Goal: Task Accomplishment & Management: Manage account settings

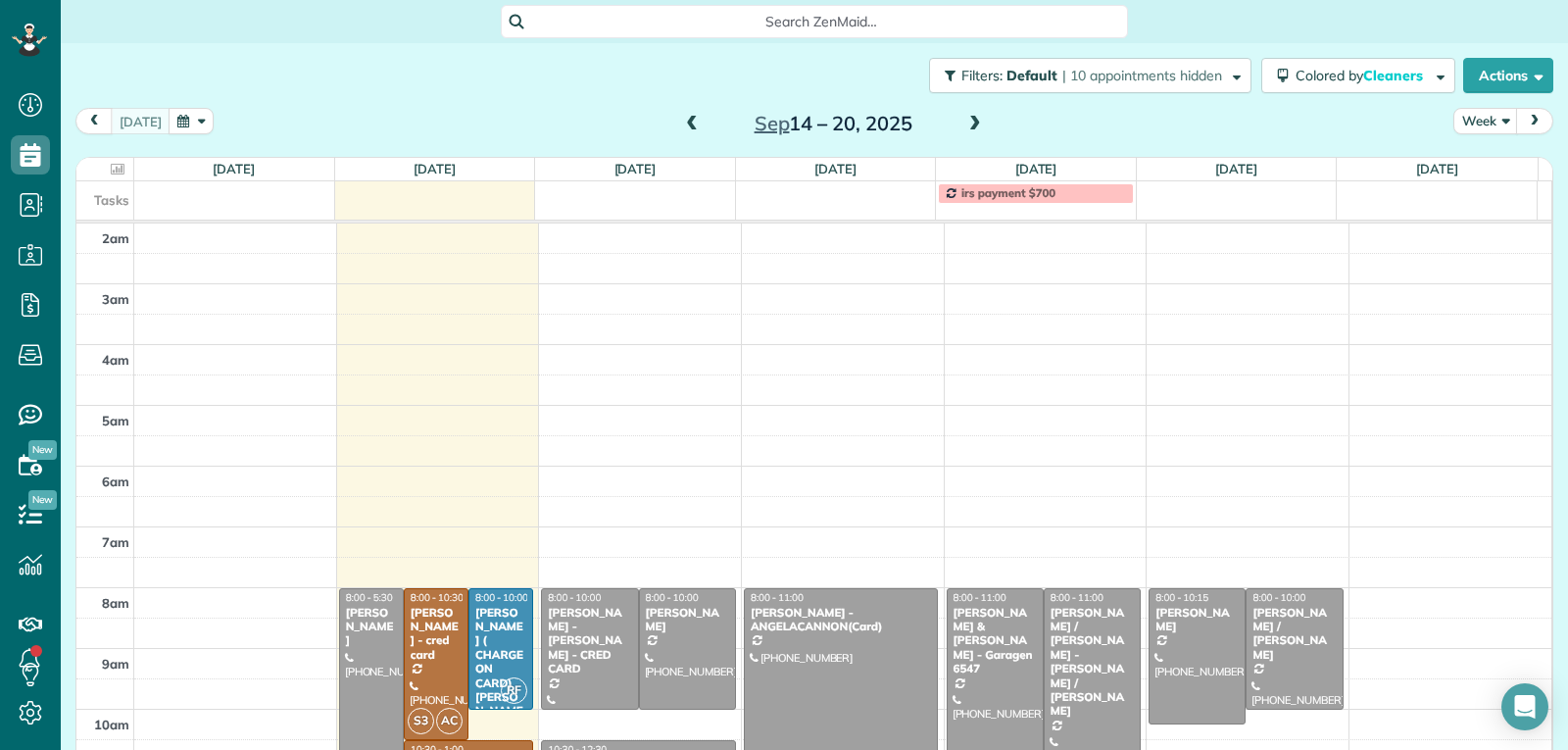
scroll to position [304, 0]
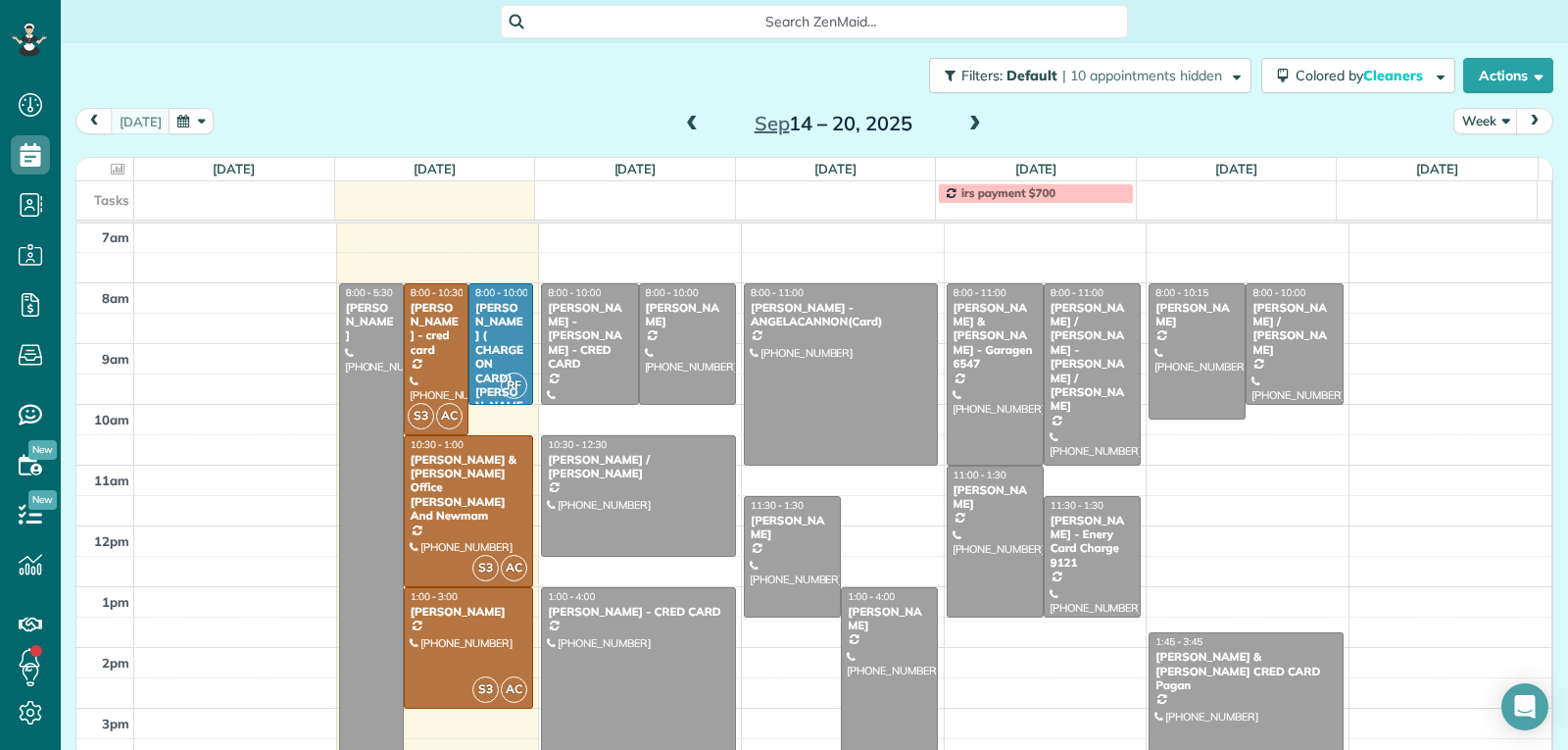
click at [690, 125] on span at bounding box center [692, 124] width 22 height 18
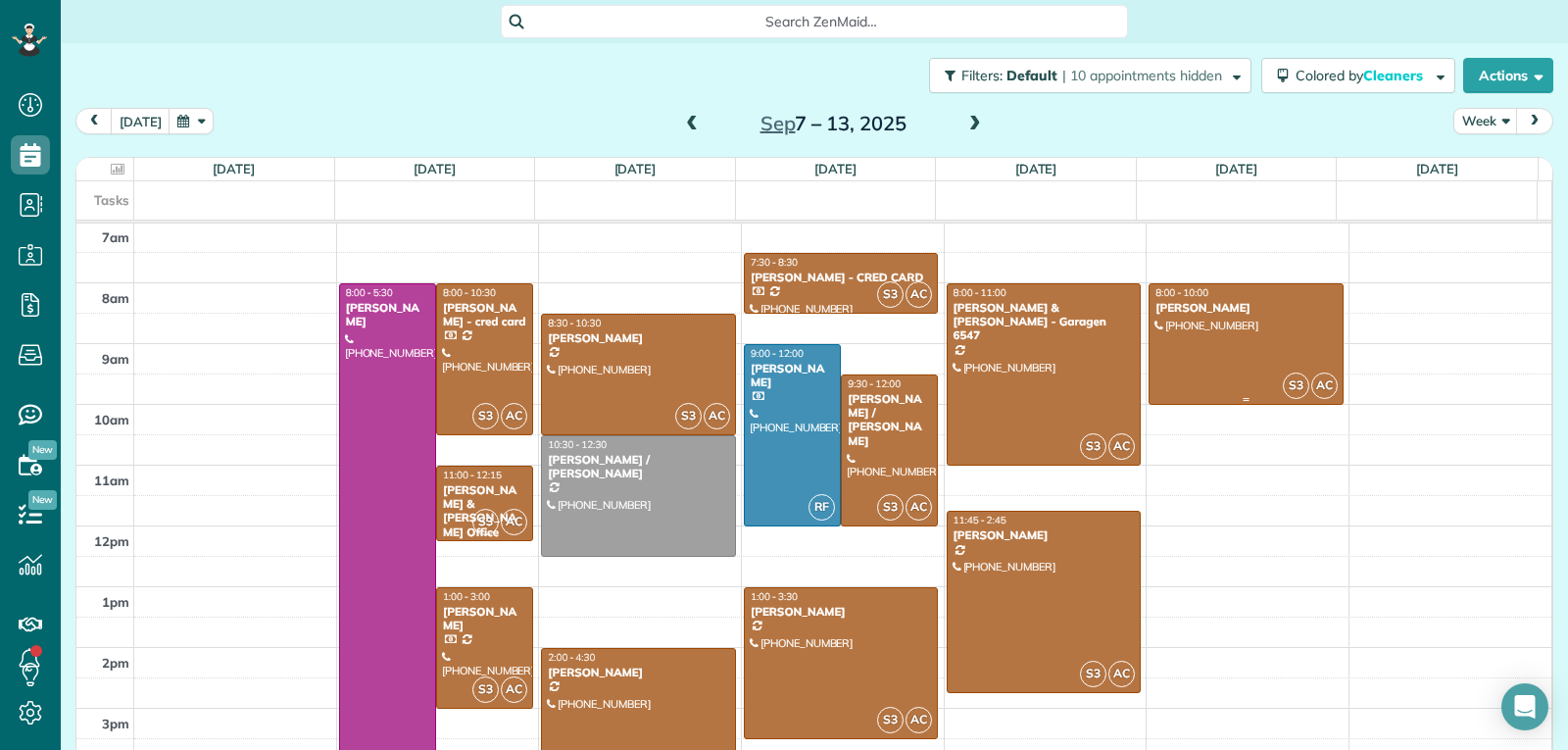
click at [1224, 351] on div at bounding box center [1246, 344] width 193 height 119
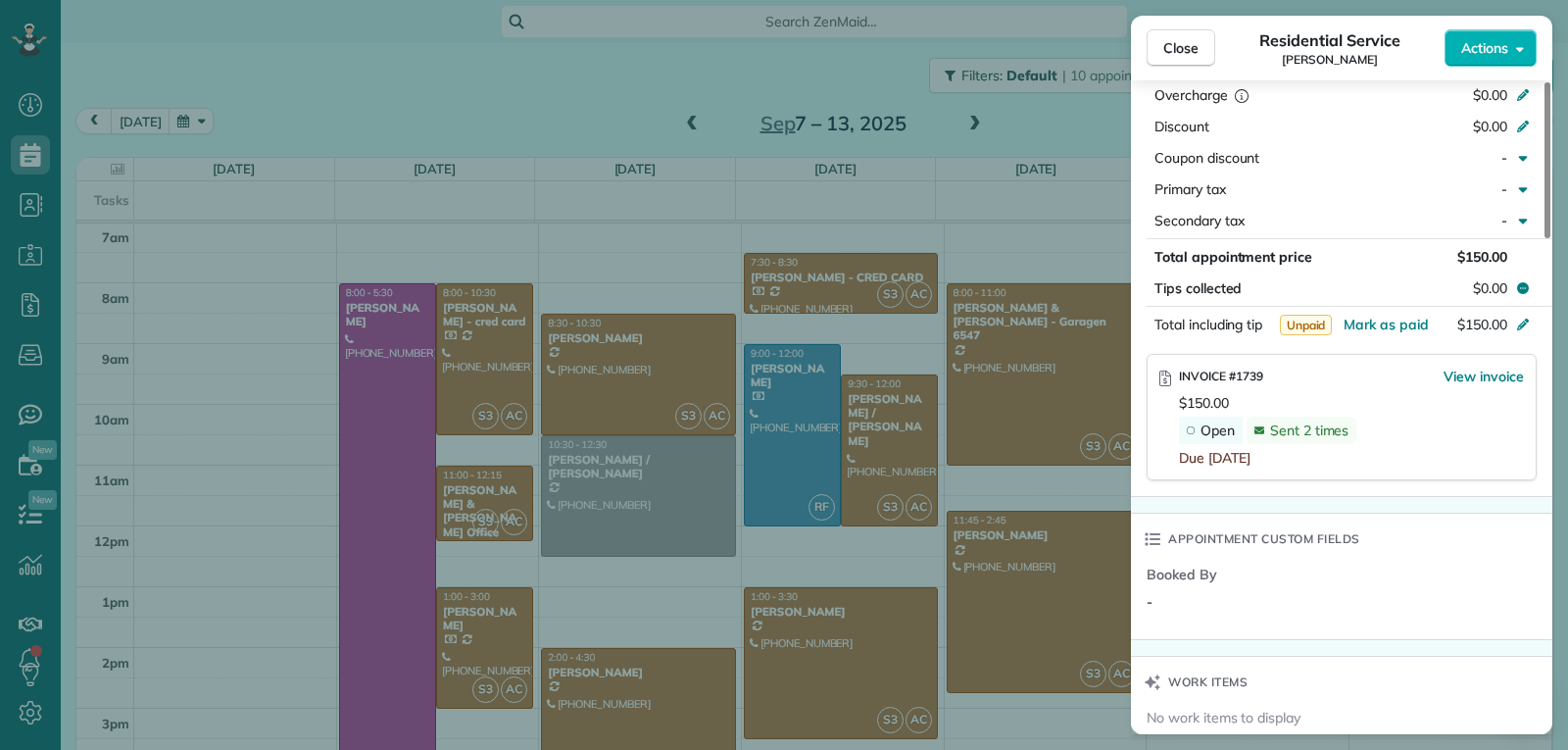
scroll to position [1081, 0]
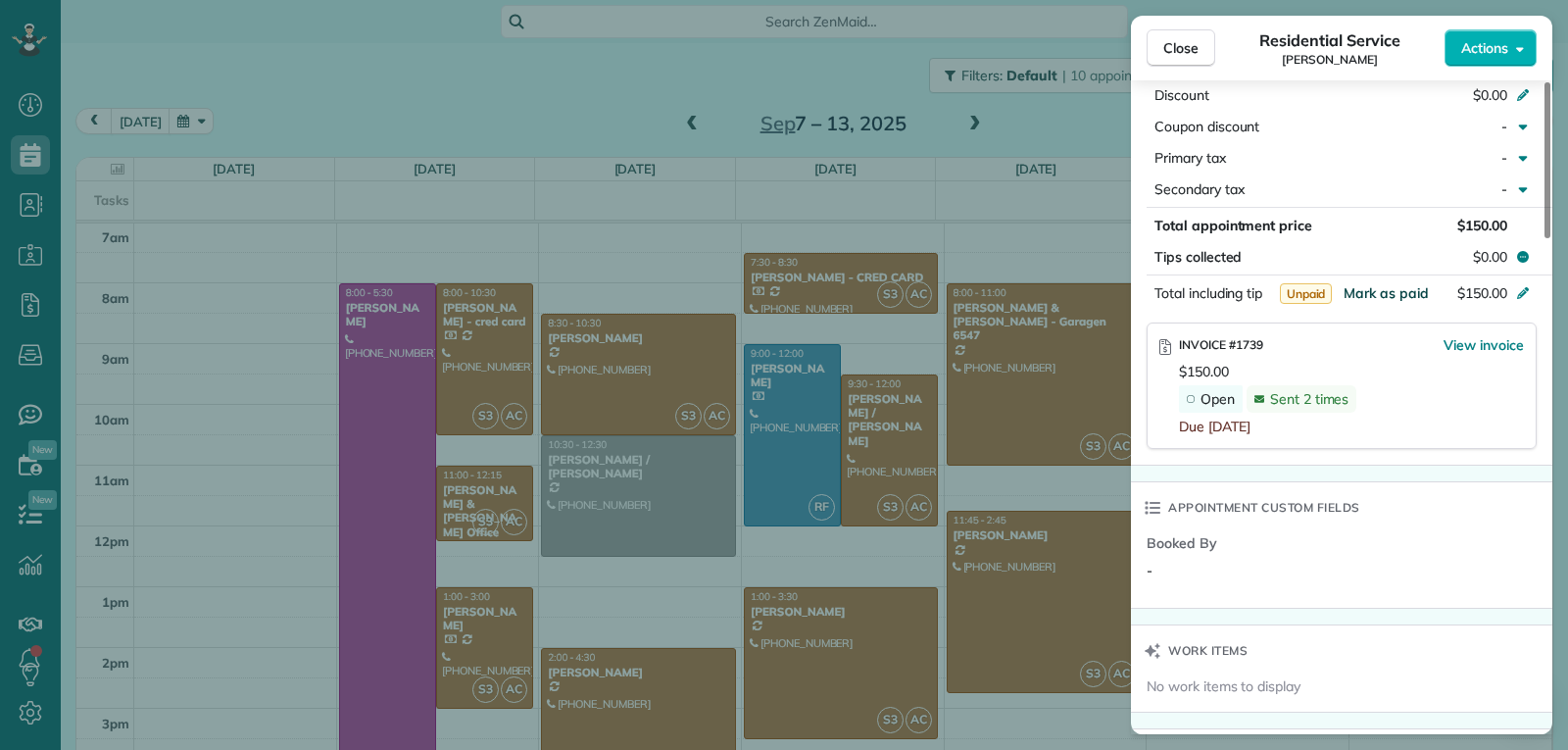
click at [1374, 291] on span "Mark as paid" at bounding box center [1386, 293] width 86 height 18
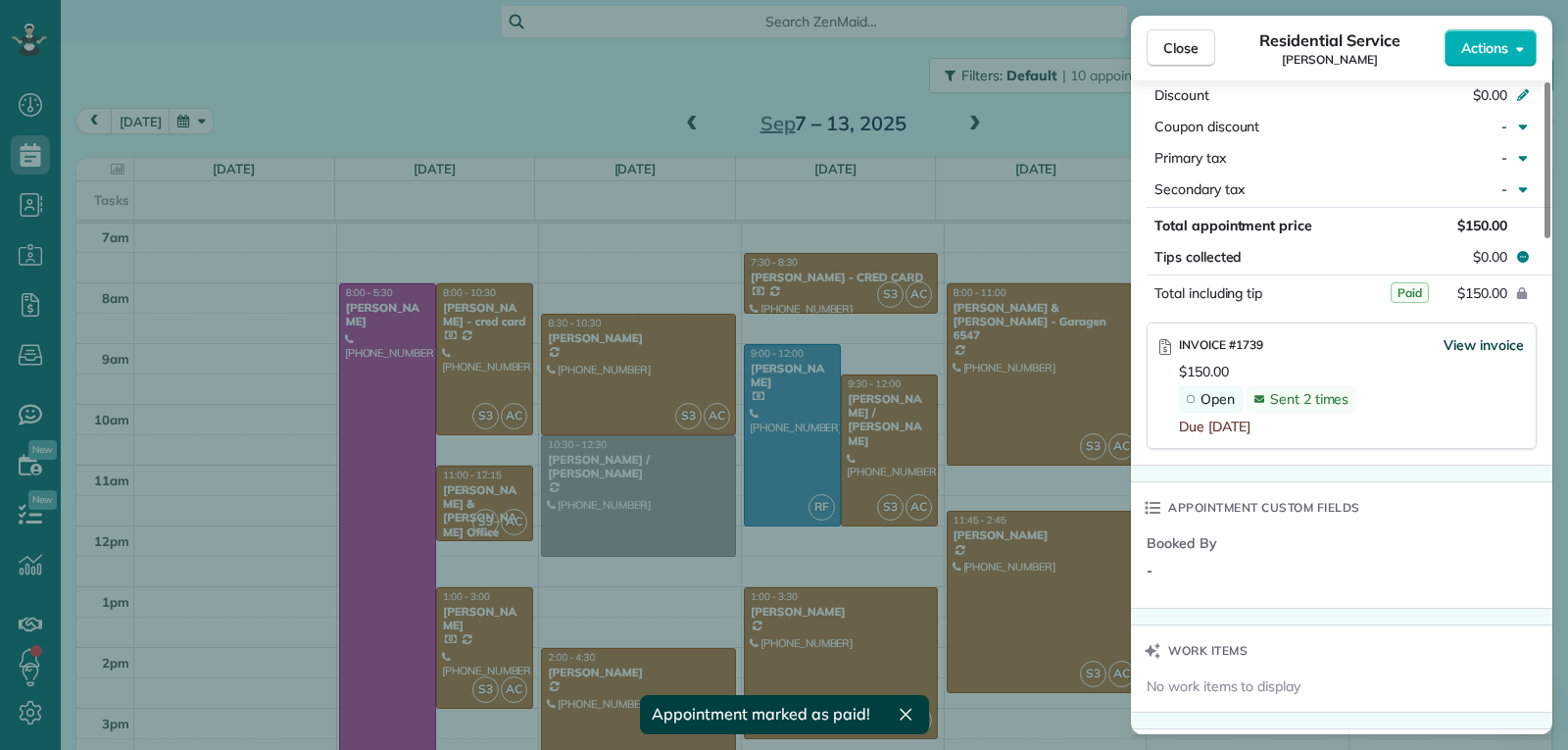
click at [1456, 345] on span "View invoice" at bounding box center [1482, 345] width 81 height 20
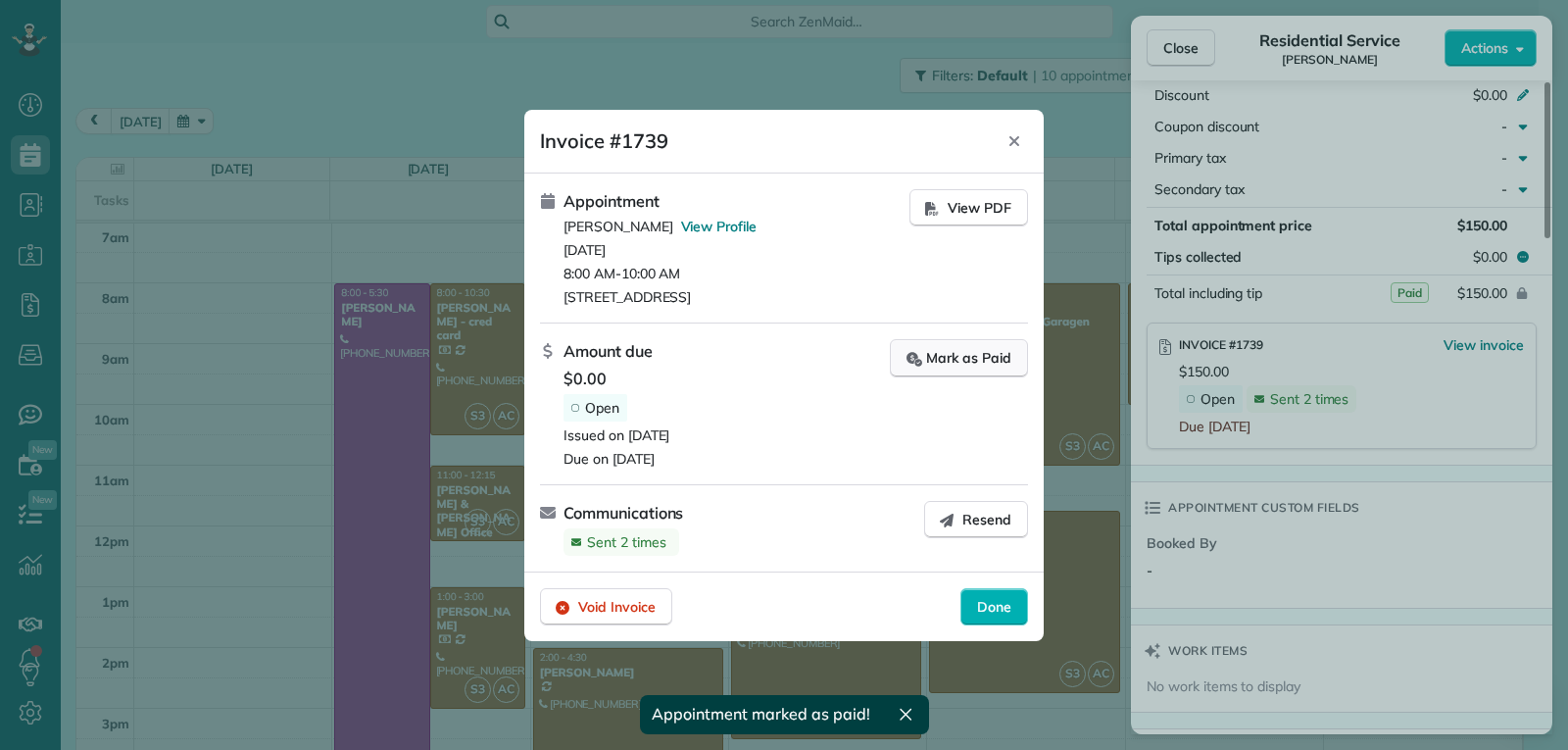
click at [934, 362] on div "Mark as Paid" at bounding box center [958, 358] width 104 height 21
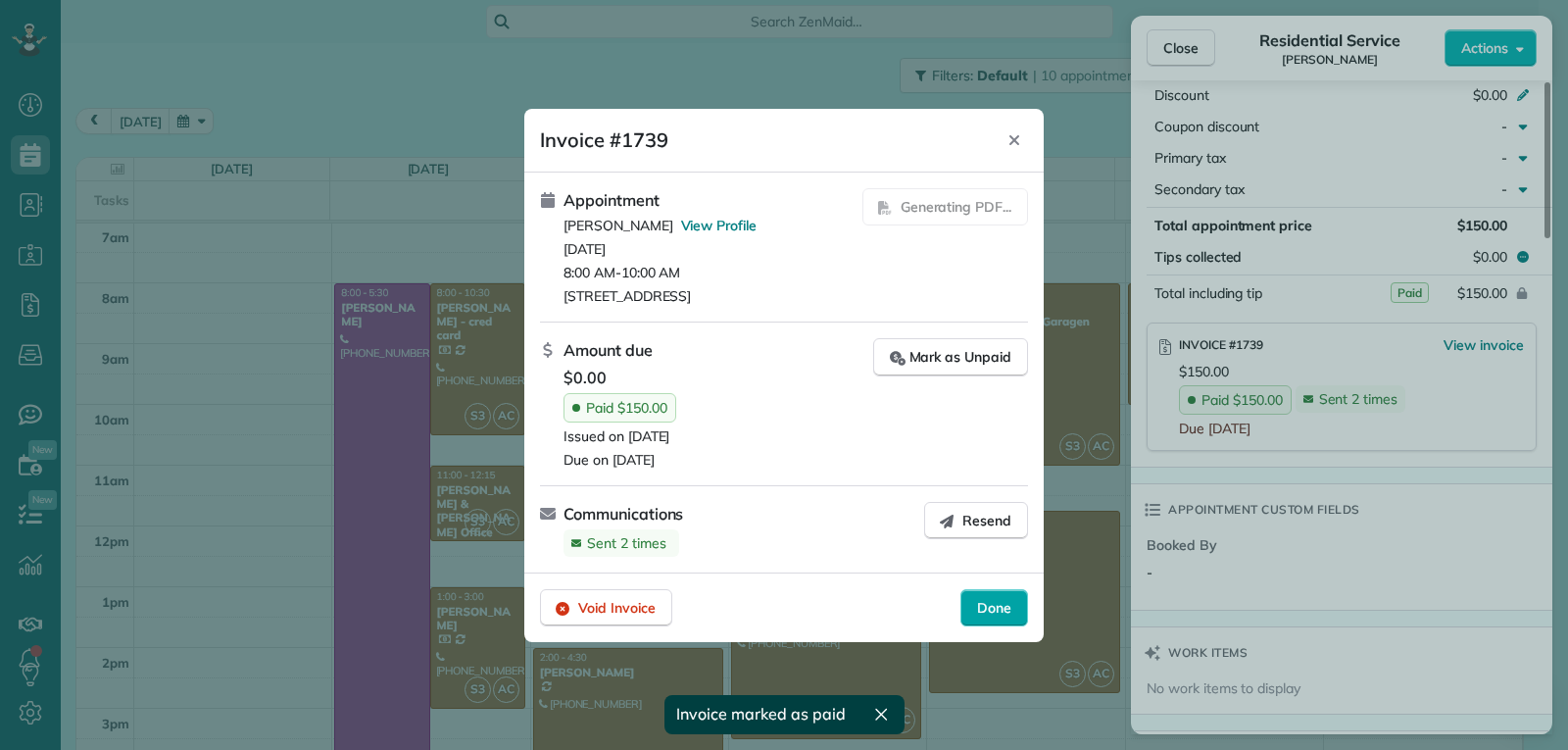
click at [990, 611] on span "Done" at bounding box center [993, 608] width 34 height 20
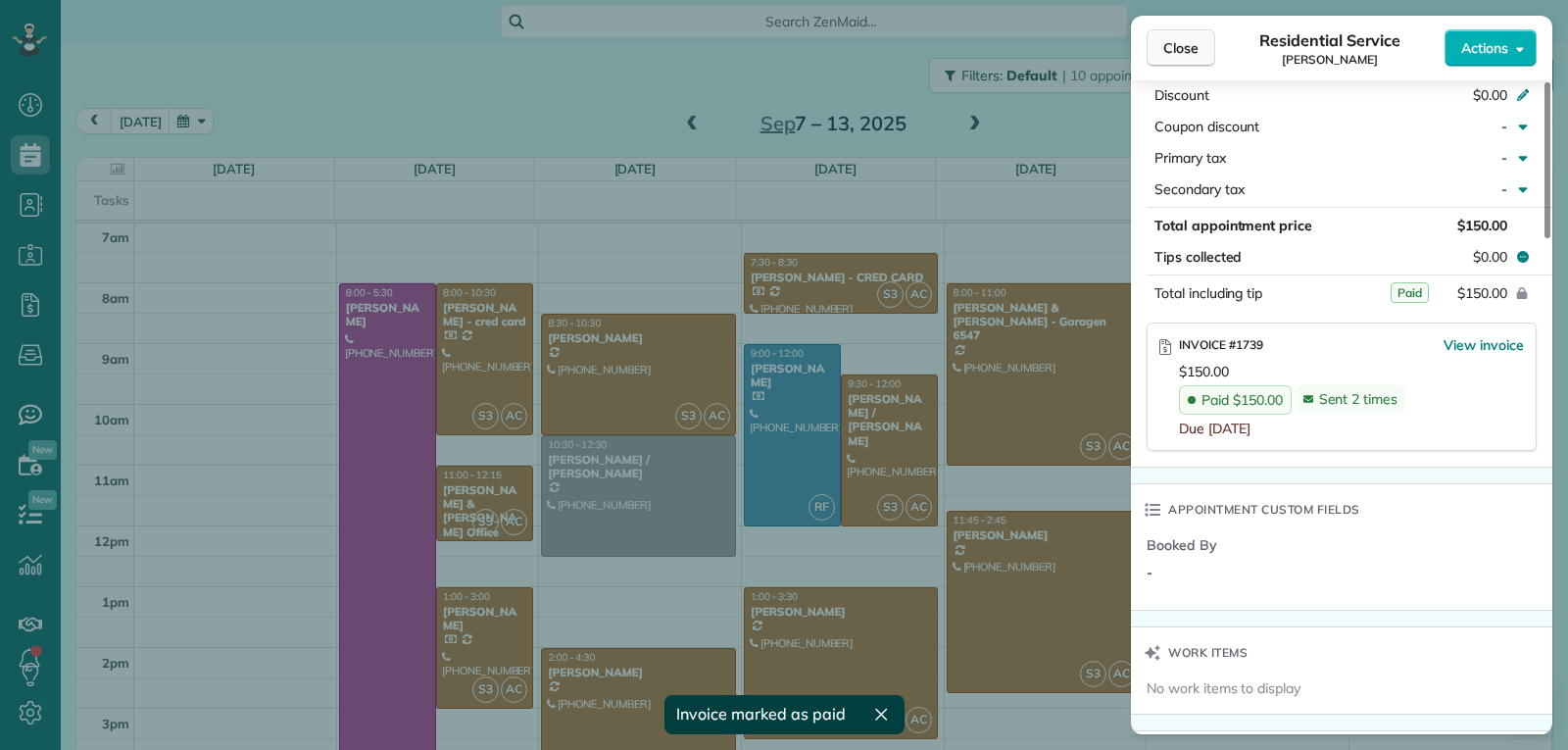
click at [1171, 43] on span "Close" at bounding box center [1180, 48] width 35 height 20
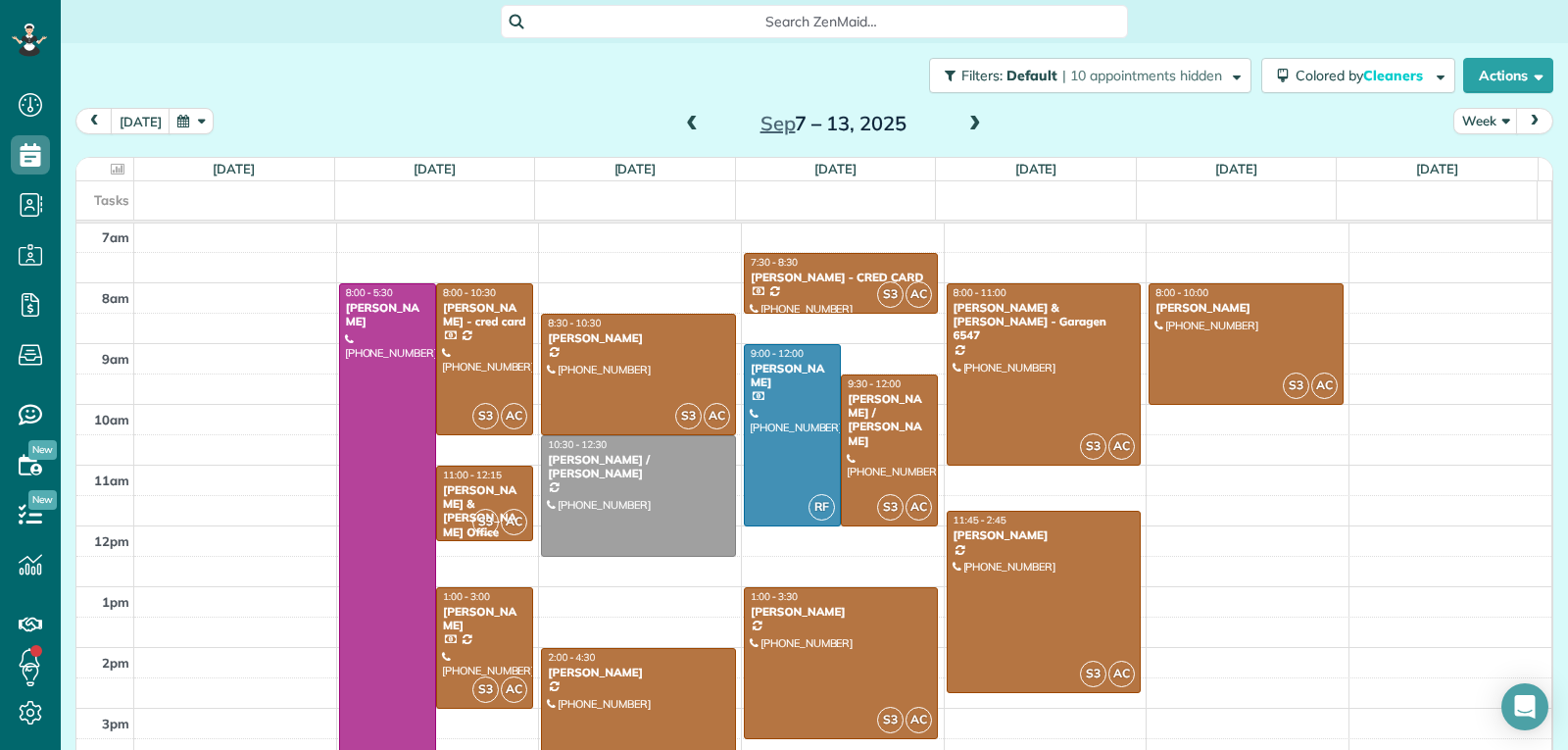
click at [640, 684] on div at bounding box center [638, 723] width 193 height 150
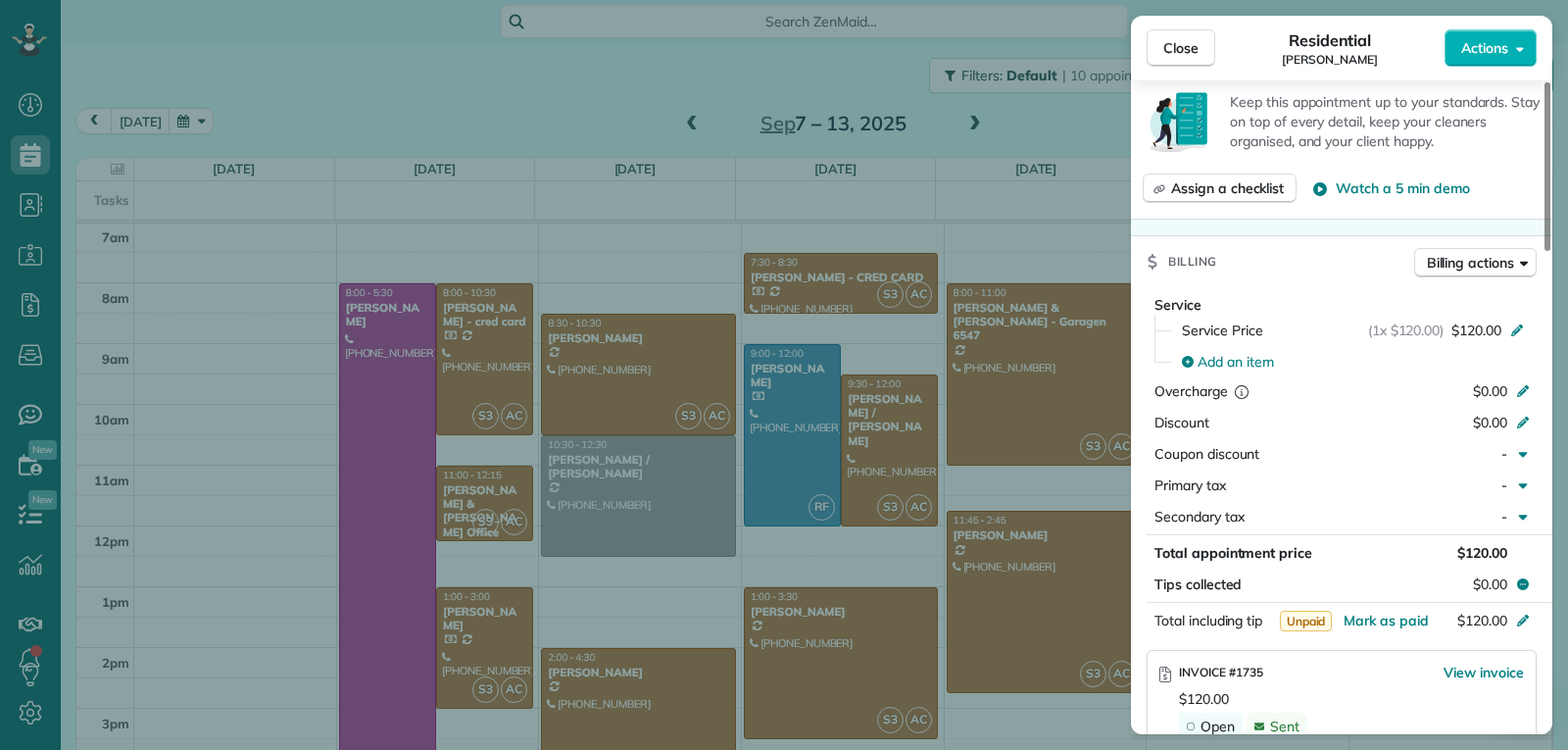
scroll to position [894, 0]
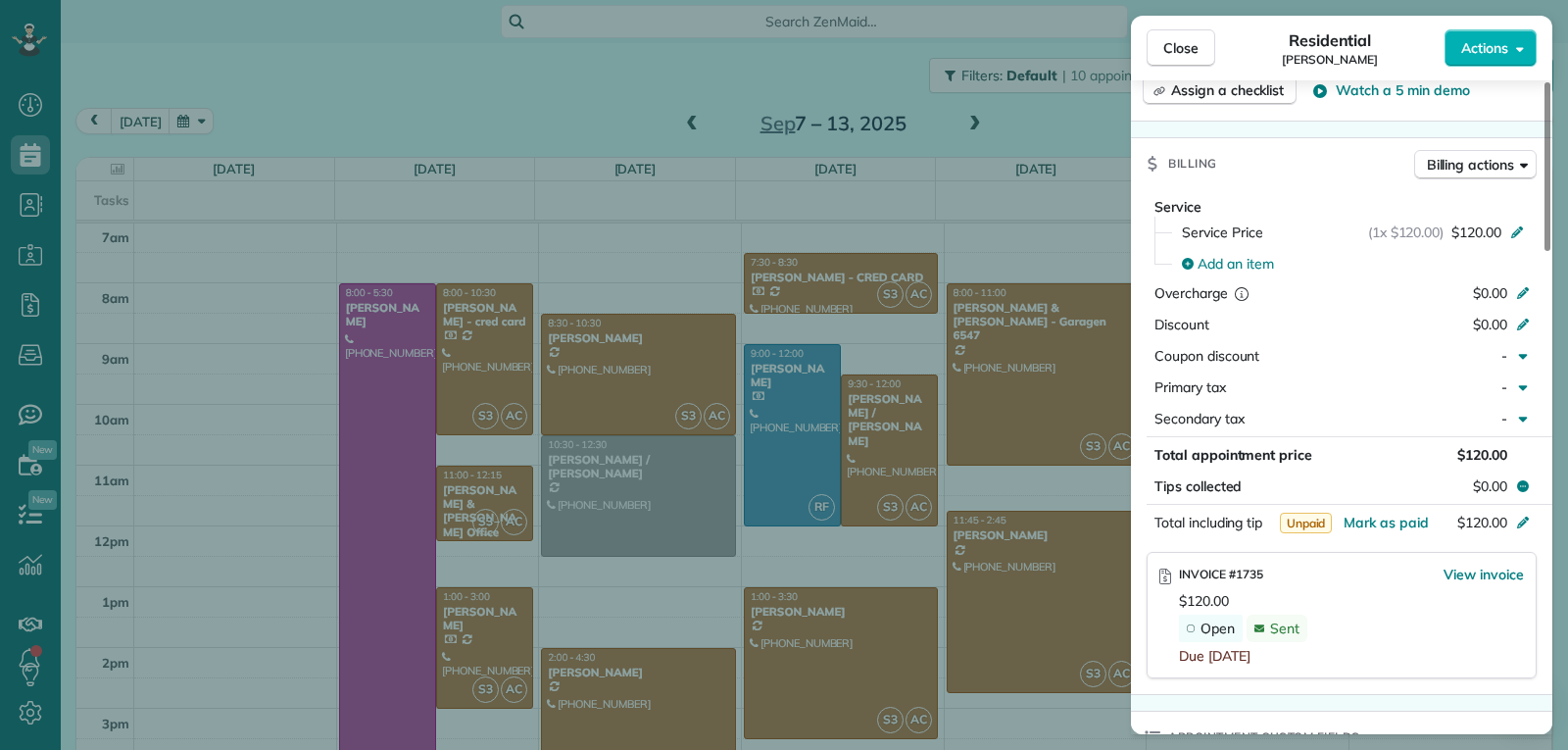
click at [1464, 566] on div "View invoice" at bounding box center [1482, 578] width 81 height 27
click at [1473, 565] on span "View invoice" at bounding box center [1482, 575] width 81 height 20
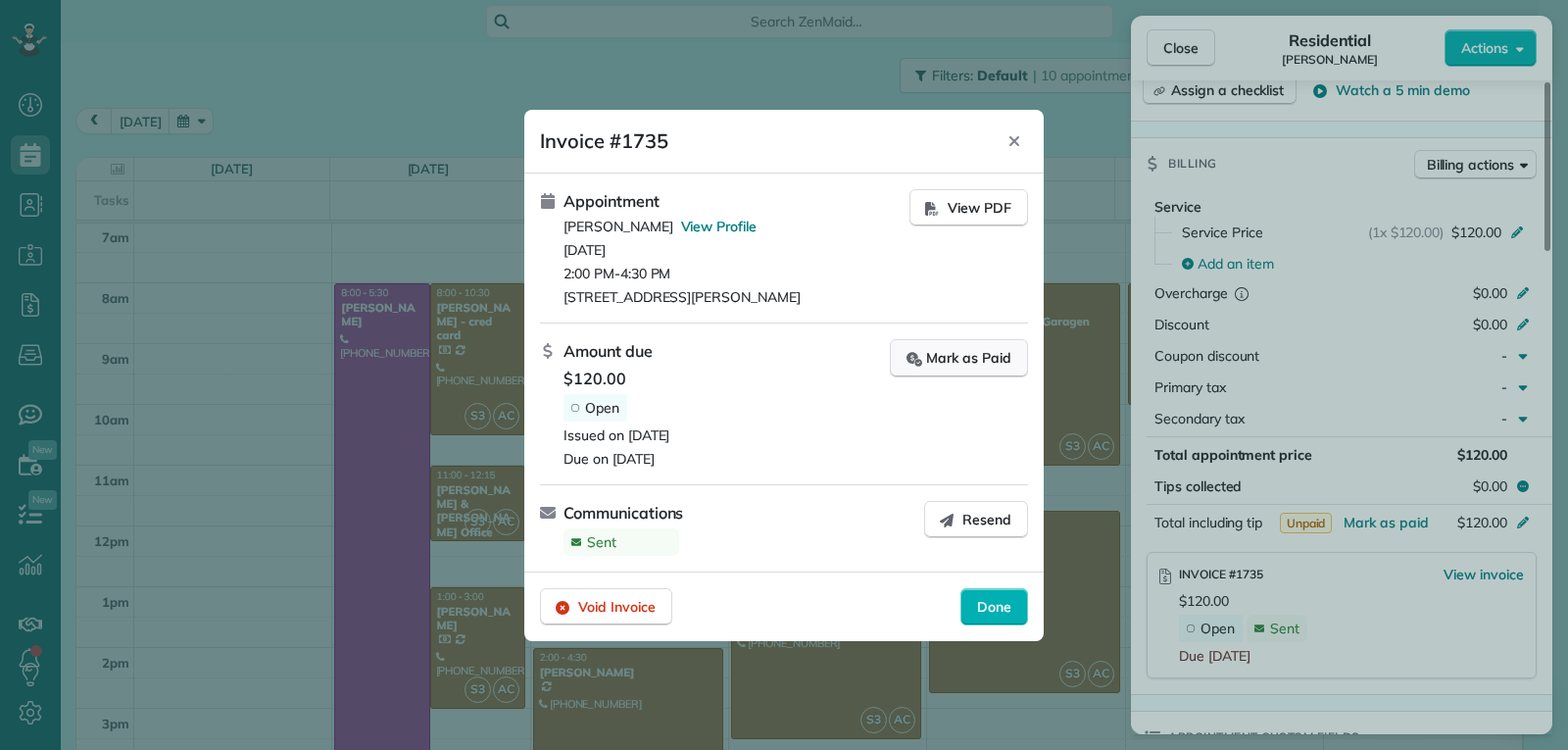
click at [963, 364] on div "Mark as Paid" at bounding box center [958, 358] width 104 height 21
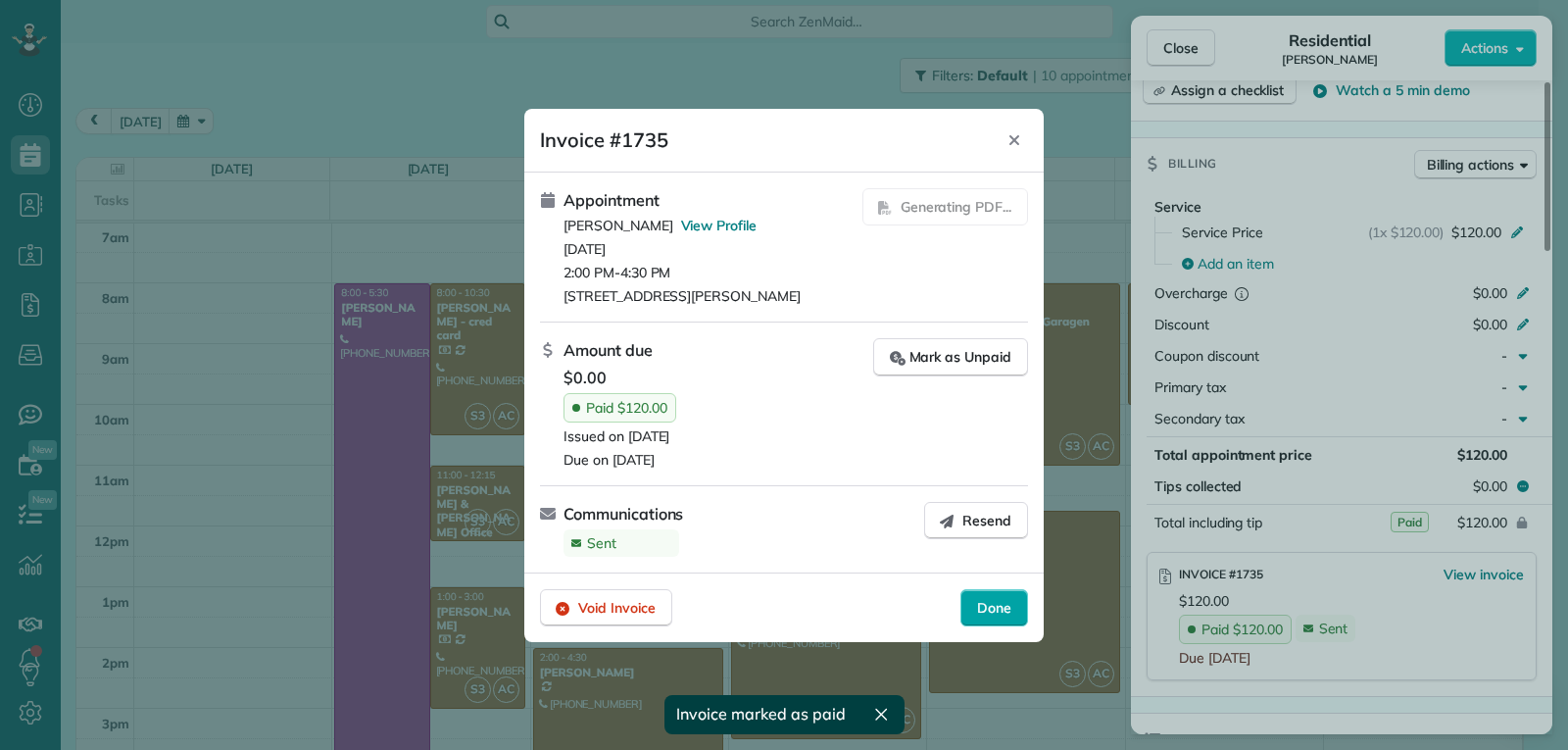
click at [988, 608] on span "Done" at bounding box center [993, 608] width 34 height 20
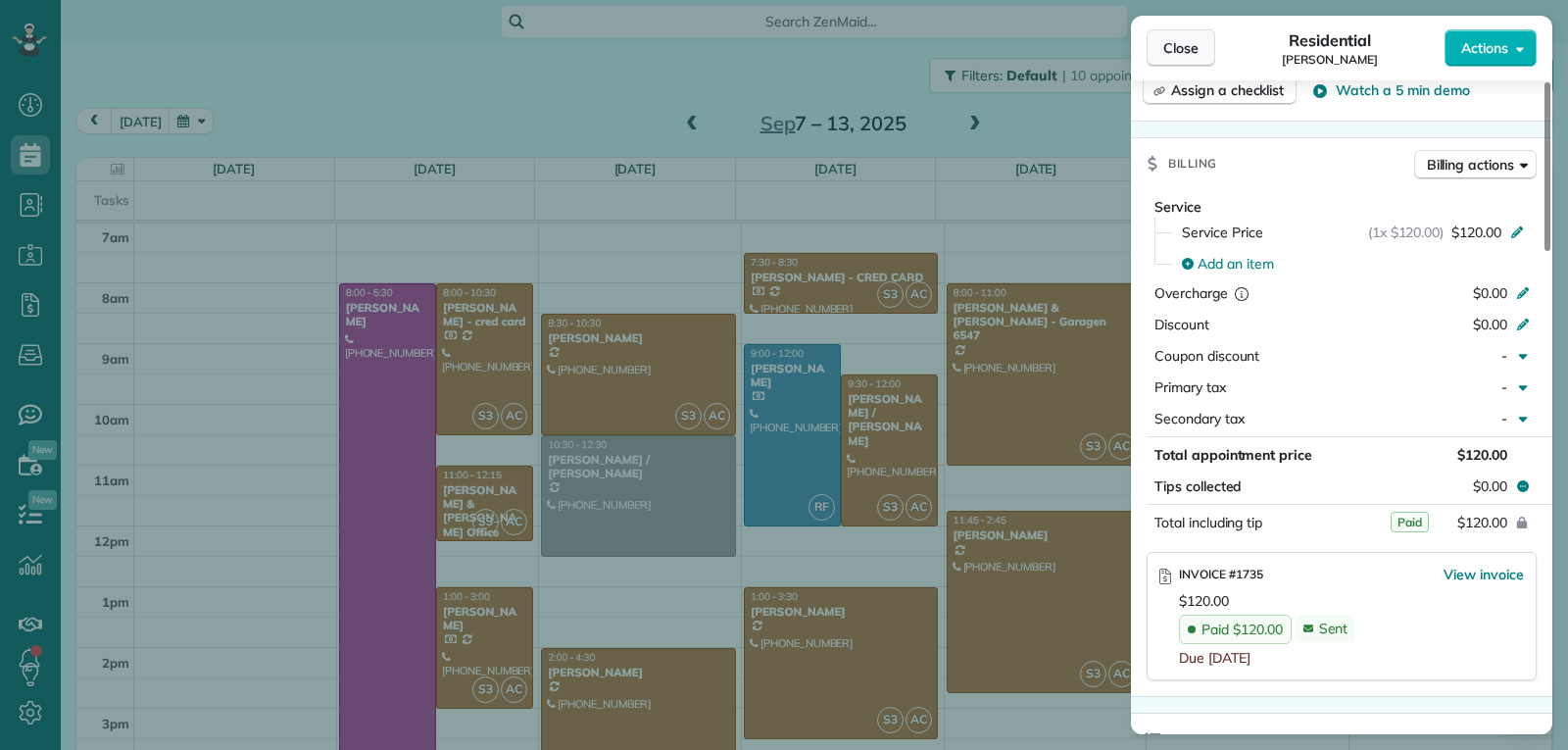
click at [1175, 53] on span "Close" at bounding box center [1180, 48] width 35 height 20
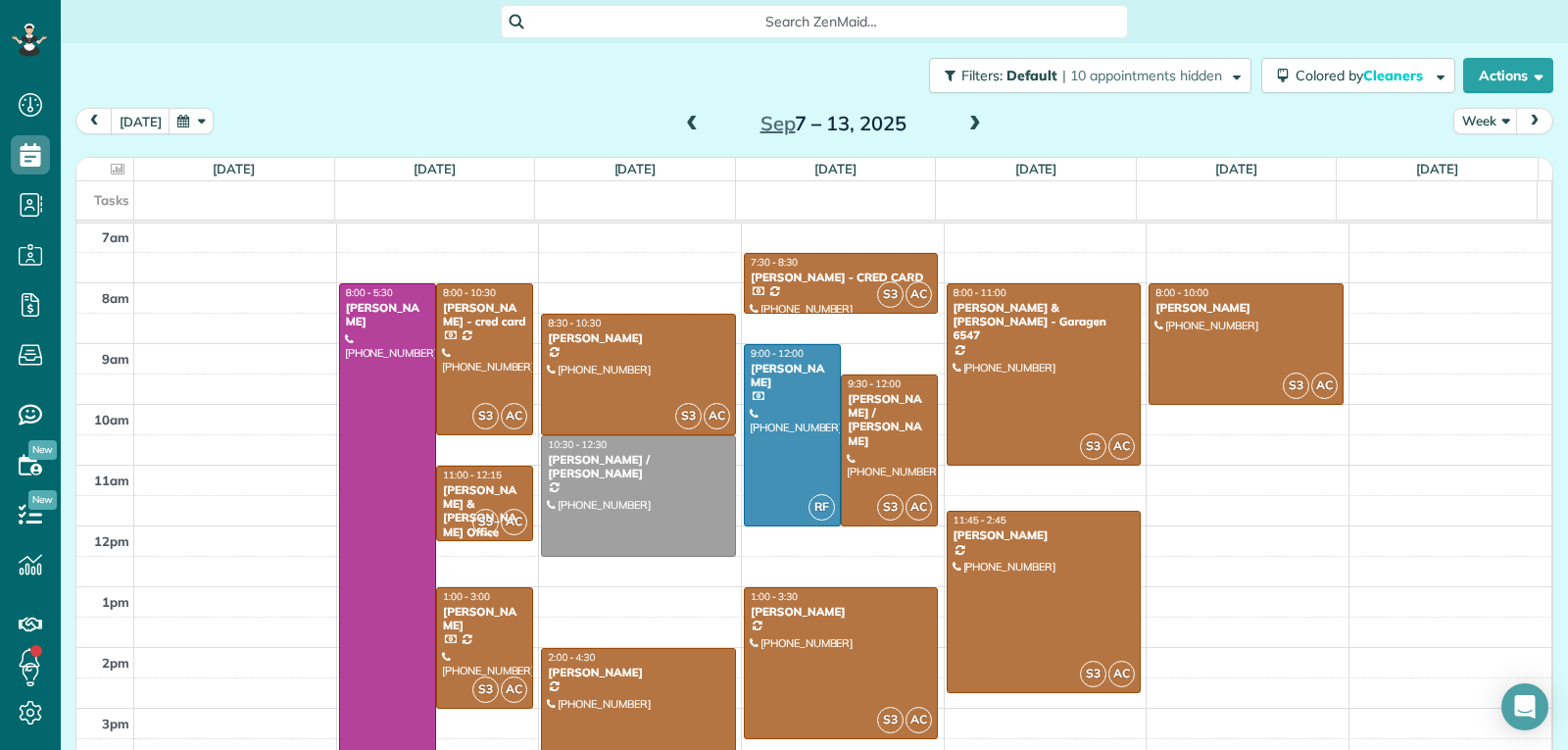
click at [690, 128] on span at bounding box center [692, 124] width 22 height 18
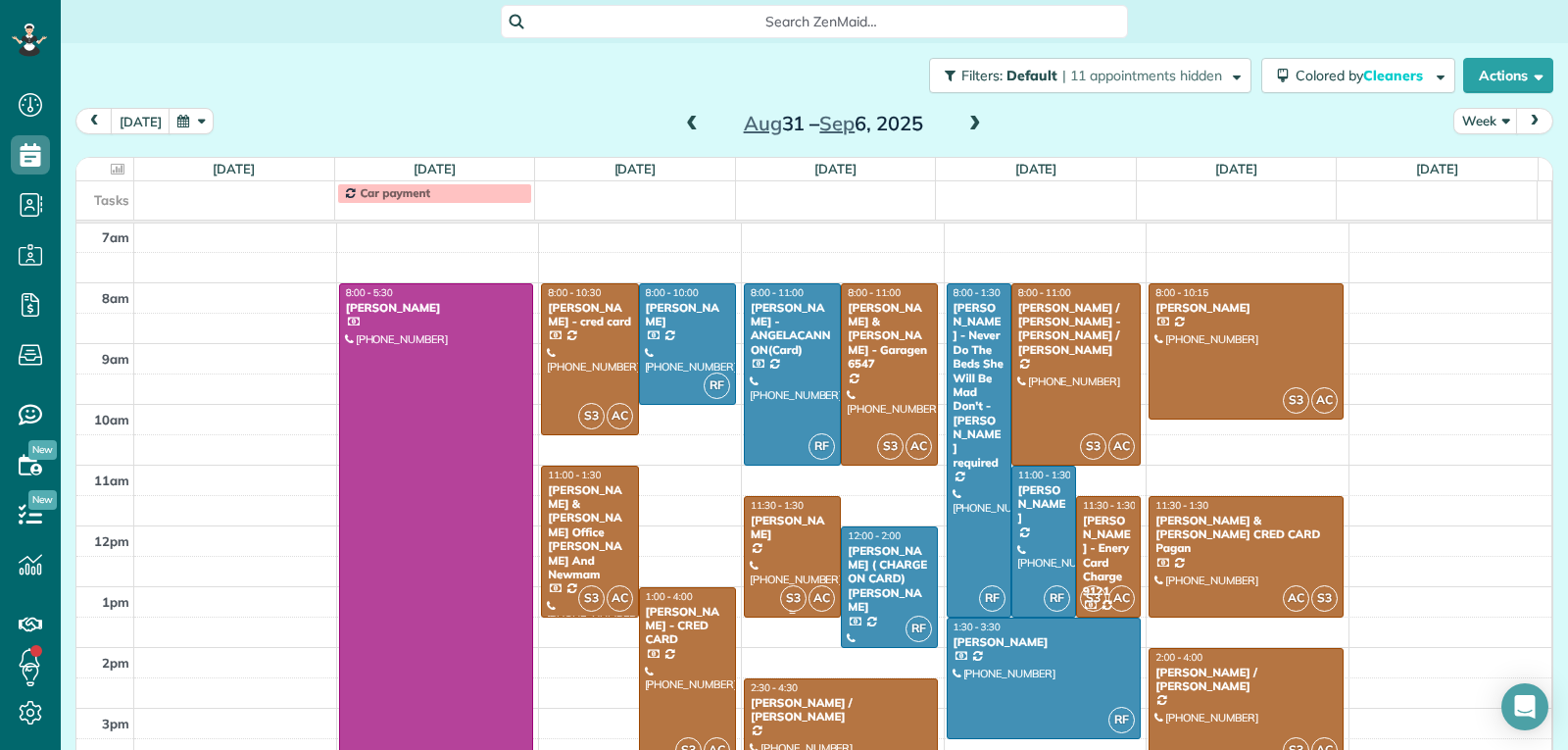
click at [762, 533] on div "[PERSON_NAME]" at bounding box center [792, 527] width 86 height 29
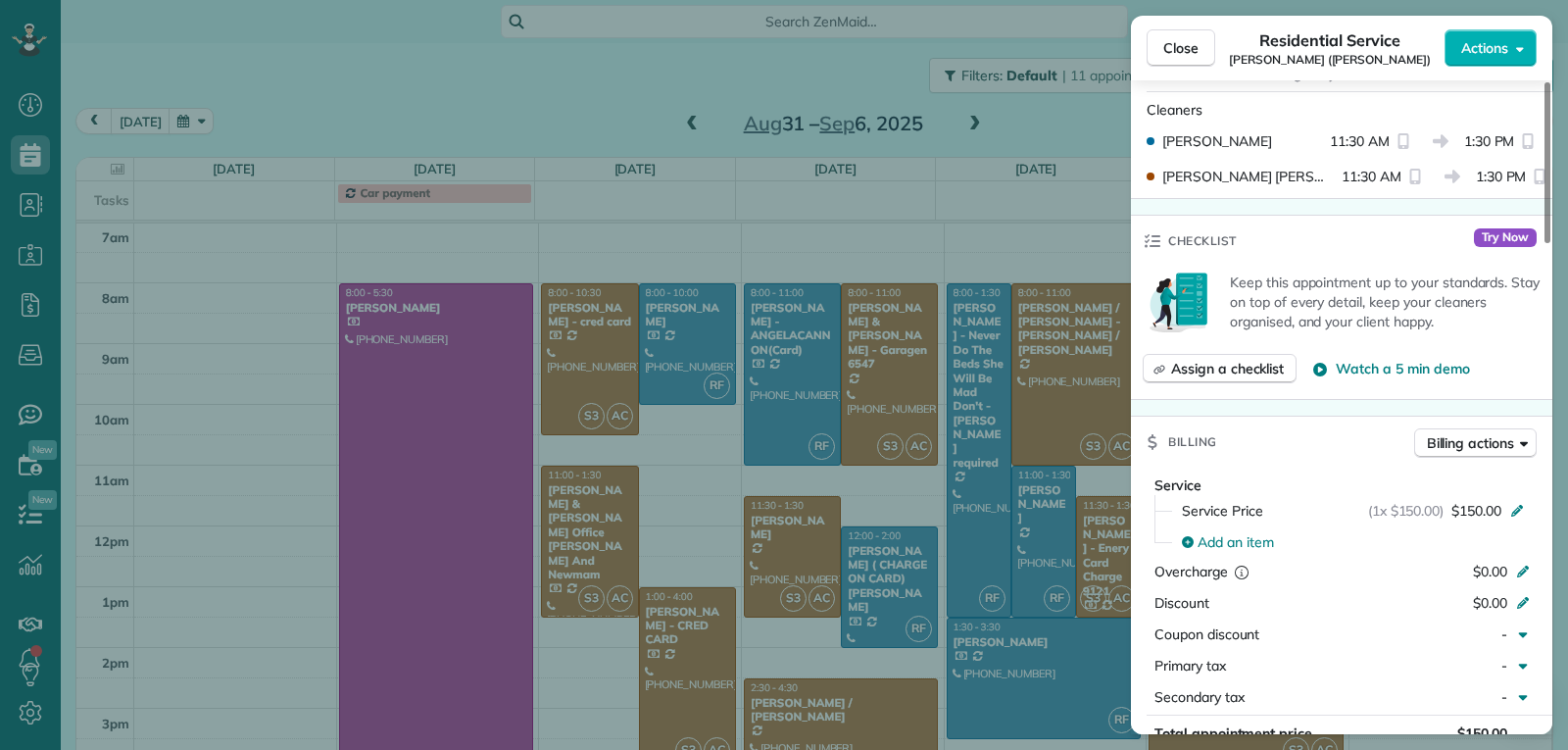
scroll to position [890, 0]
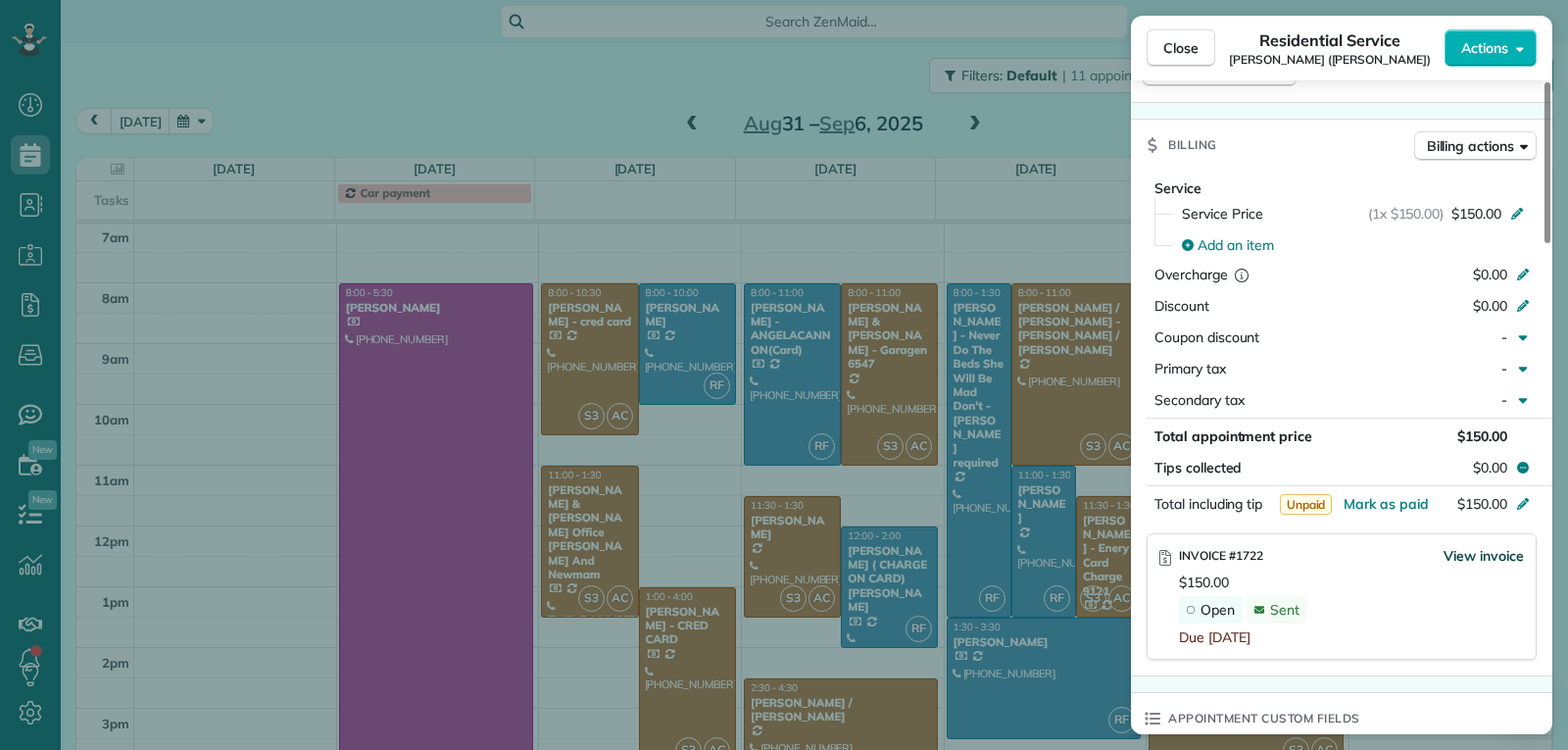
click at [1465, 555] on span "View invoice" at bounding box center [1482, 556] width 81 height 20
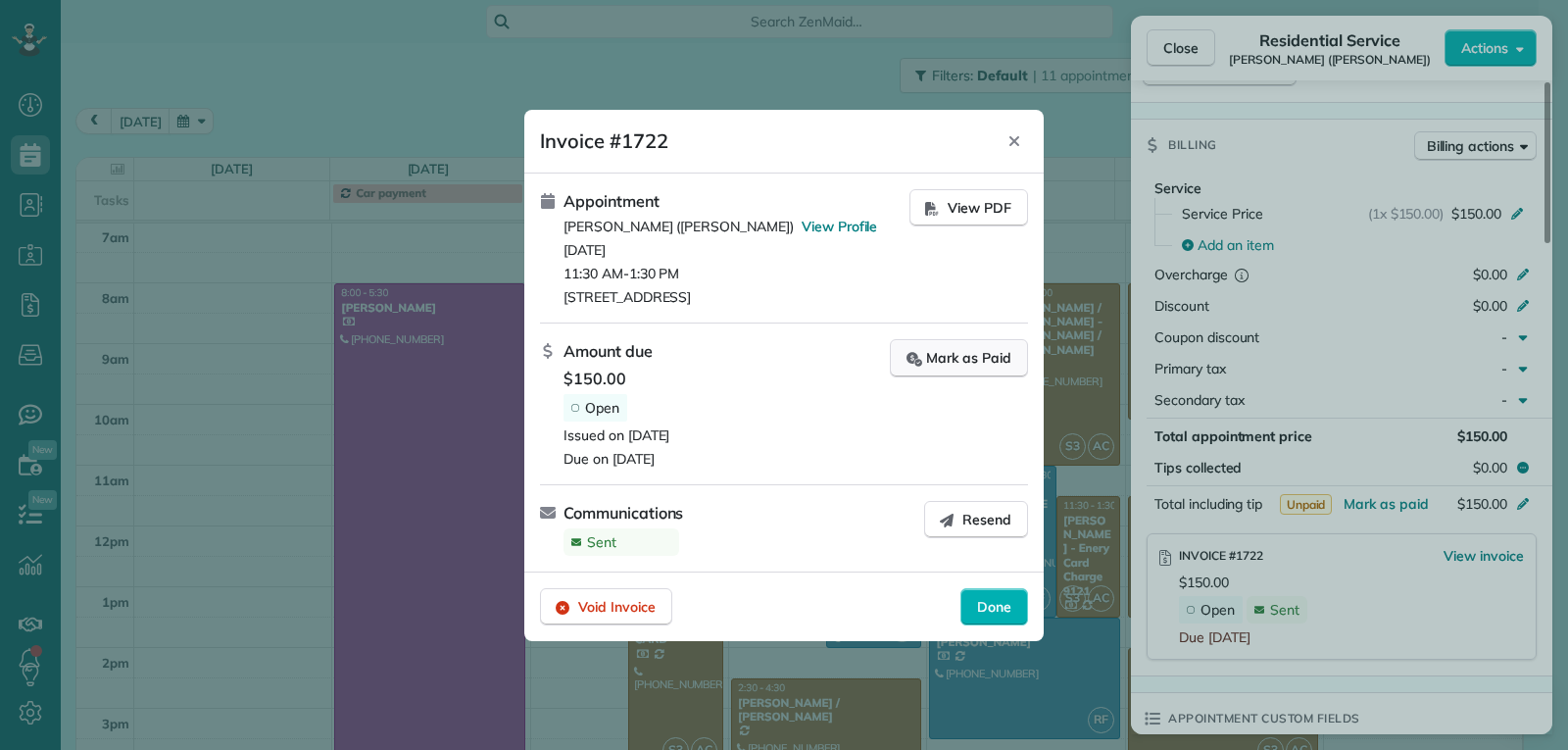
click at [956, 360] on div "Mark as Paid" at bounding box center [958, 358] width 104 height 21
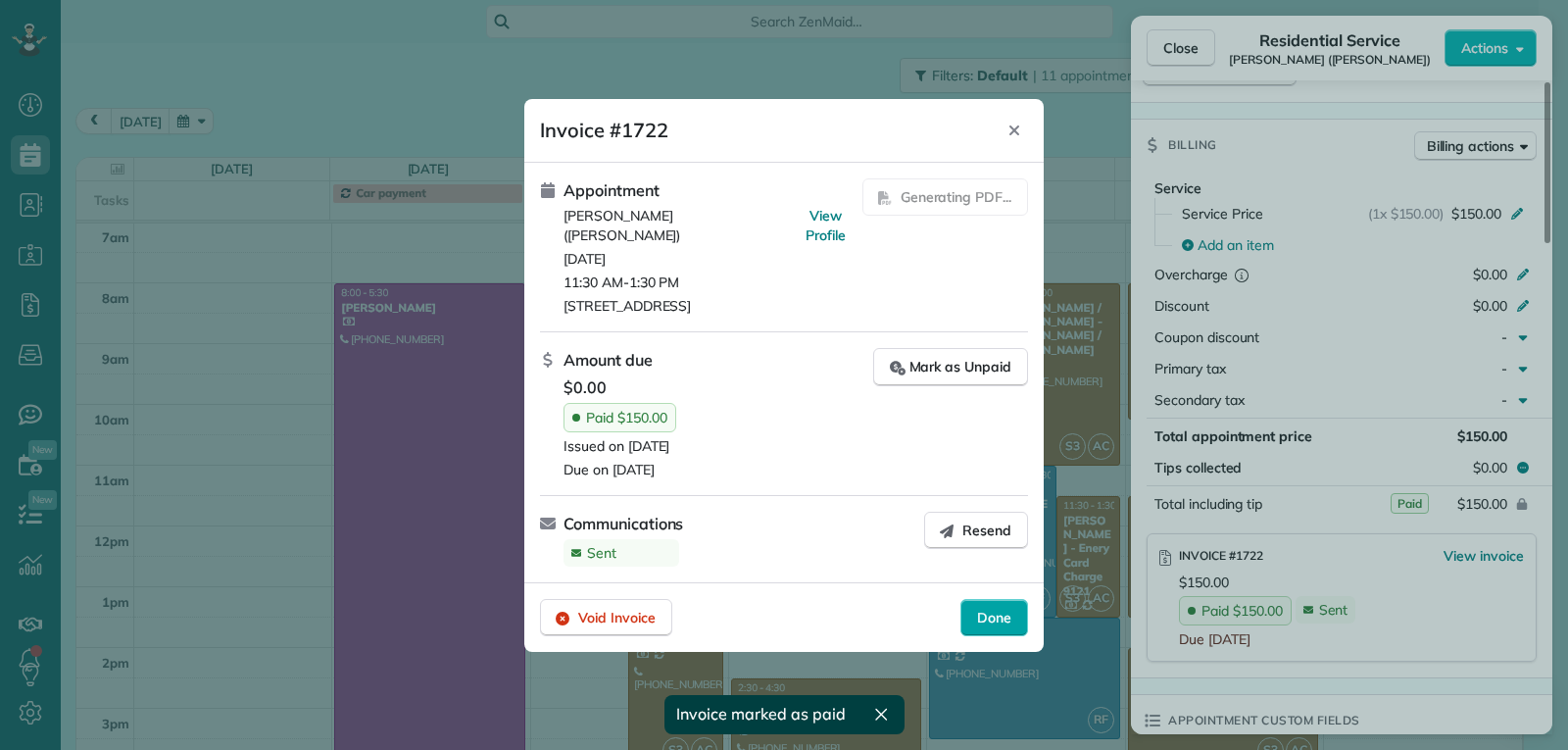
click at [1000, 611] on span "Done" at bounding box center [993, 618] width 34 height 20
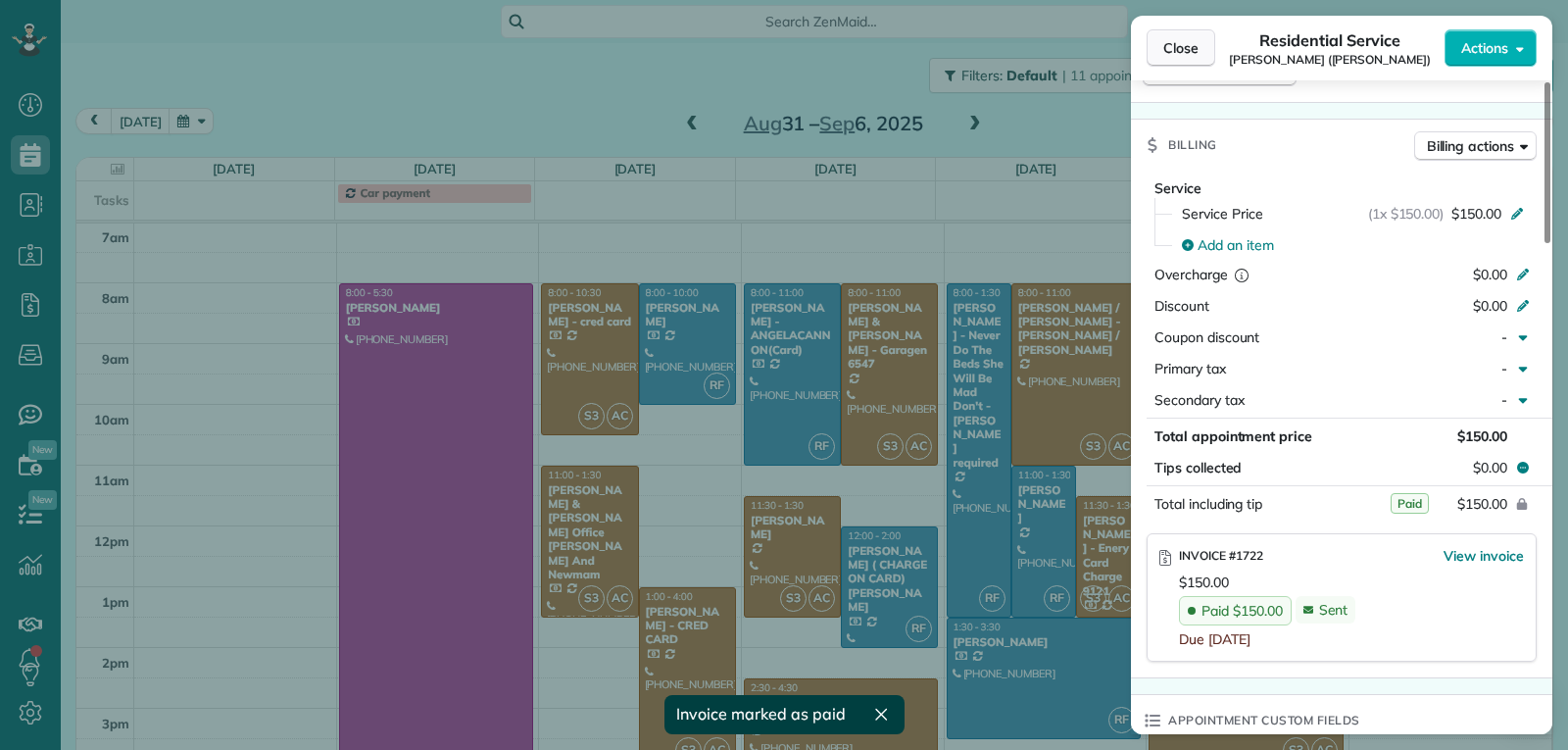
click at [1163, 59] on button "Close" at bounding box center [1180, 48] width 69 height 37
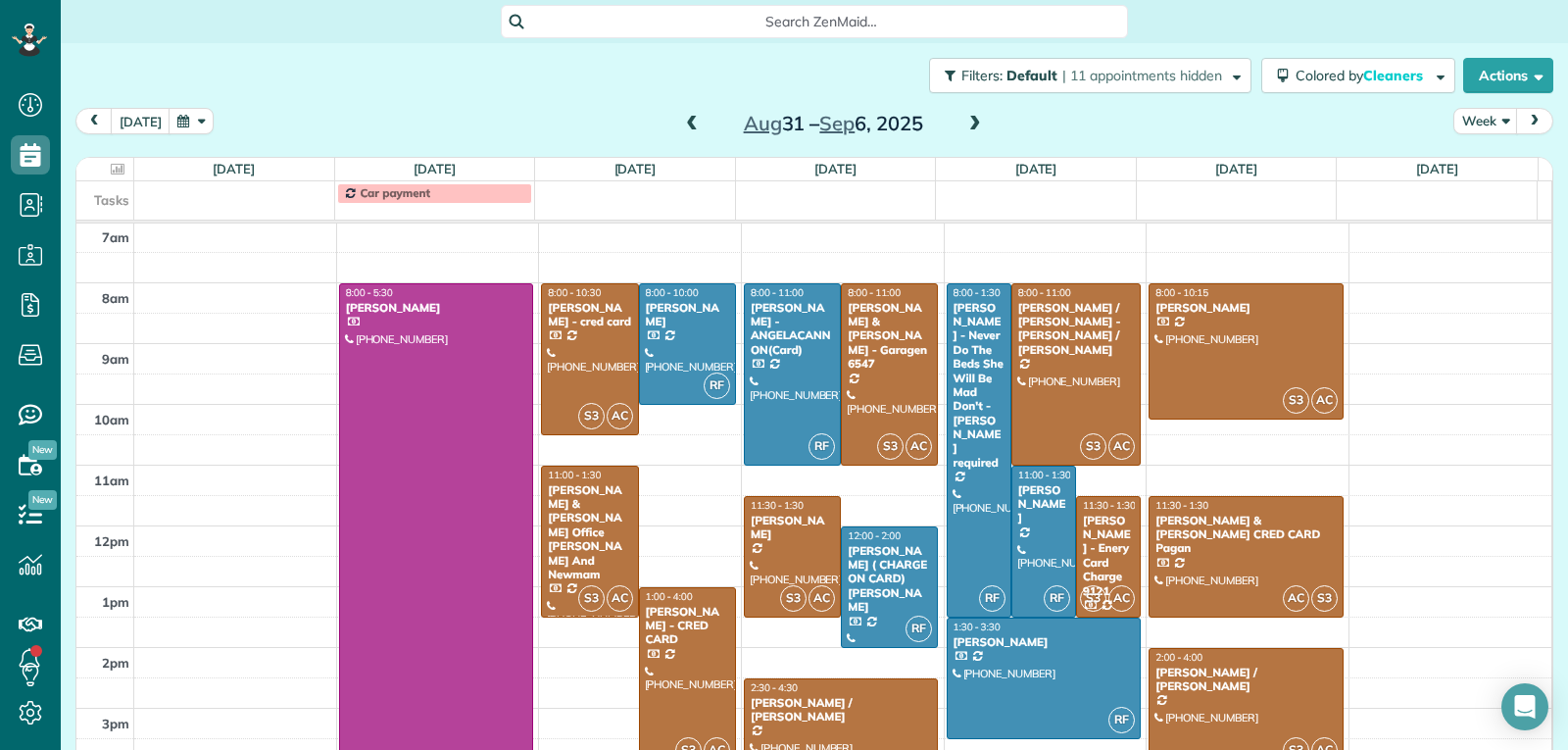
click at [964, 124] on span at bounding box center [975, 124] width 22 height 18
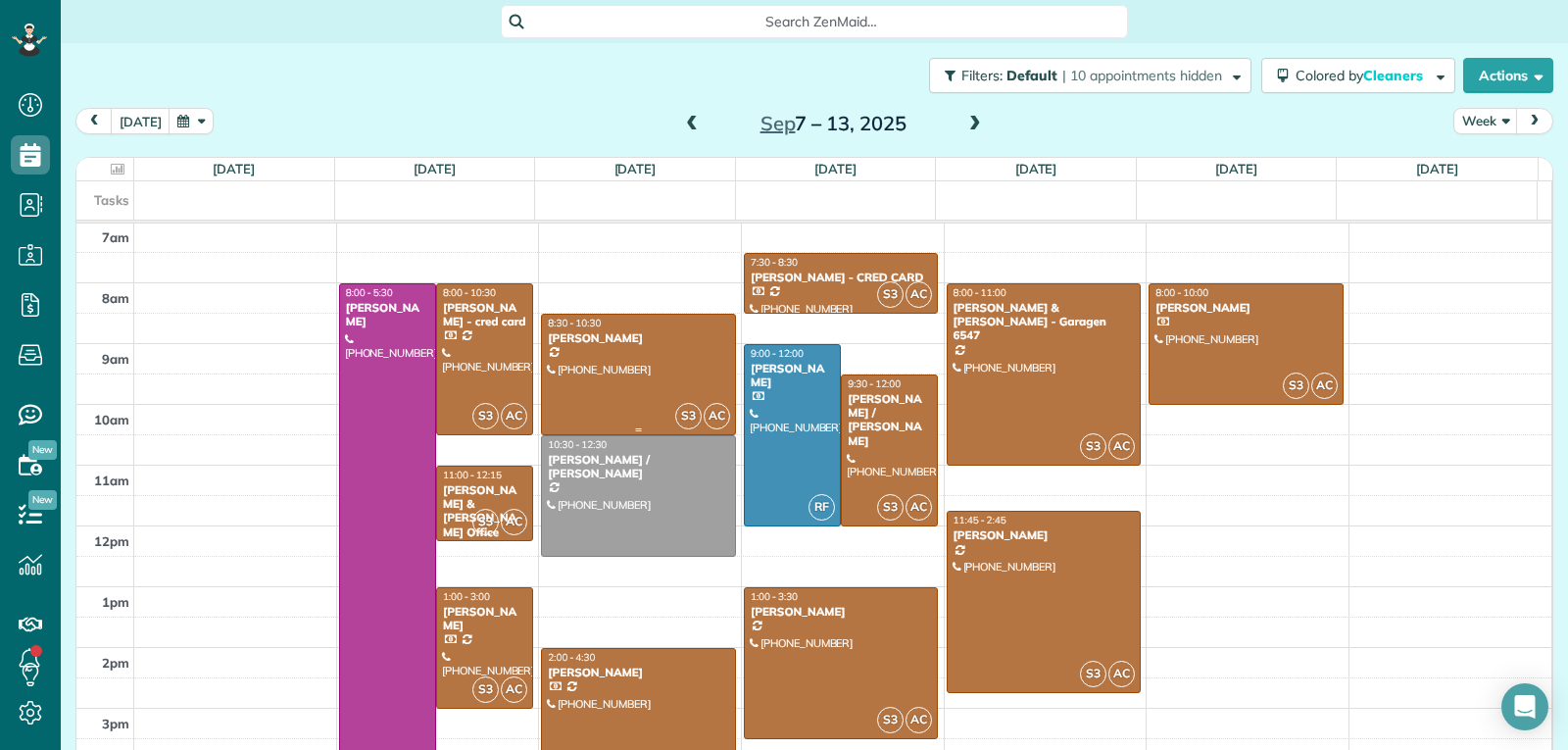
click at [635, 386] on div at bounding box center [638, 374] width 193 height 119
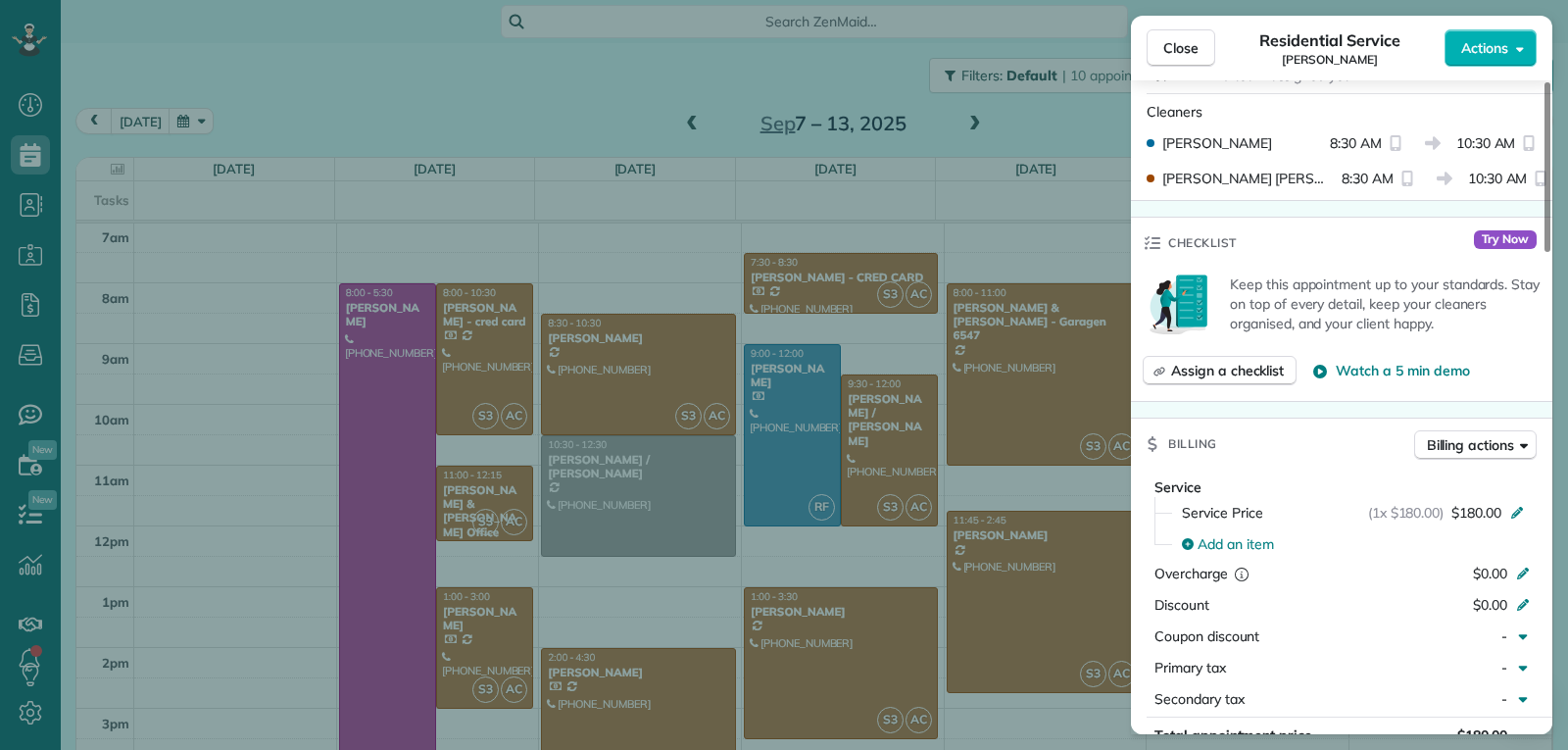
scroll to position [791, 0]
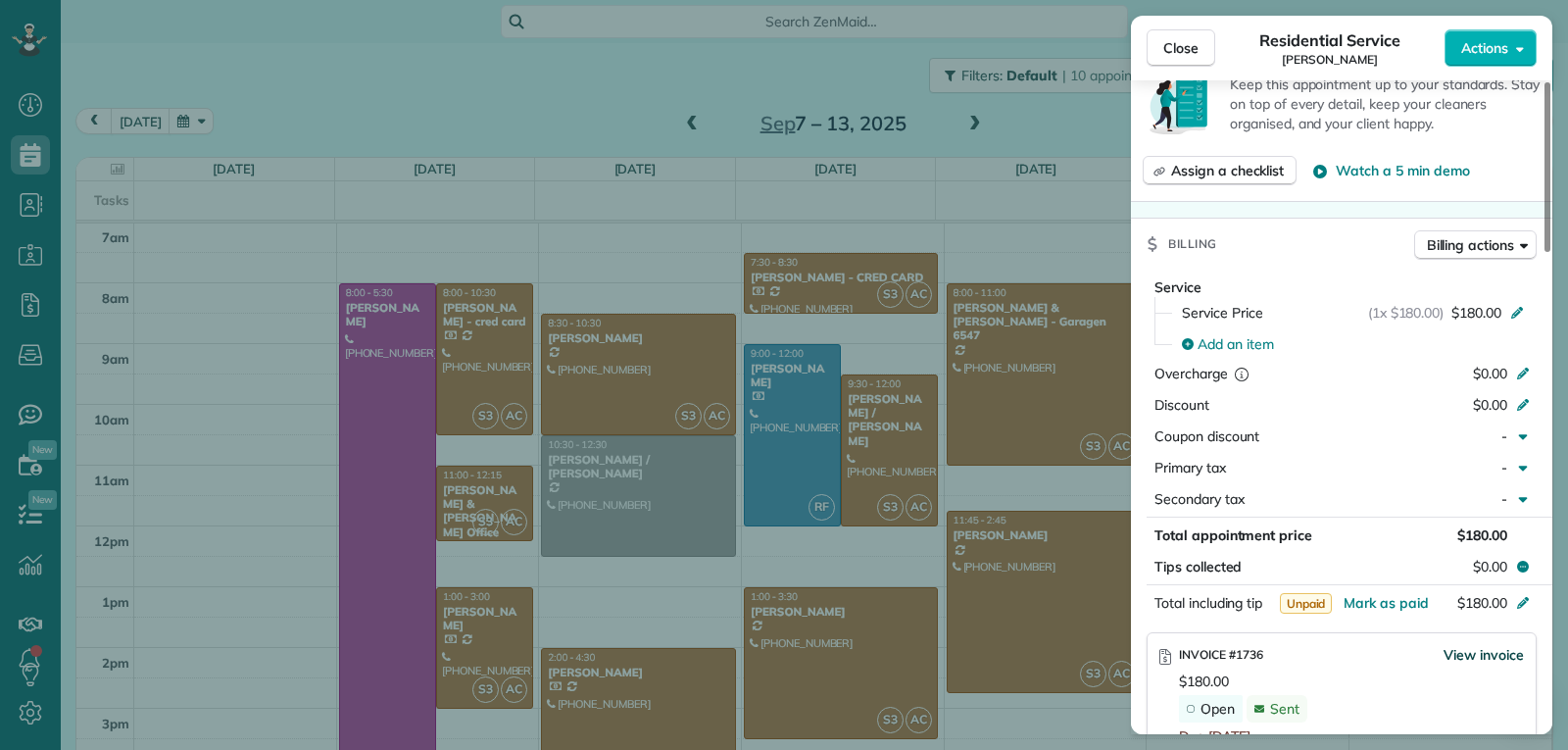
click at [1472, 651] on span "View invoice" at bounding box center [1482, 655] width 81 height 20
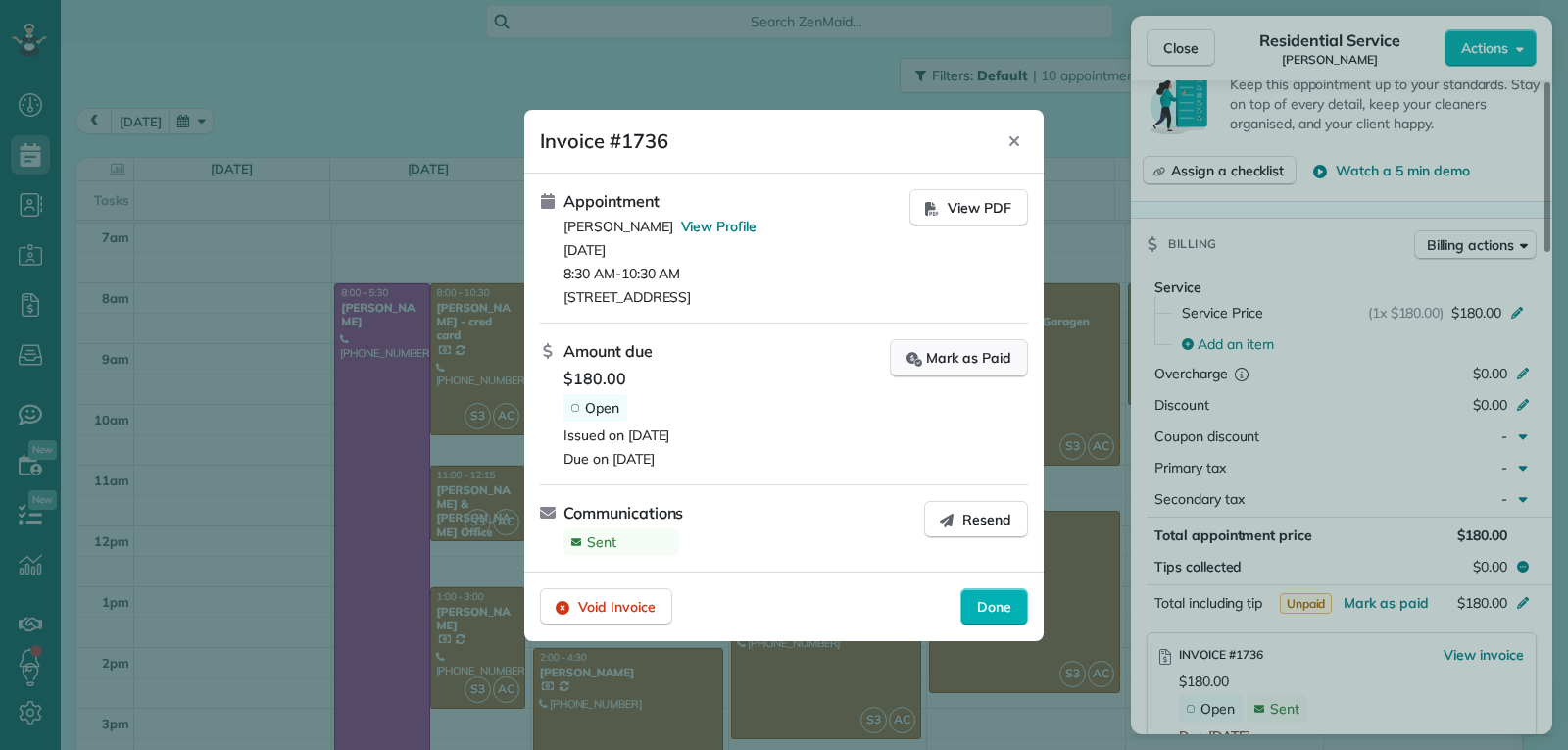
click at [928, 359] on div "Mark as Paid" at bounding box center [958, 358] width 104 height 21
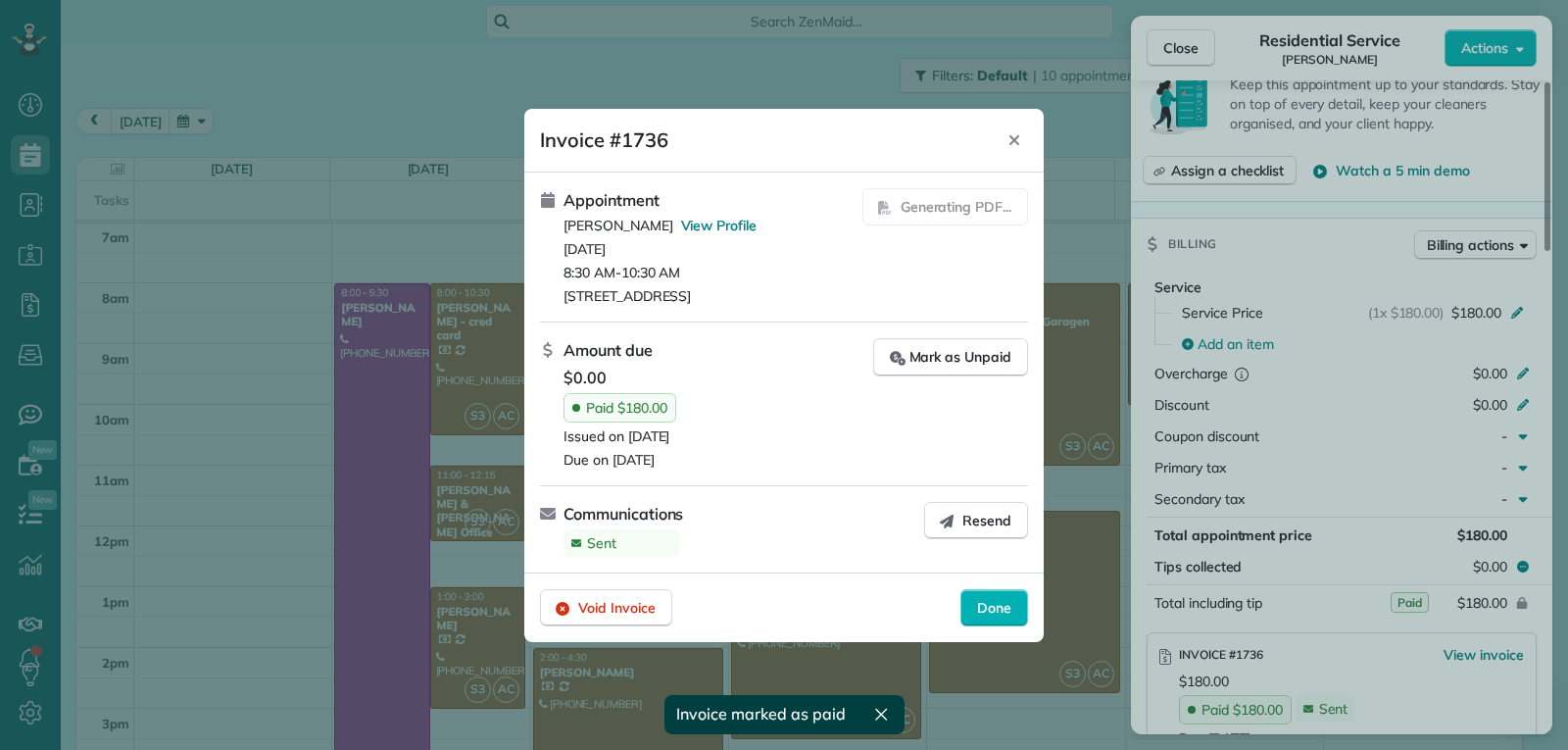
click at [989, 609] on span "Done" at bounding box center [993, 608] width 34 height 20
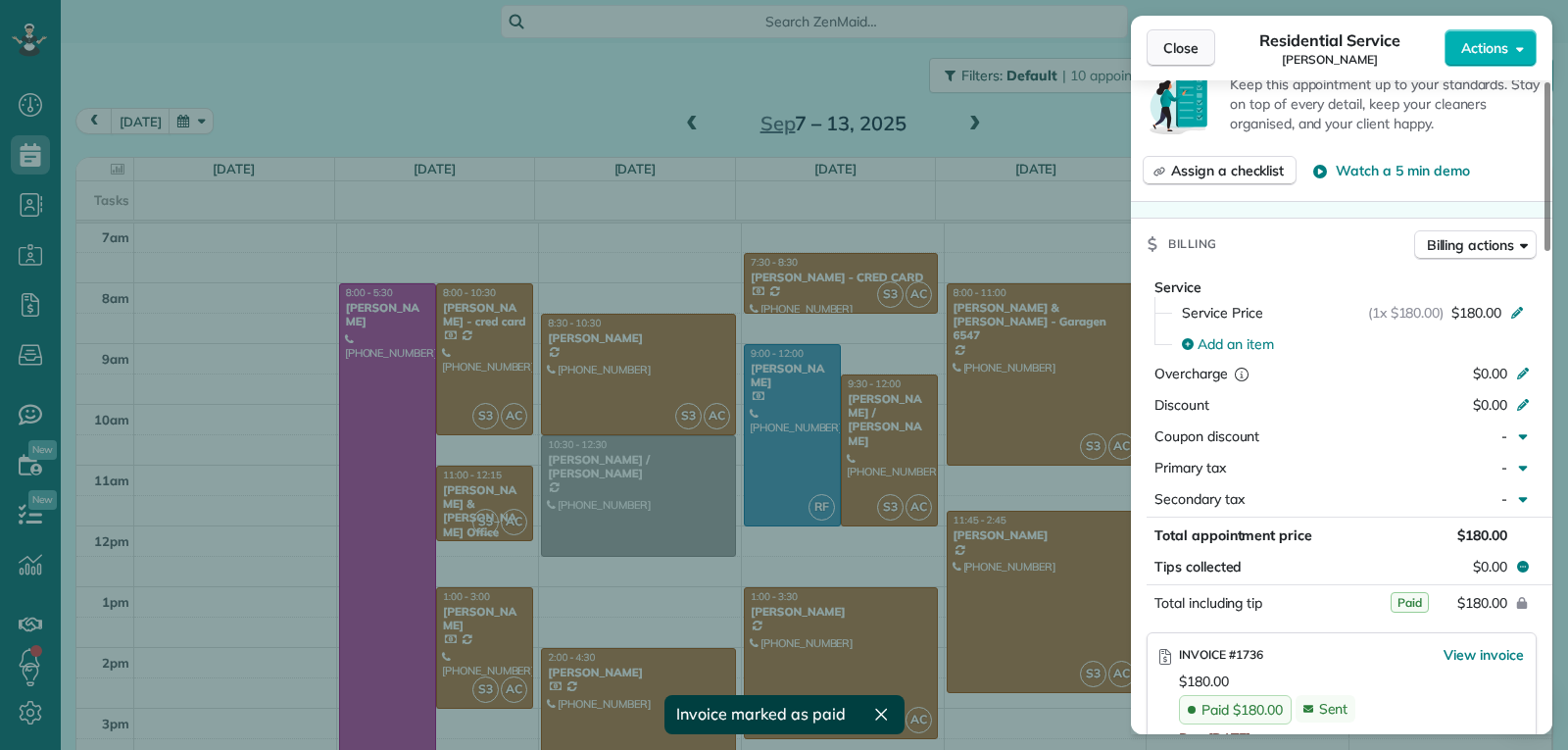
click at [1188, 50] on span "Close" at bounding box center [1180, 48] width 35 height 20
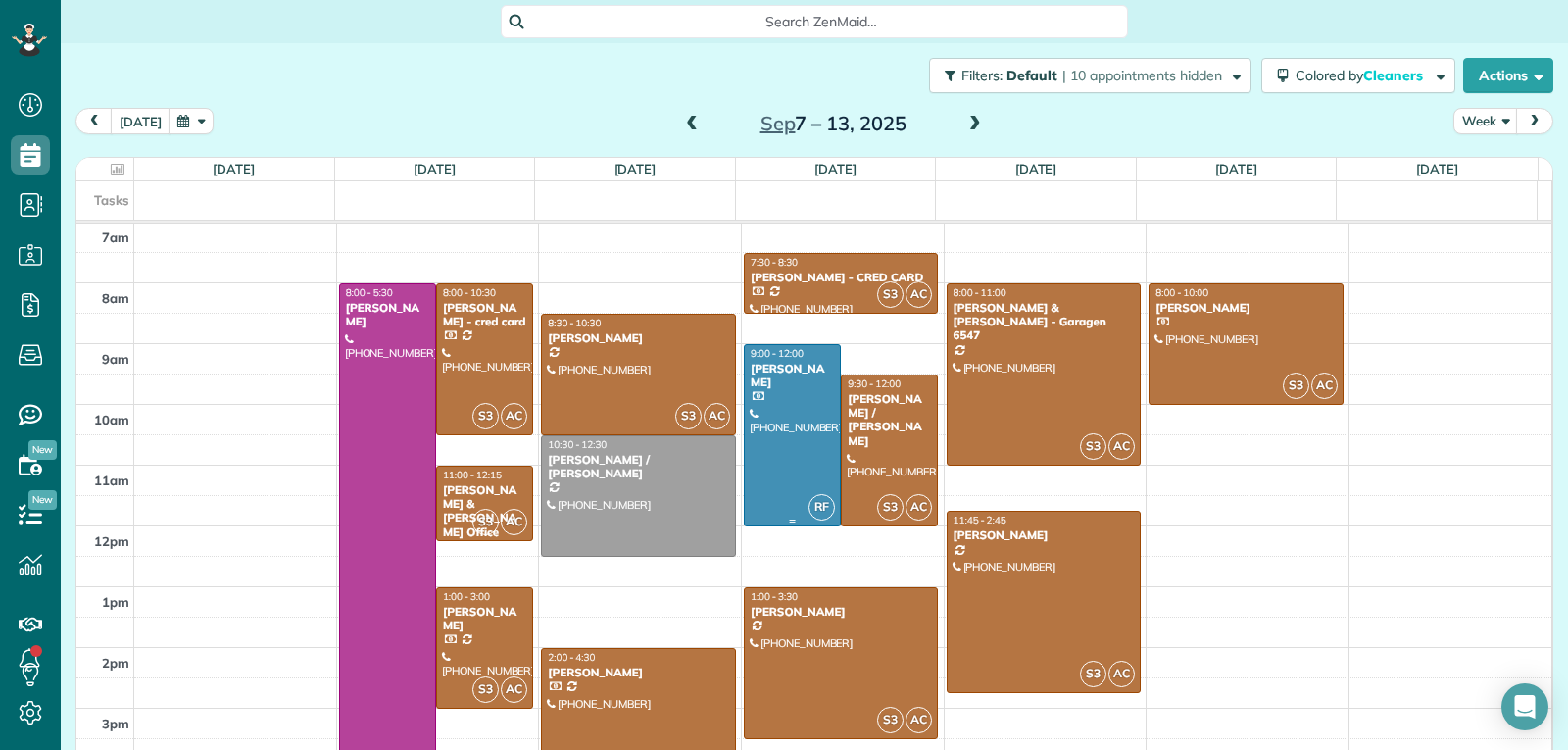
click at [780, 441] on div at bounding box center [792, 435] width 95 height 180
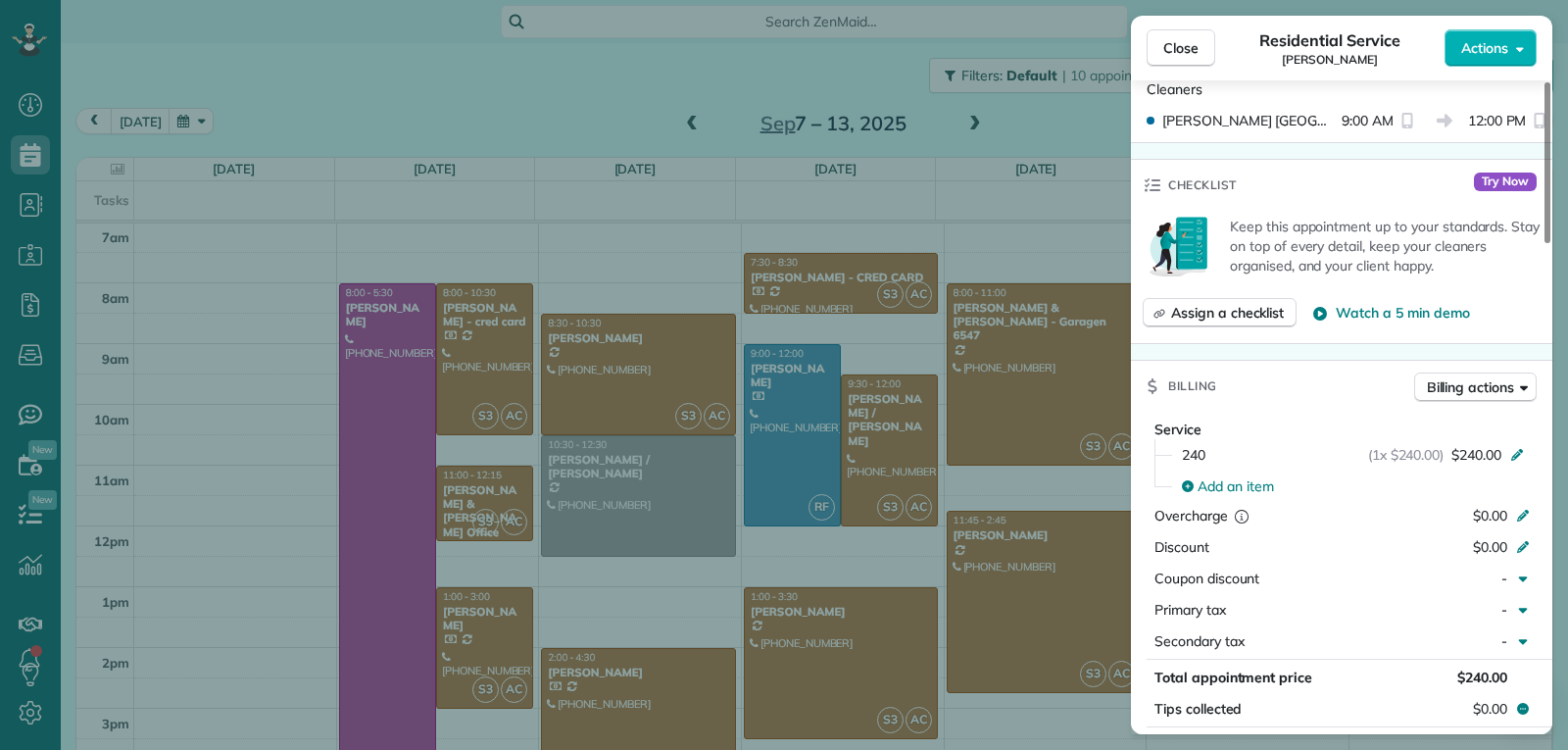
scroll to position [891, 0]
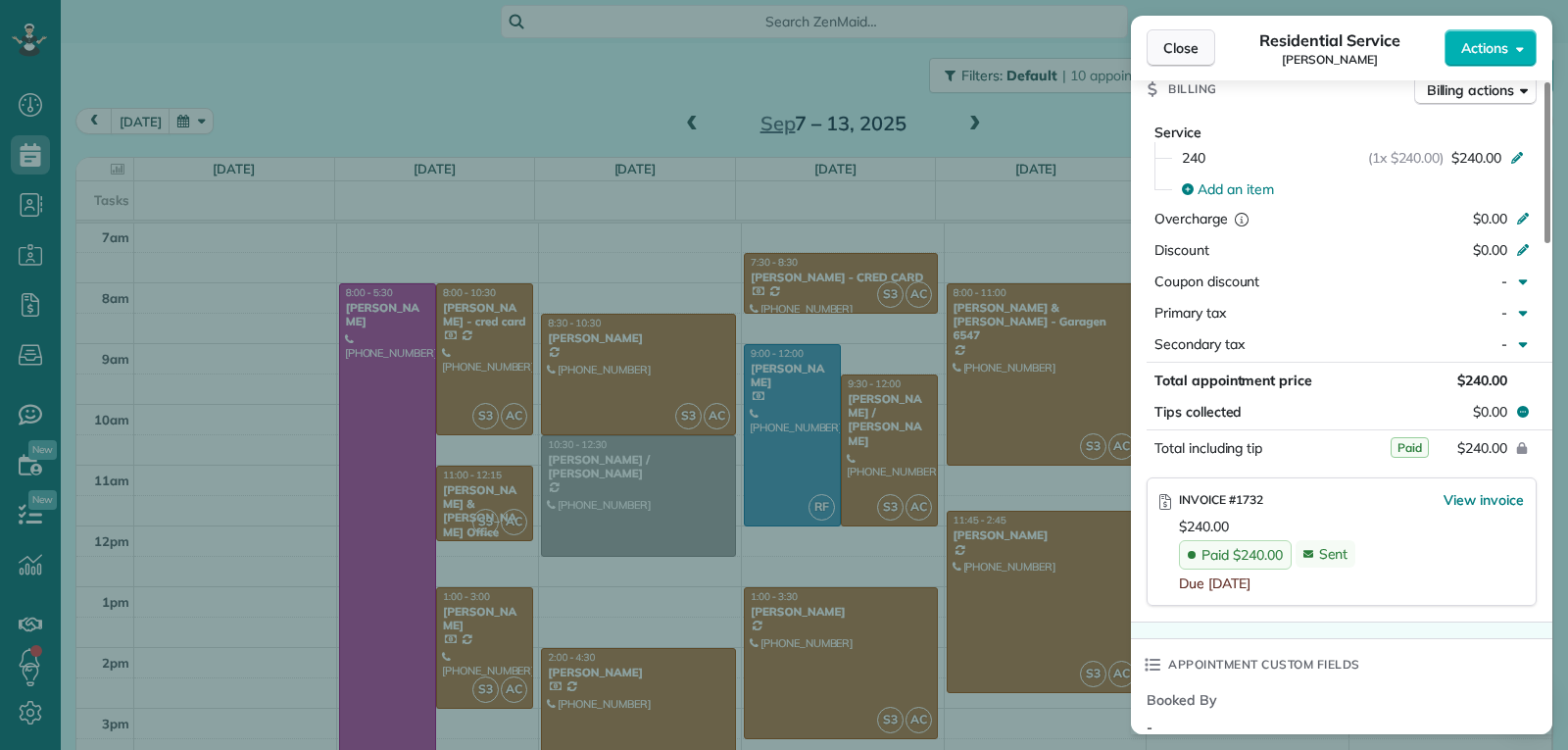
click at [1158, 59] on button "Close" at bounding box center [1180, 48] width 69 height 37
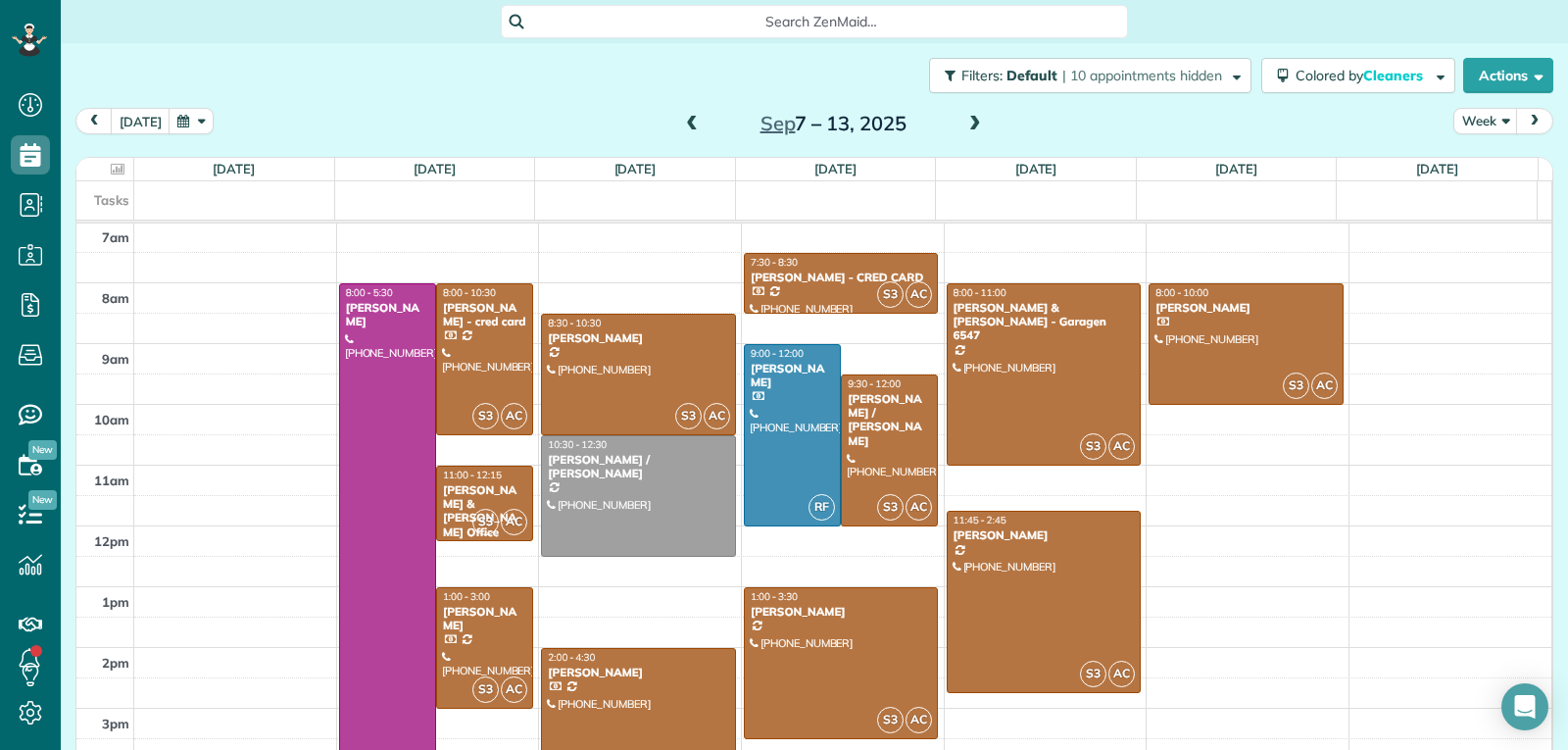
click at [683, 126] on span at bounding box center [692, 124] width 22 height 18
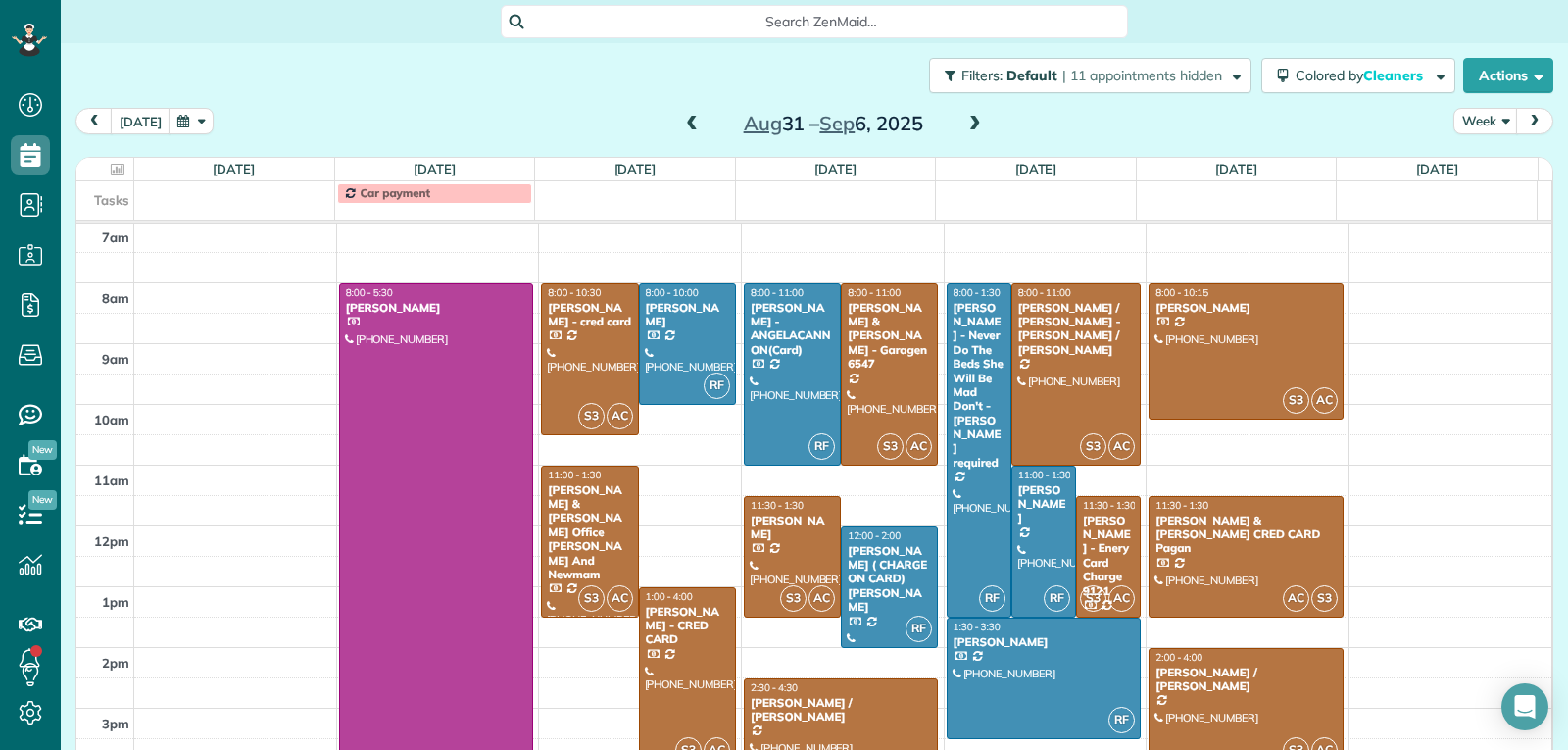
click at [683, 122] on span at bounding box center [692, 124] width 22 height 18
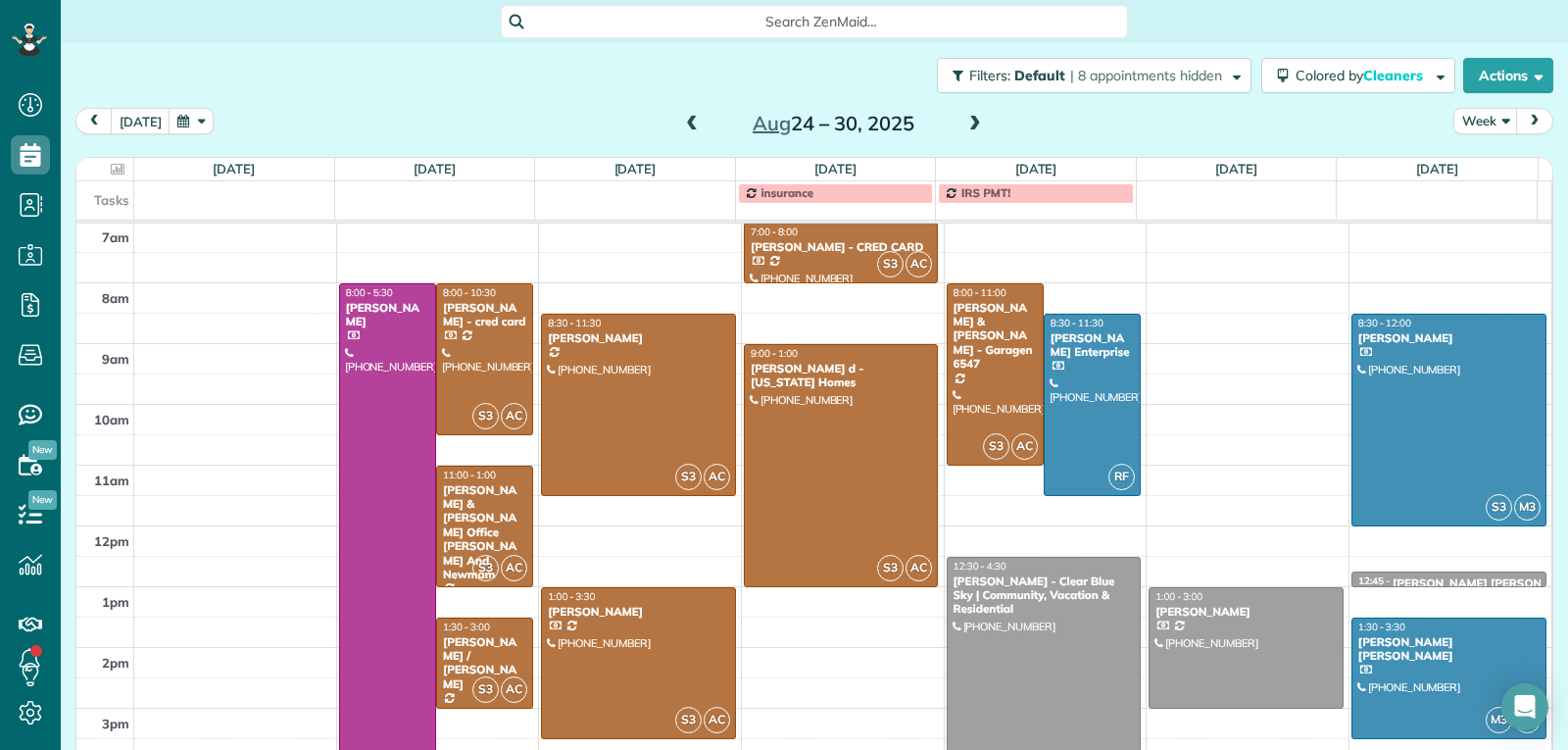
click at [964, 122] on span at bounding box center [975, 124] width 22 height 18
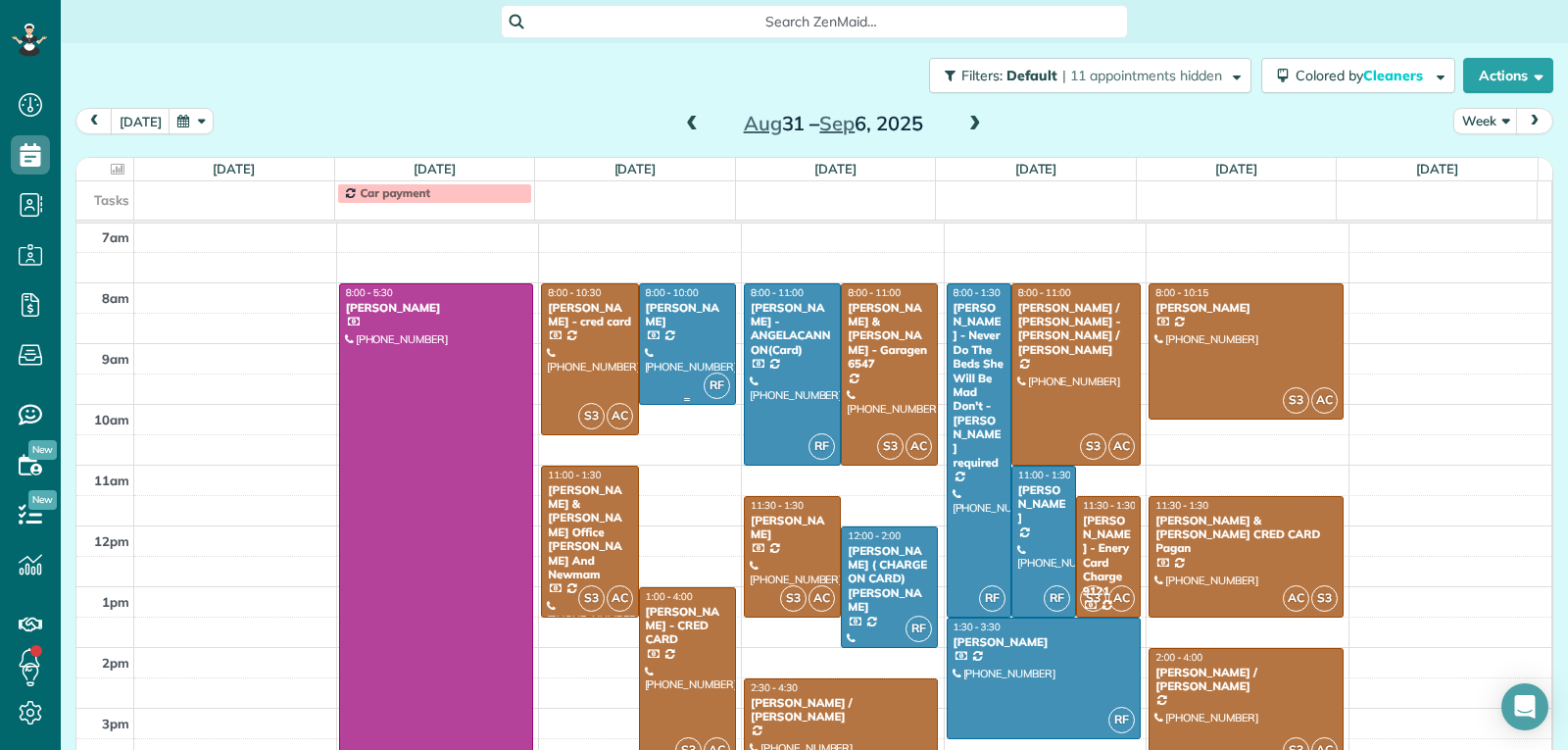
click at [697, 341] on div at bounding box center [687, 344] width 95 height 119
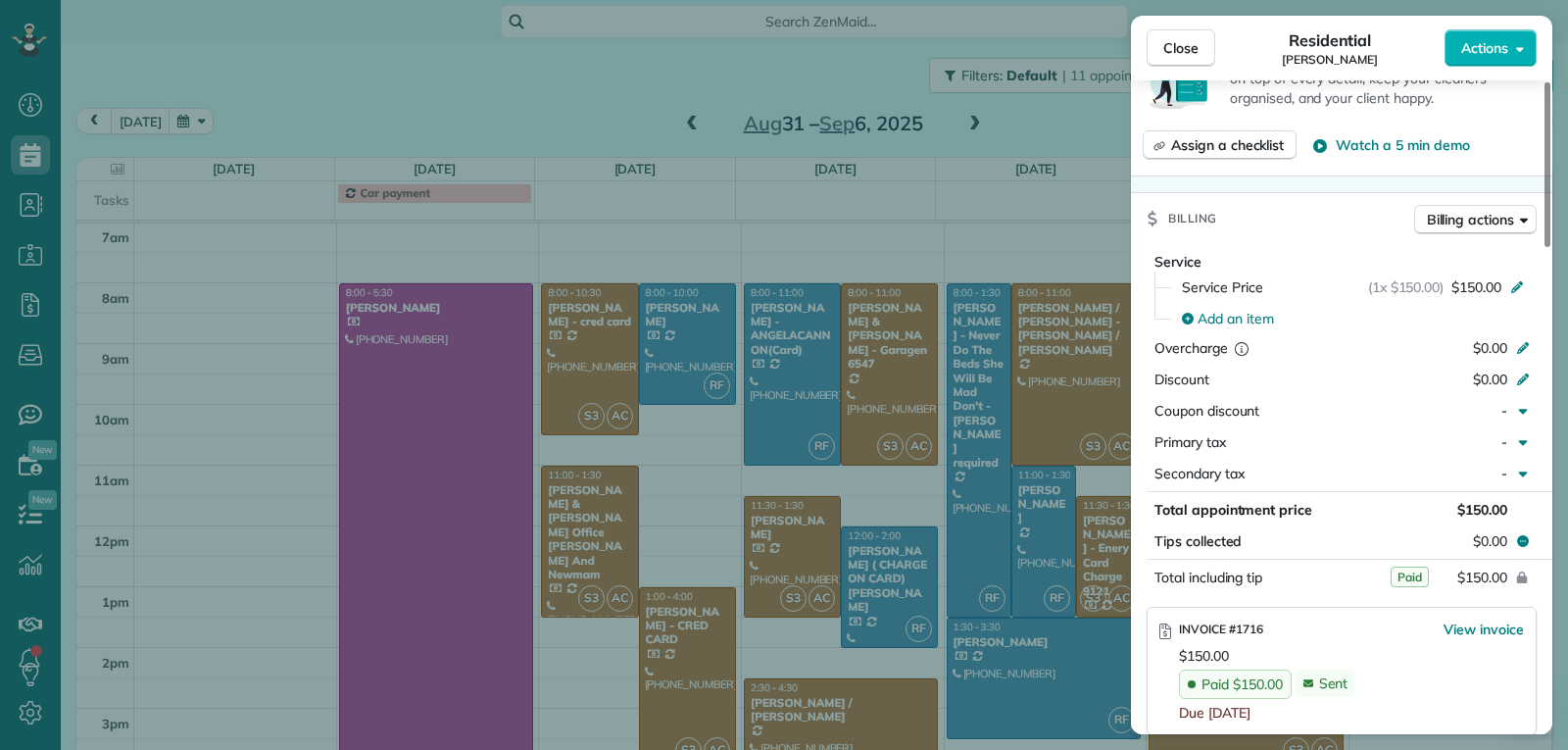
scroll to position [980, 0]
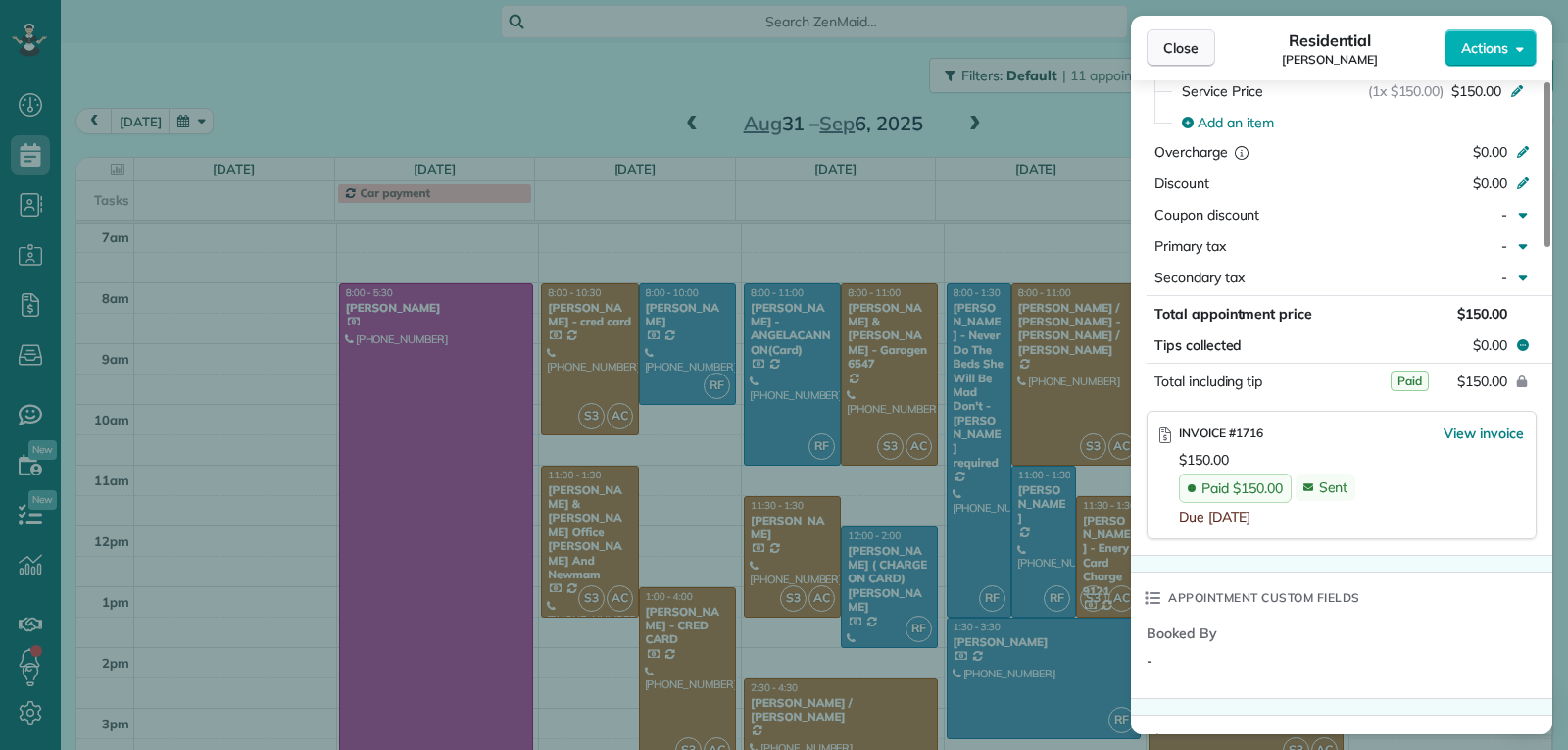
click at [1174, 56] on span "Close" at bounding box center [1180, 48] width 35 height 20
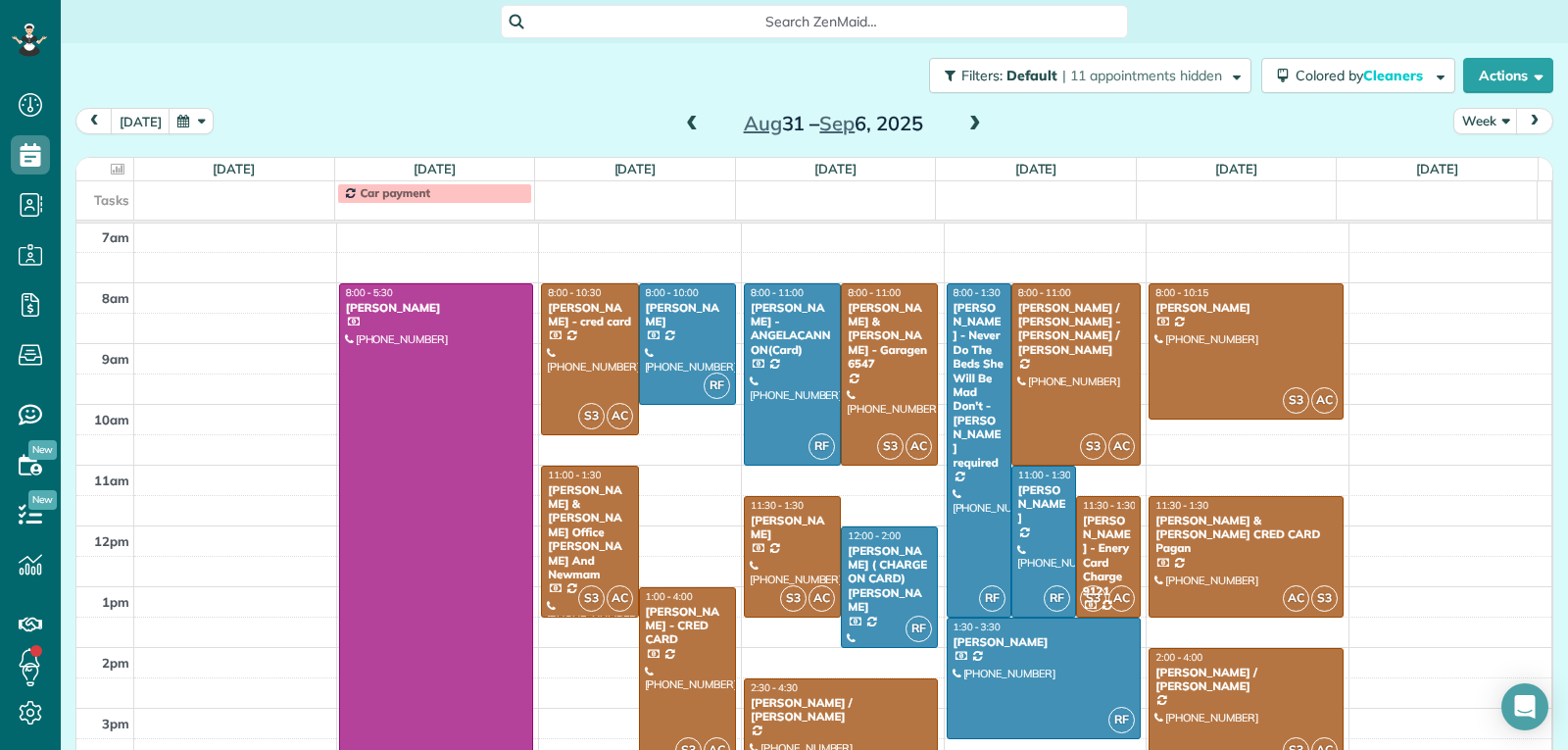
click at [966, 120] on span at bounding box center [975, 124] width 22 height 18
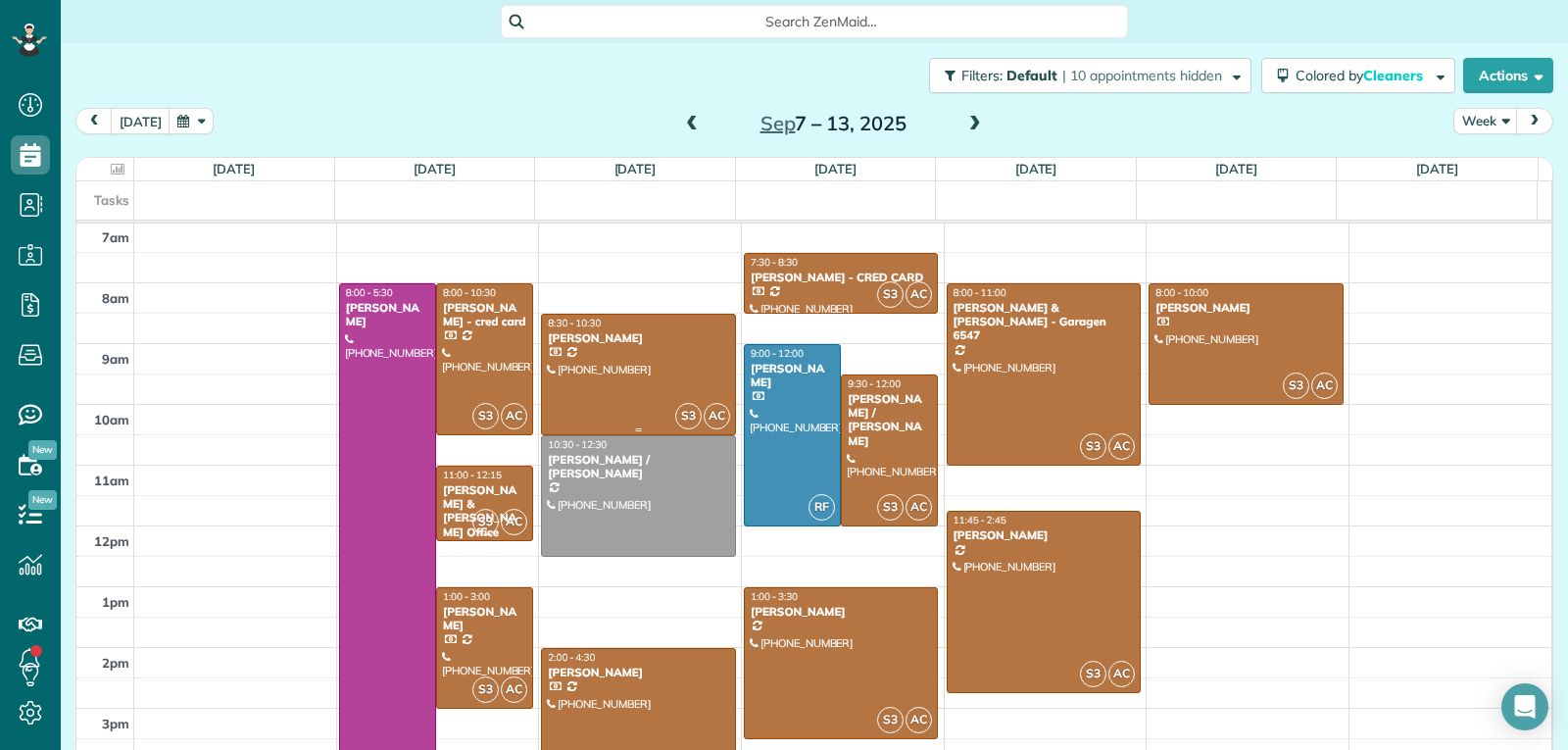
click at [624, 329] on div "8:30 - 10:30 [PERSON_NAME]" at bounding box center [638, 330] width 183 height 29
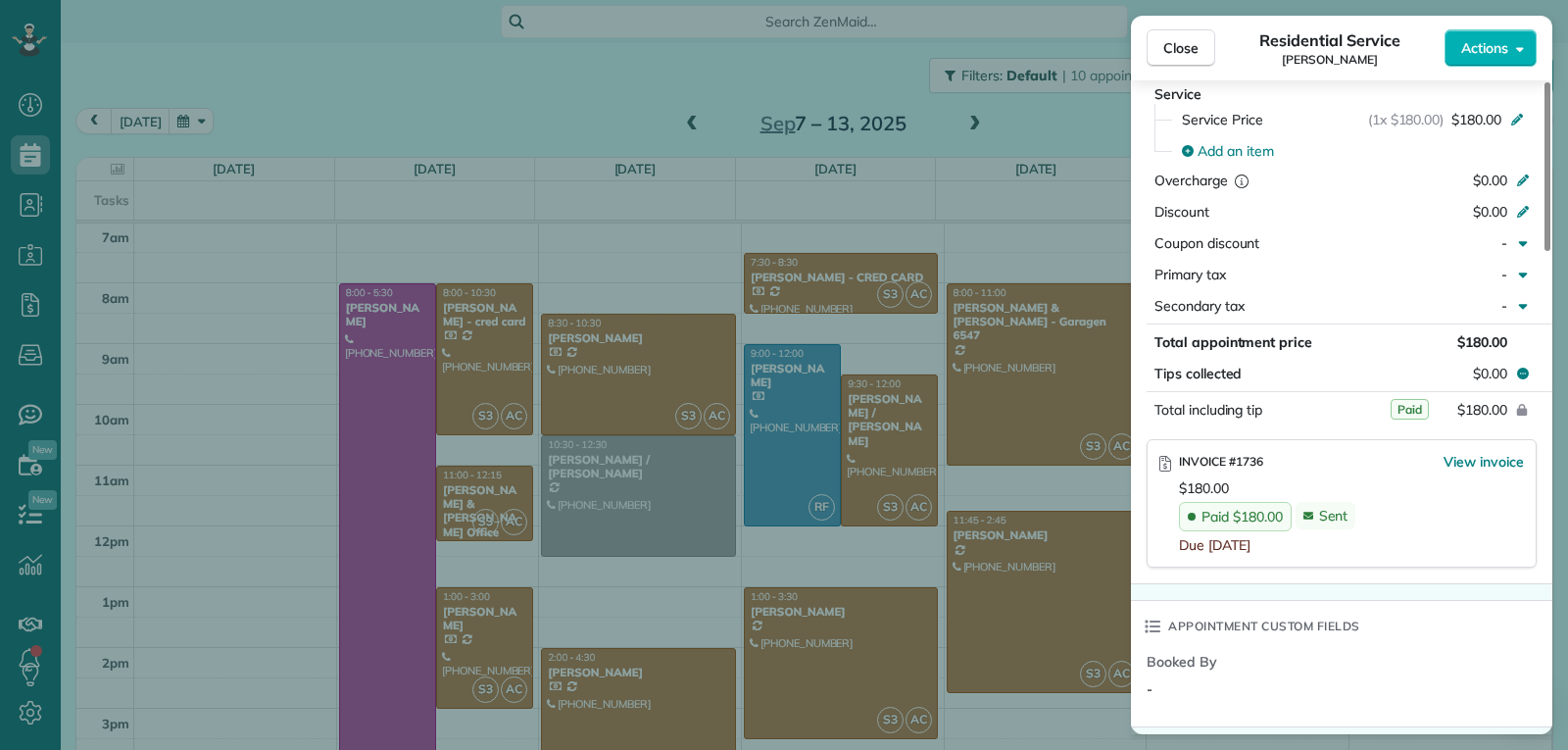
scroll to position [986, 0]
click at [1180, 59] on button "Close" at bounding box center [1180, 48] width 69 height 37
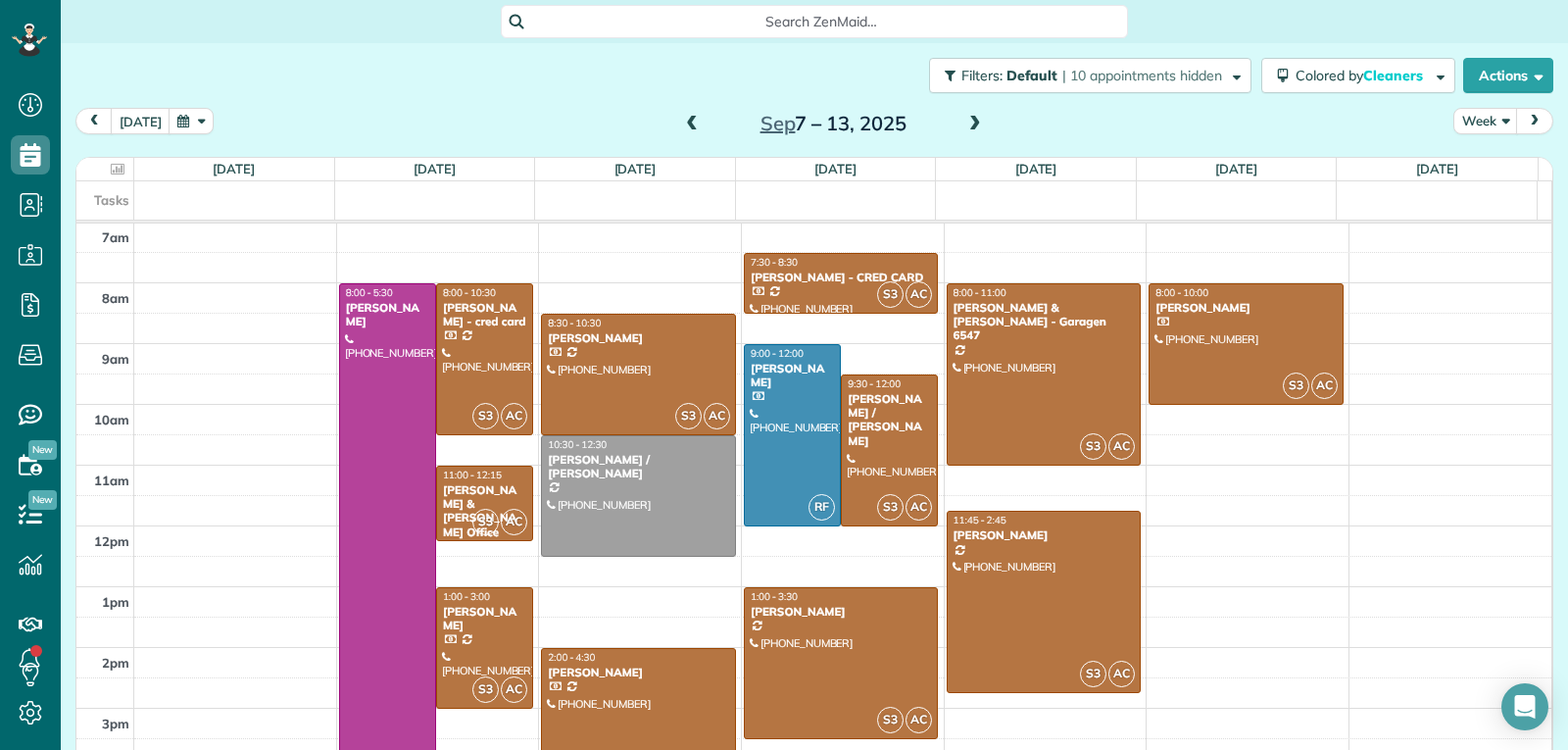
click at [681, 119] on span at bounding box center [692, 124] width 22 height 18
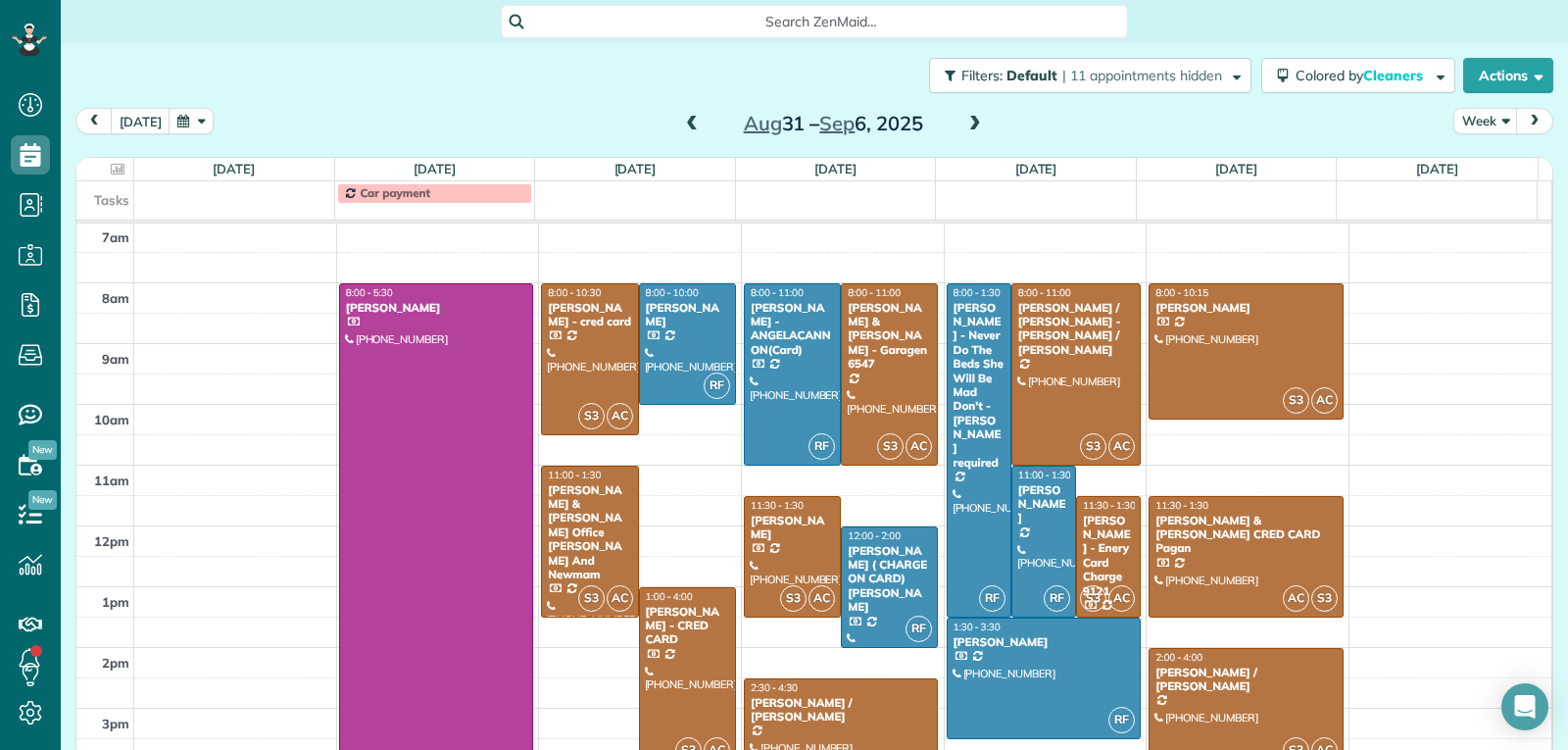
click at [681, 119] on span at bounding box center [692, 124] width 22 height 18
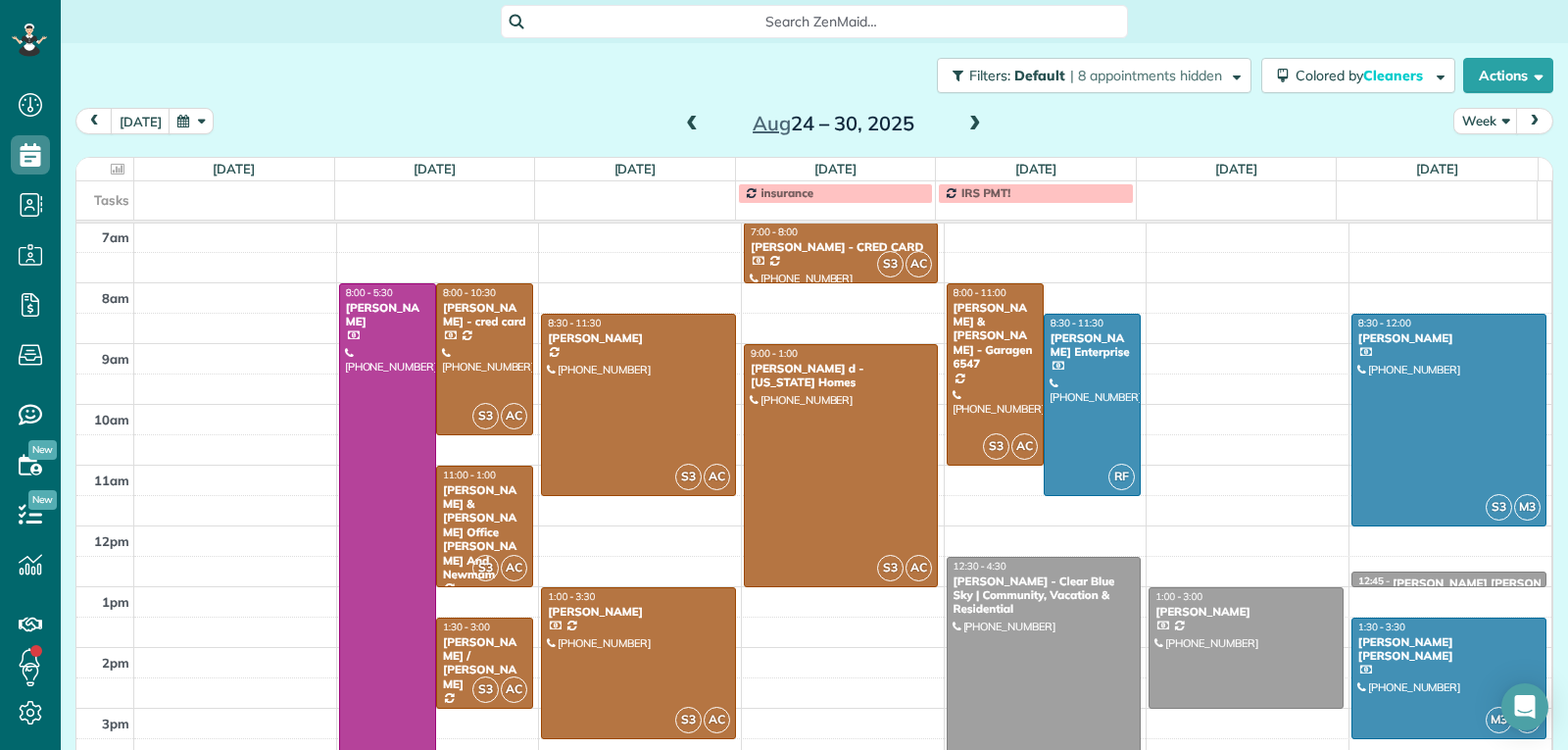
click at [964, 119] on span at bounding box center [975, 124] width 22 height 18
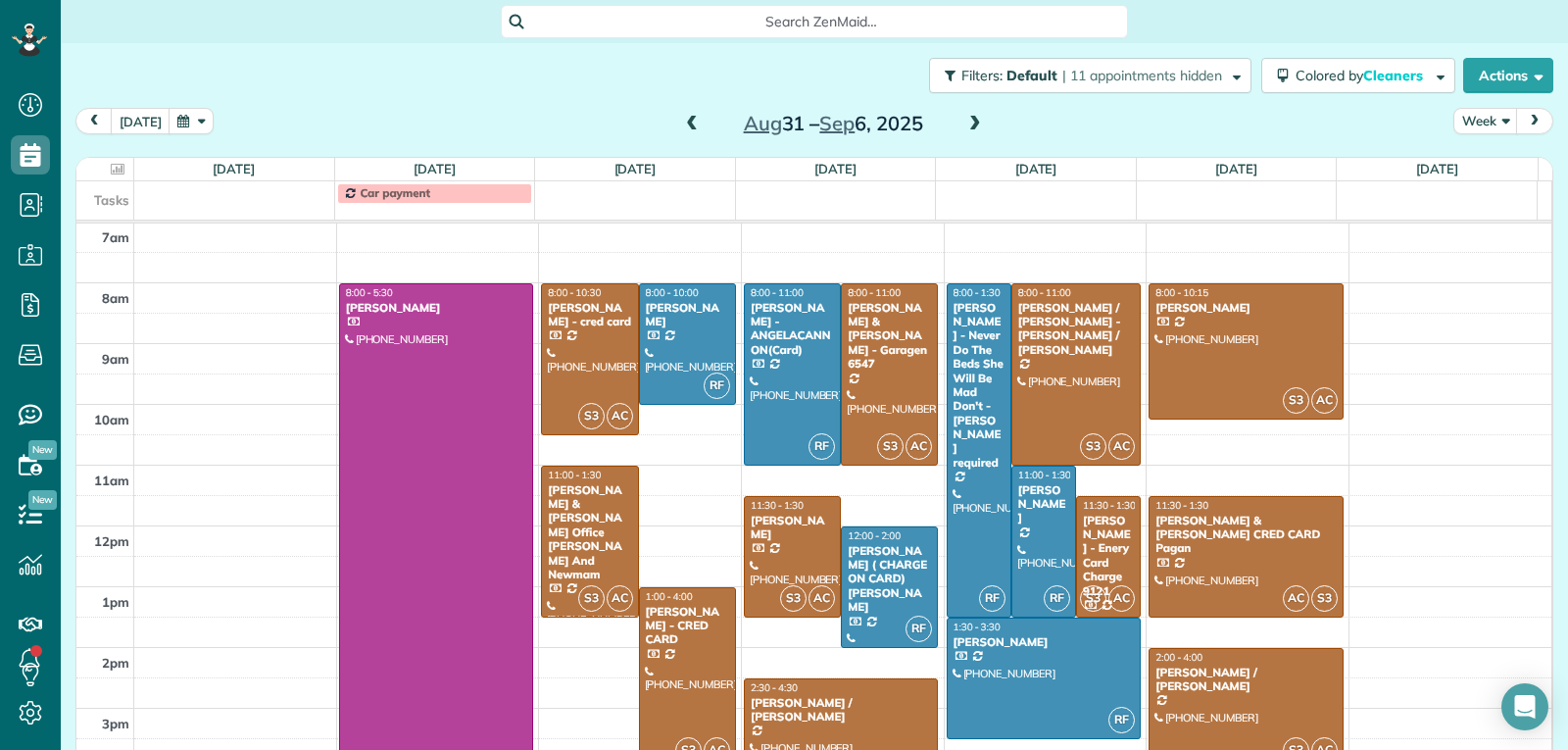
click at [964, 119] on span at bounding box center [975, 124] width 22 height 18
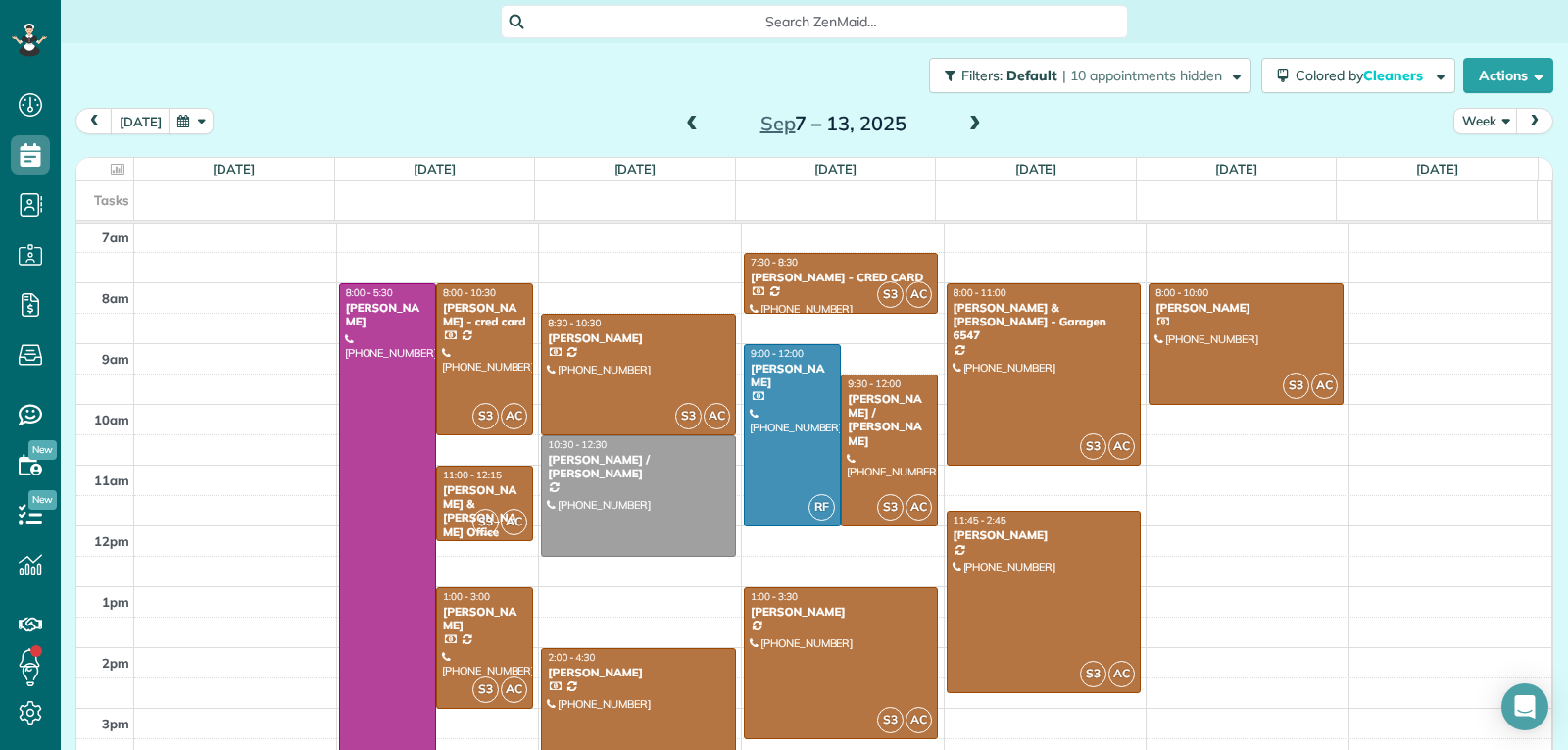
click at [684, 123] on span at bounding box center [692, 124] width 22 height 18
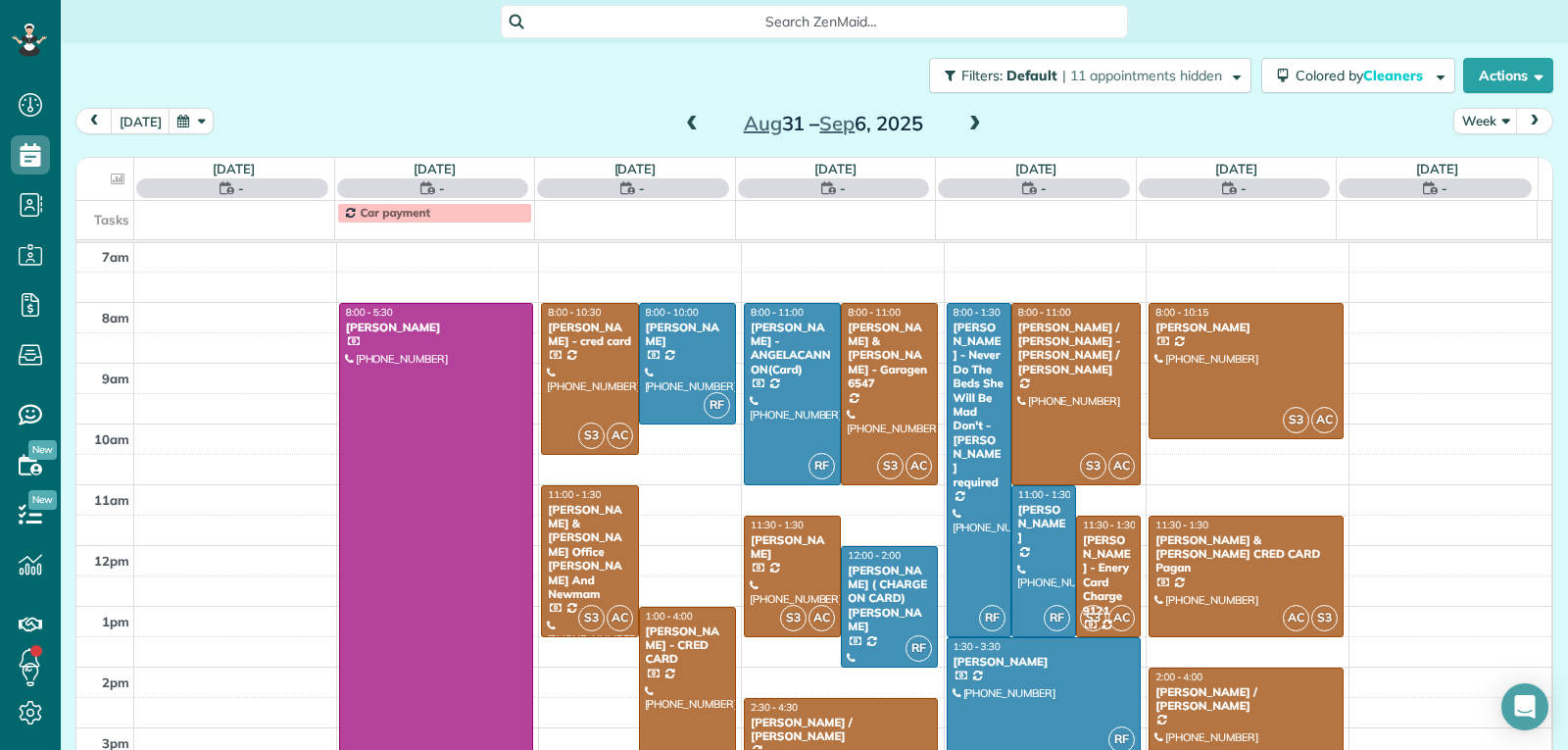
click at [684, 123] on span at bounding box center [692, 124] width 22 height 18
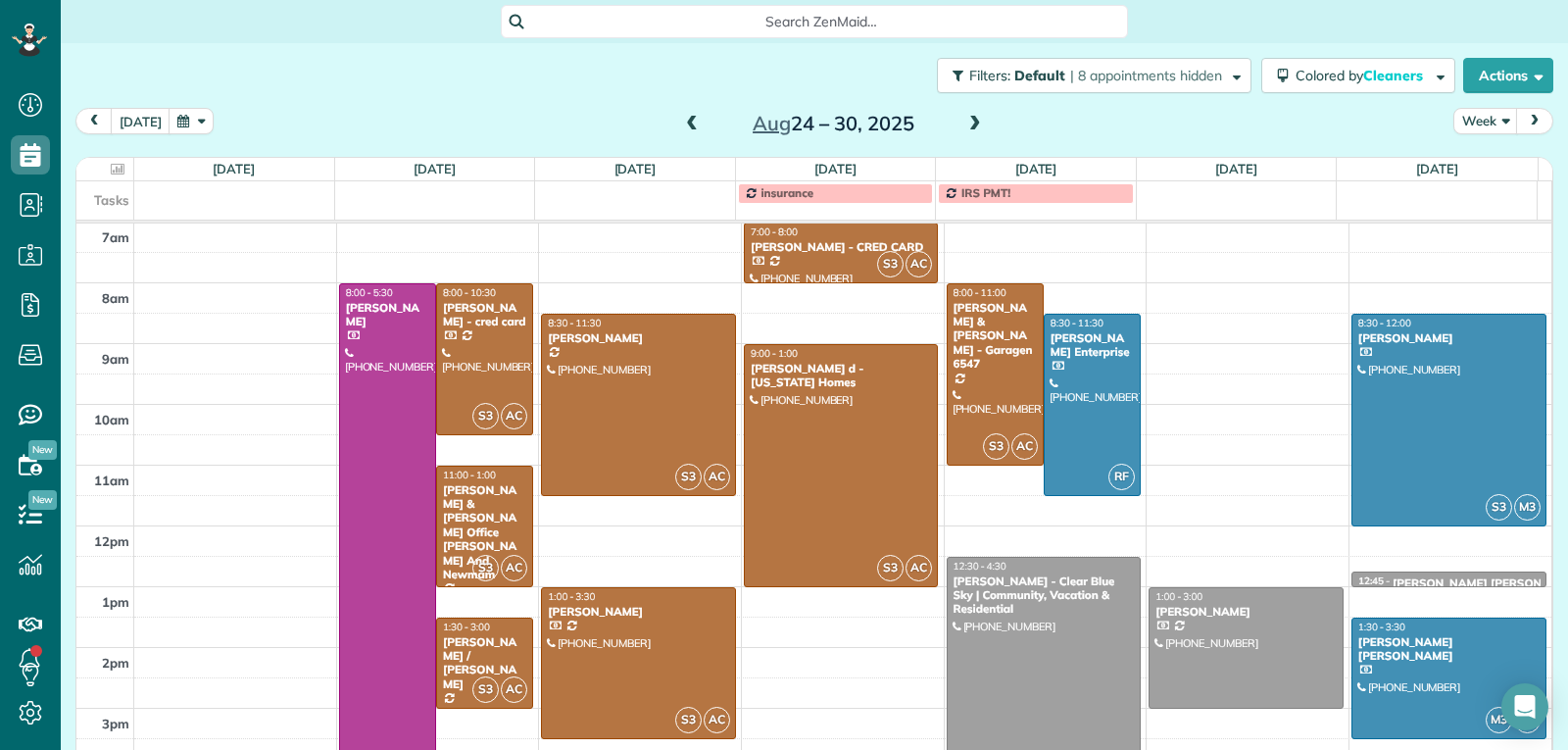
click at [684, 123] on span at bounding box center [692, 124] width 22 height 18
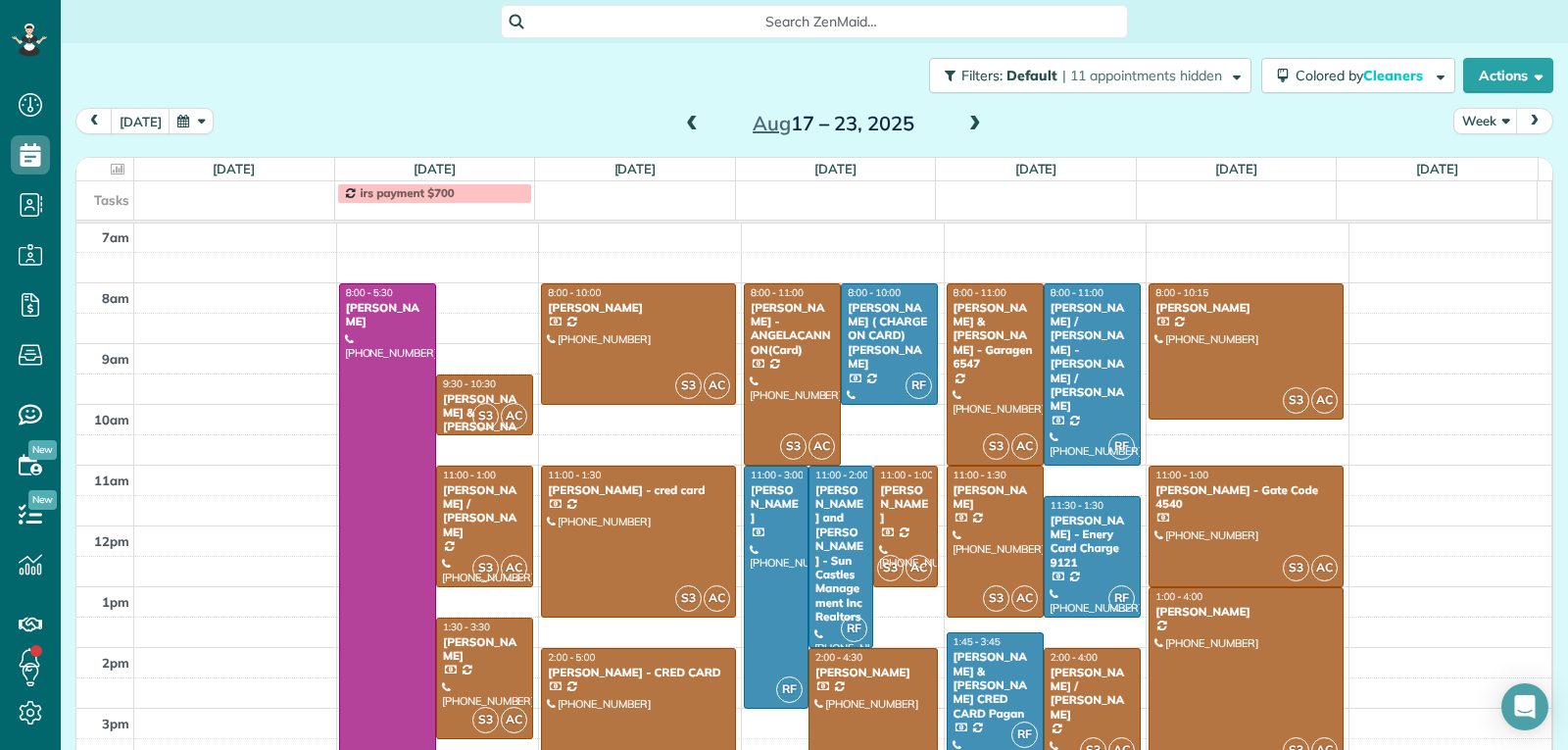
click at [684, 123] on span at bounding box center [692, 124] width 22 height 18
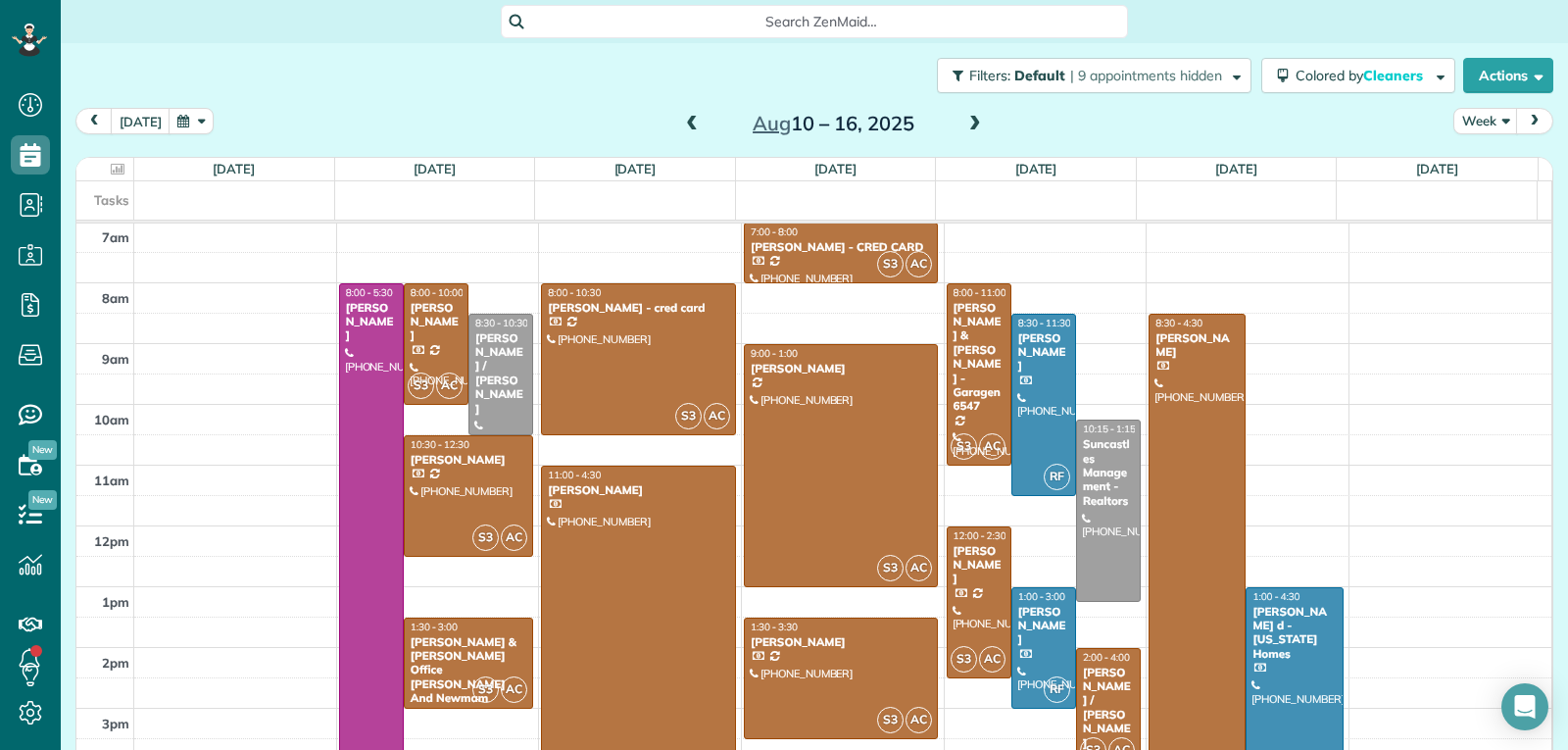
click at [684, 123] on span at bounding box center [692, 124] width 22 height 18
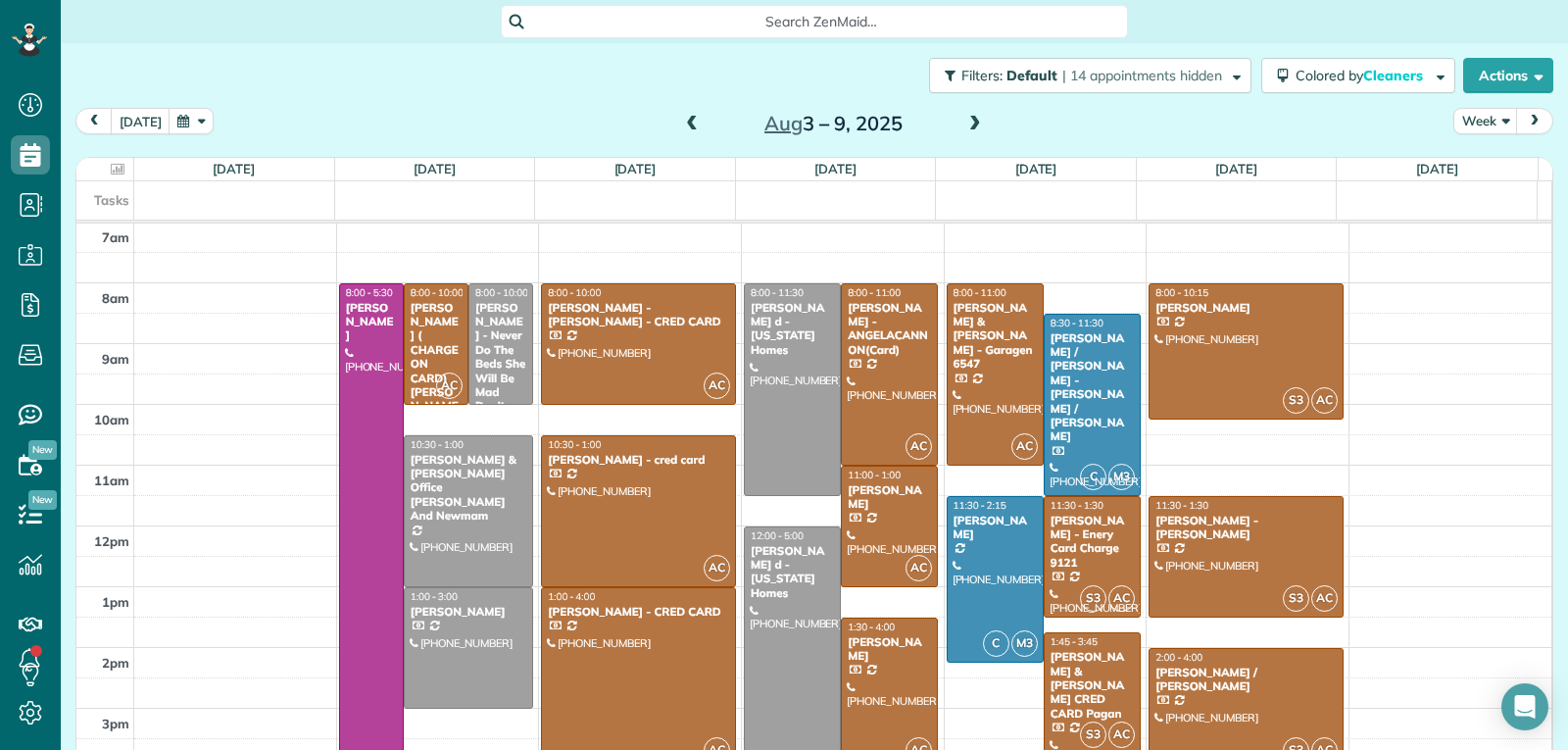
click at [684, 123] on span at bounding box center [692, 124] width 22 height 18
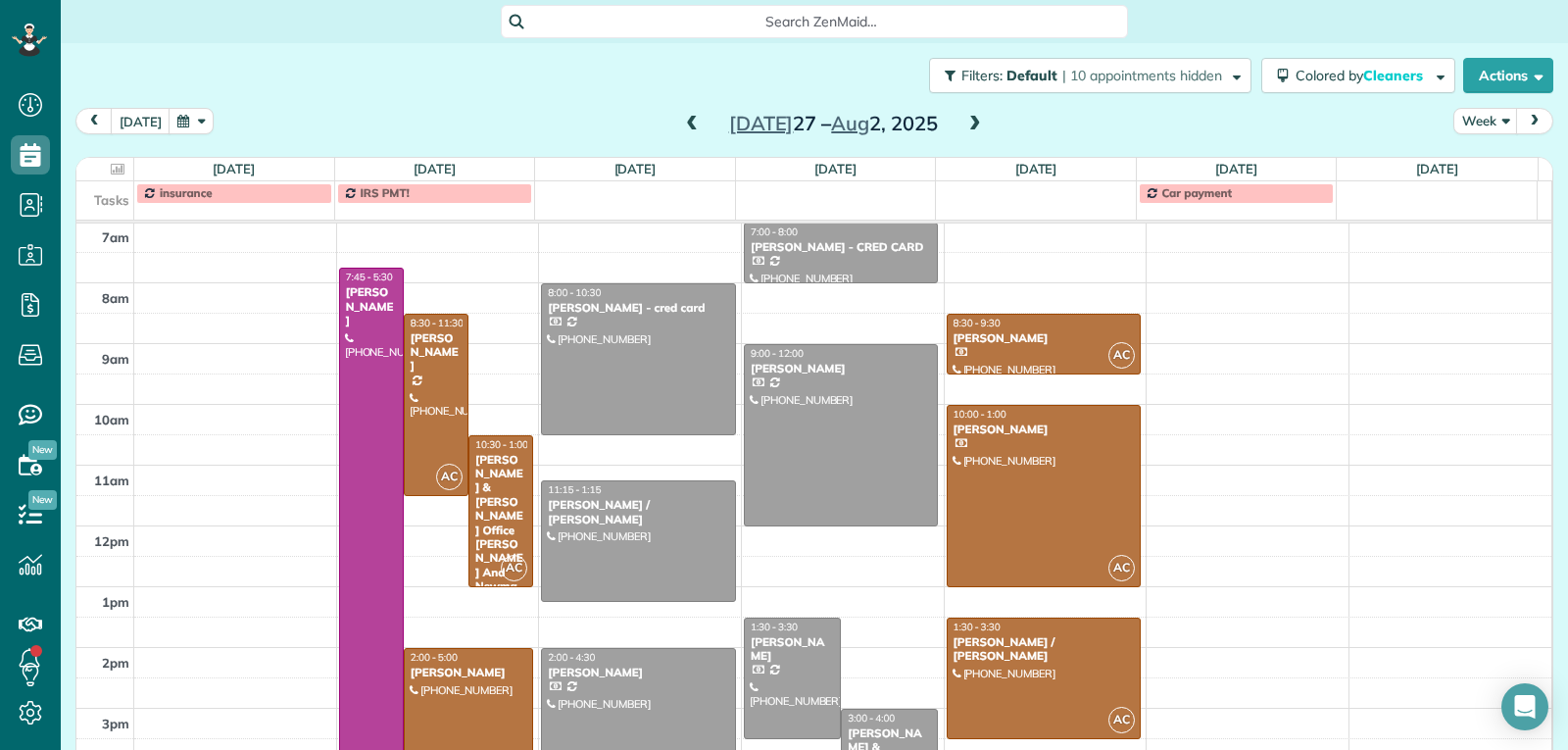
click at [444, 703] on div at bounding box center [468, 738] width 127 height 180
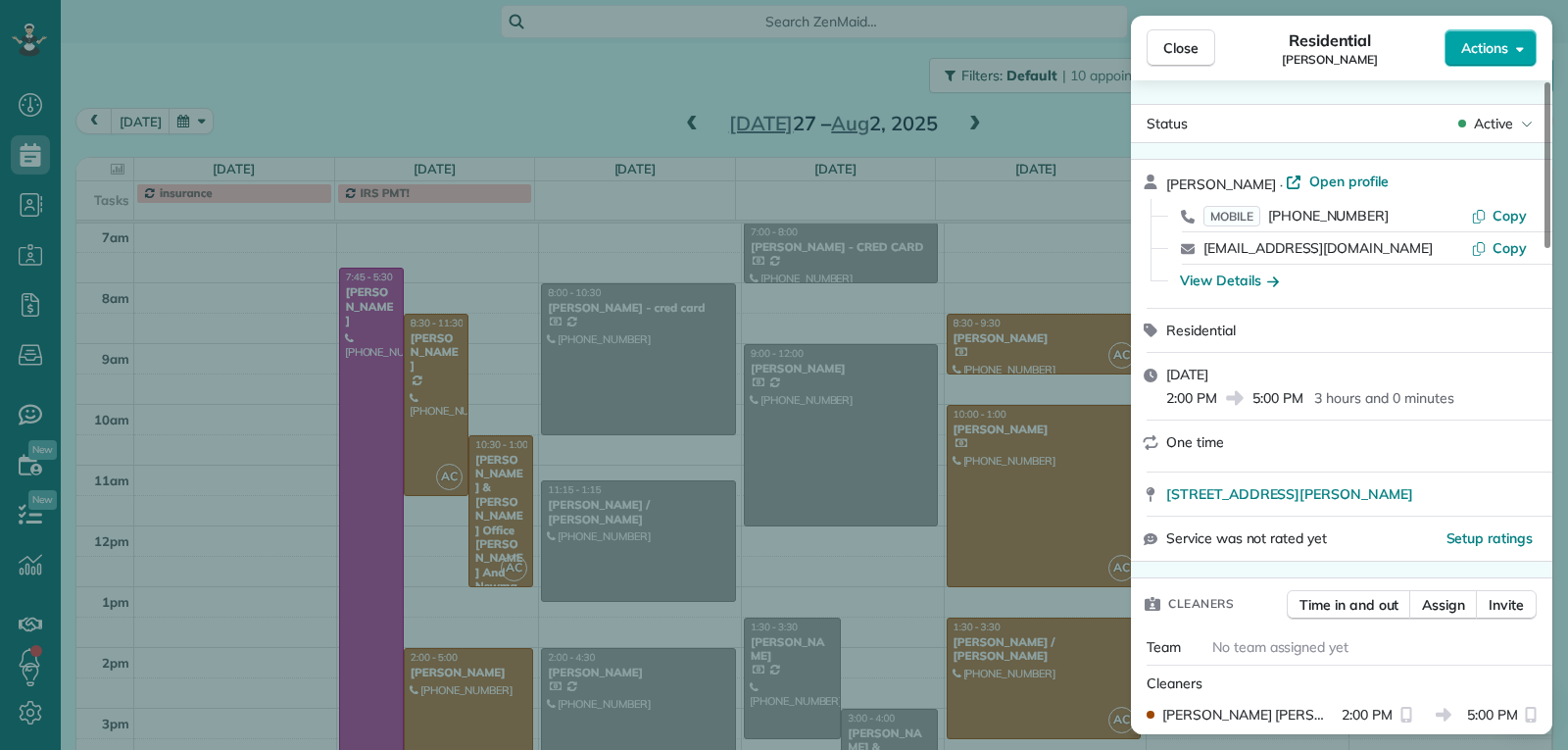
click at [1484, 52] on span "Actions" at bounding box center [1483, 48] width 47 height 20
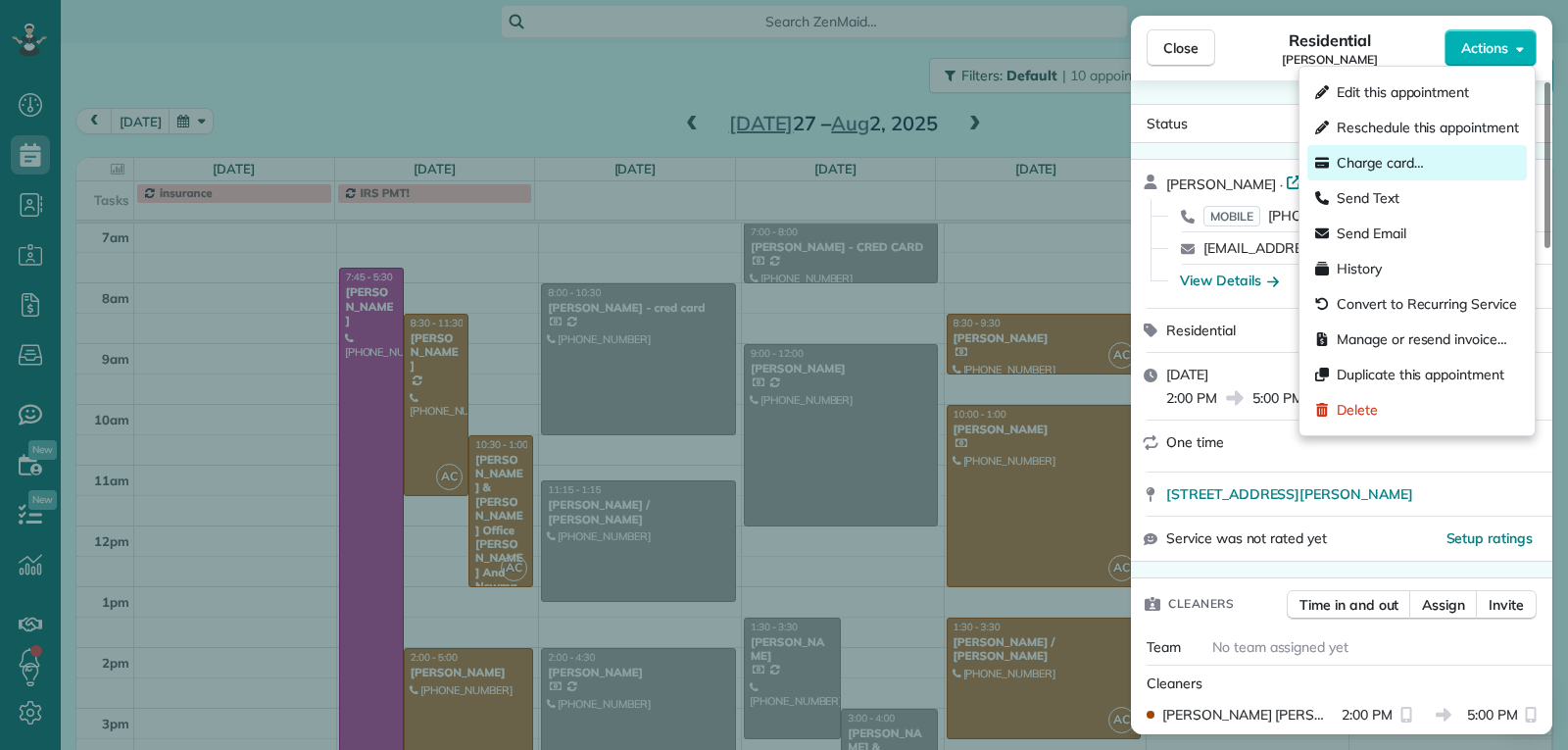
click at [1409, 164] on span "Charge card…" at bounding box center [1380, 163] width 87 height 20
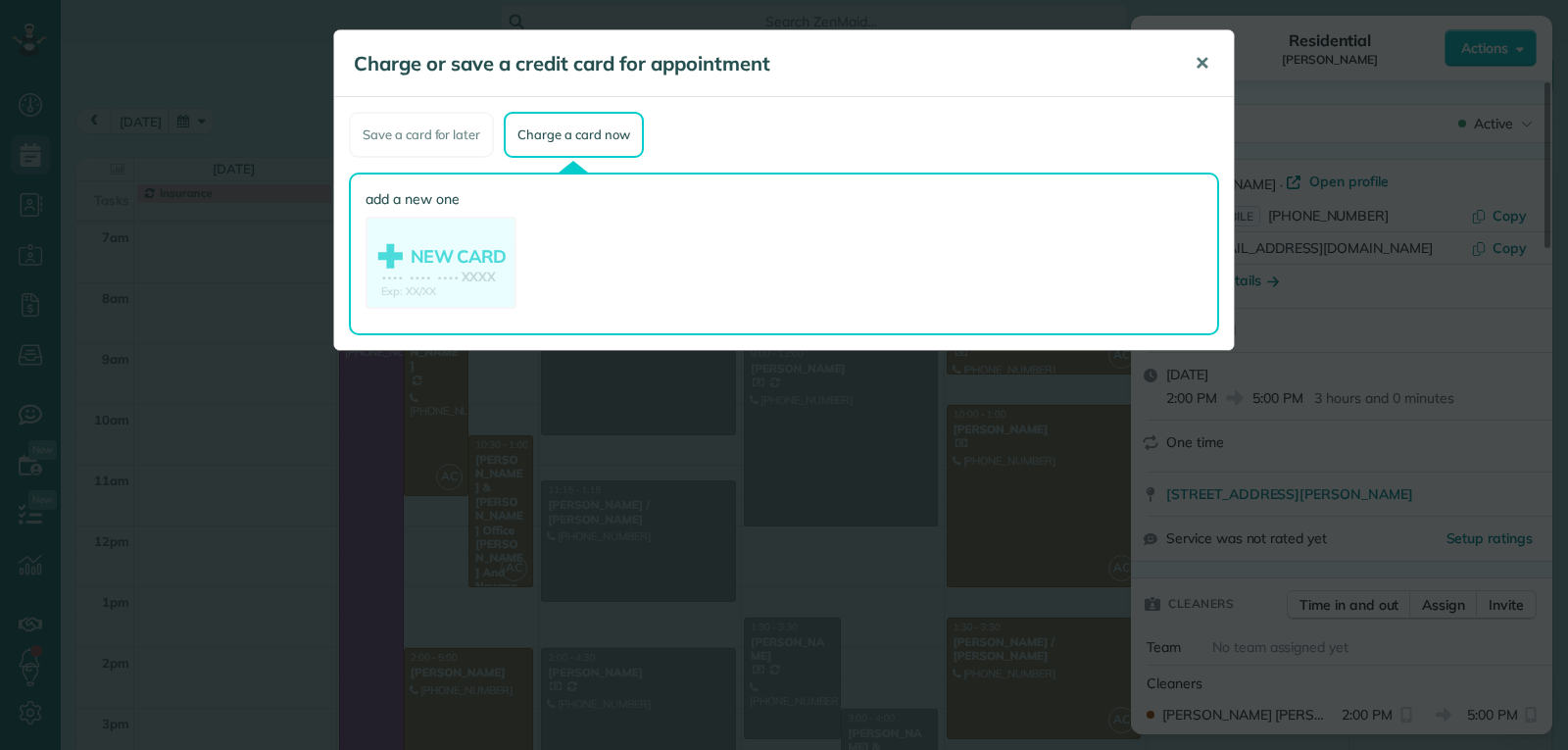
click at [1198, 66] on span "✕" at bounding box center [1201, 63] width 15 height 23
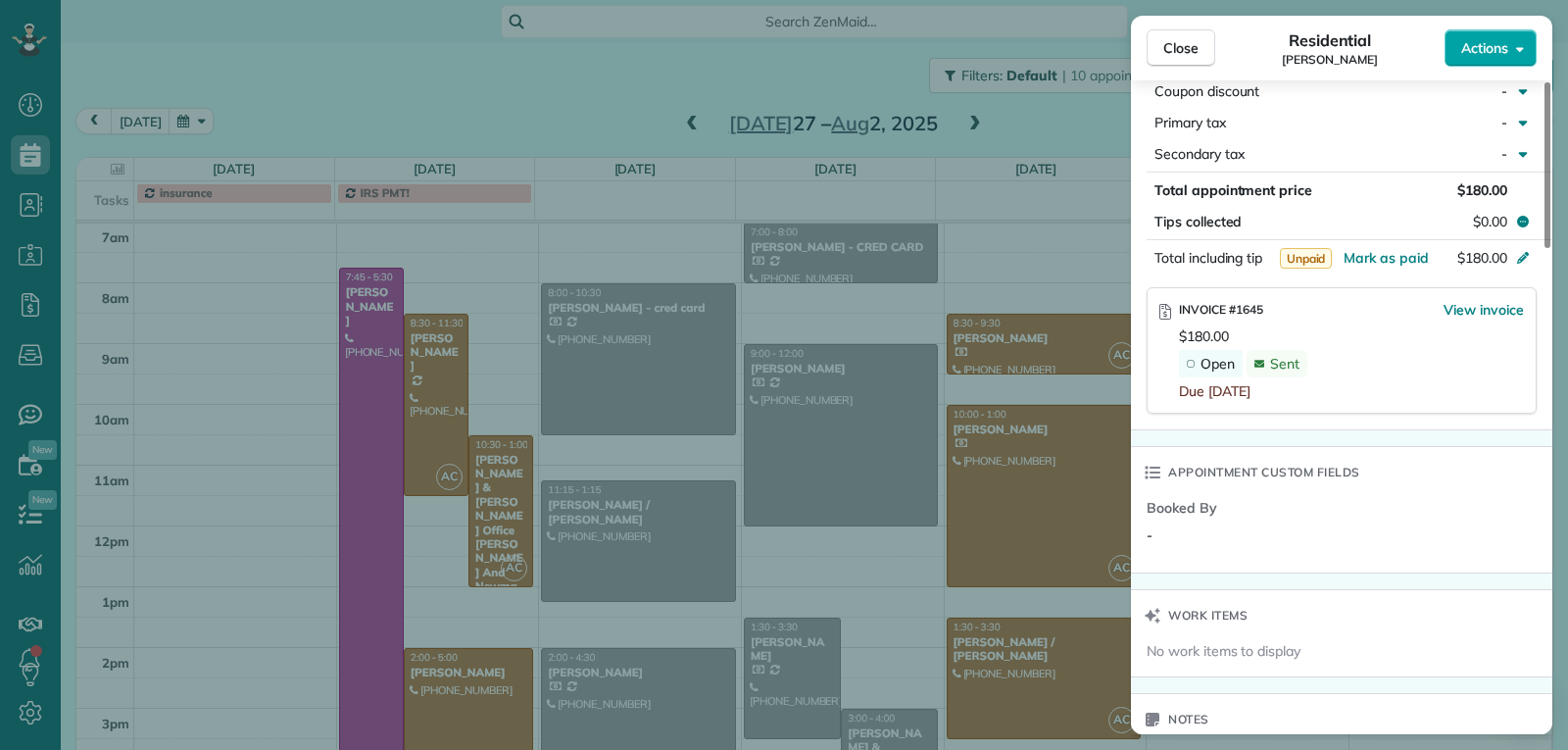
scroll to position [1078, 0]
click at [1179, 53] on span "Close" at bounding box center [1180, 48] width 35 height 20
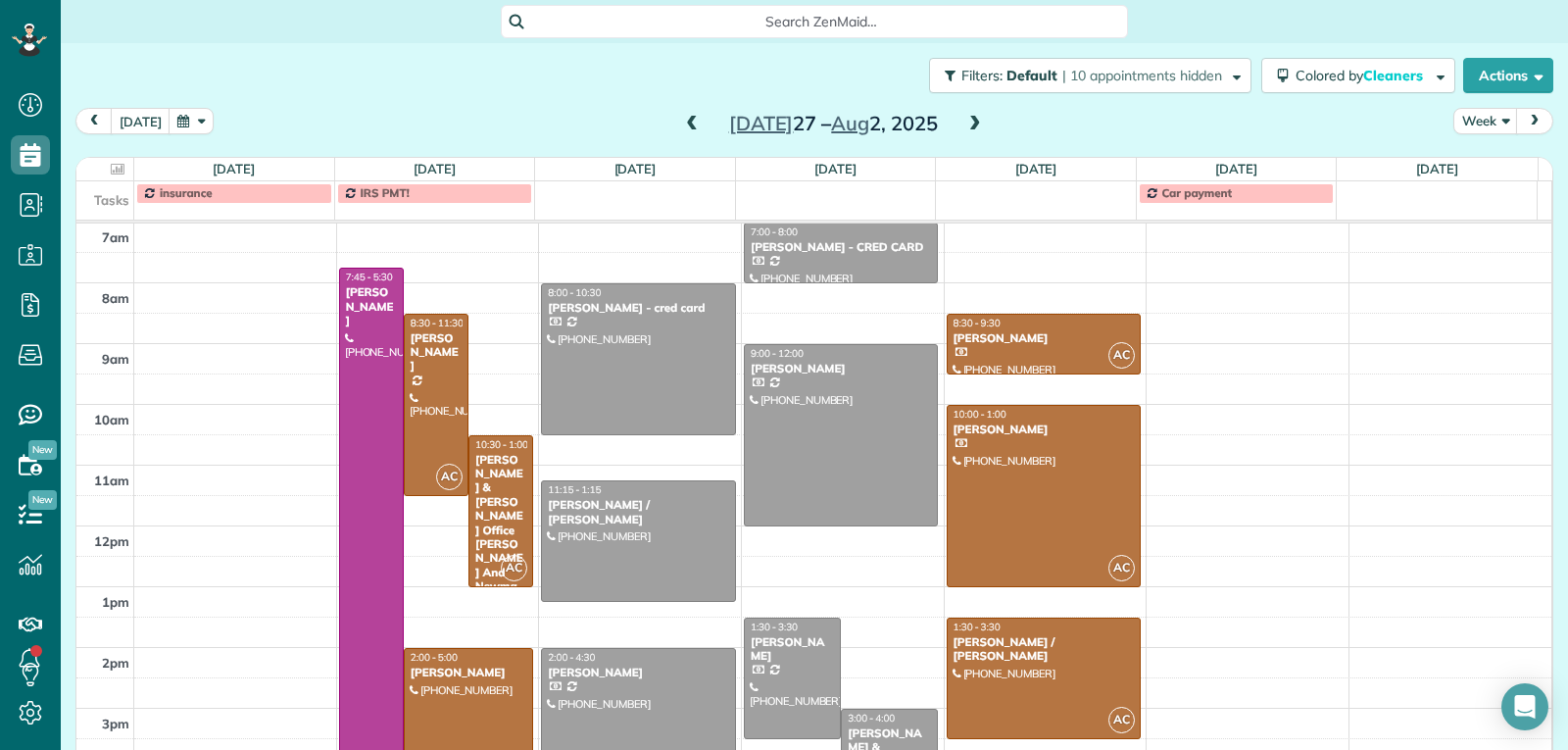
click at [950, 123] on div "[DATE] – [DATE]" at bounding box center [832, 123] width 313 height 32
click at [967, 122] on span at bounding box center [975, 124] width 22 height 18
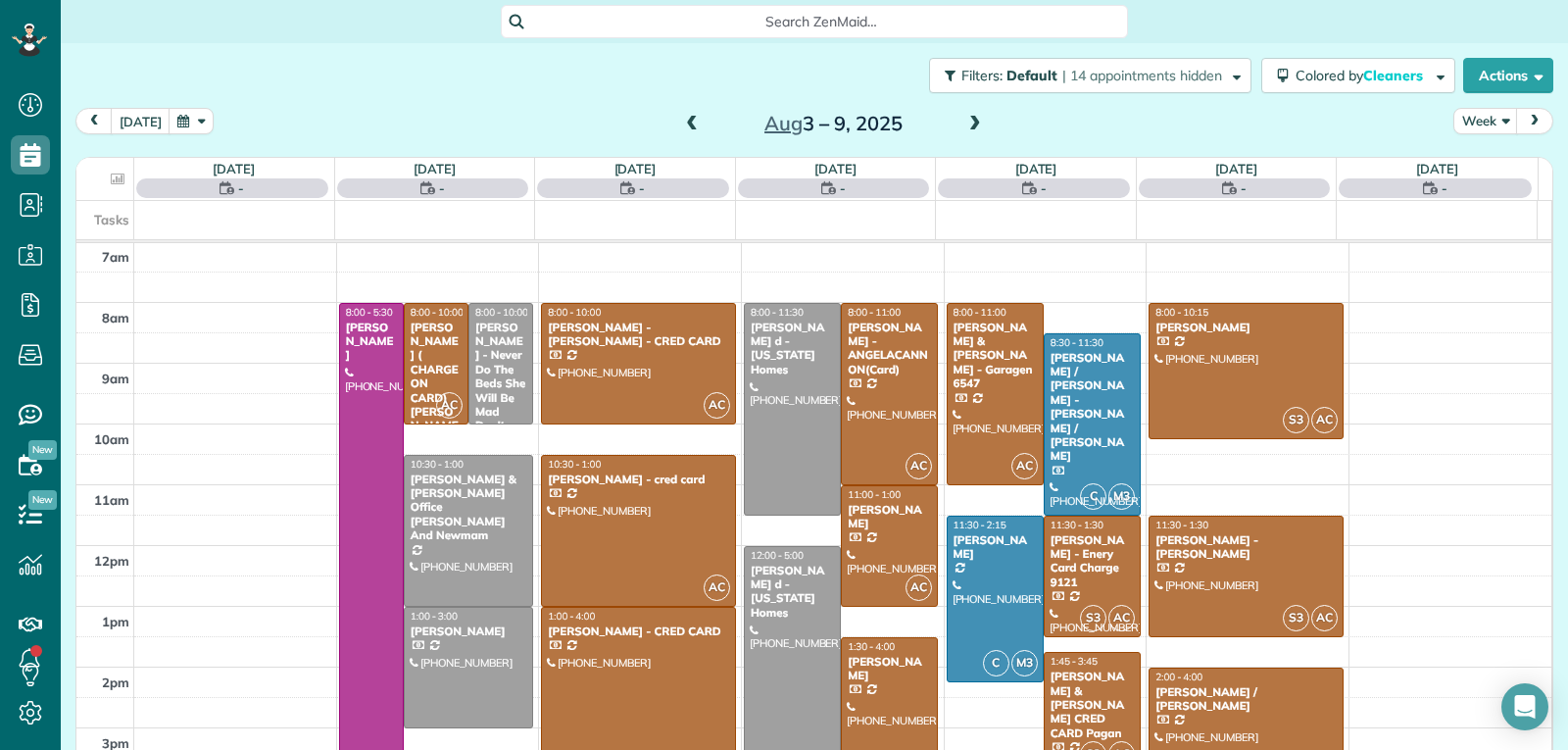
click at [967, 122] on span at bounding box center [975, 124] width 22 height 18
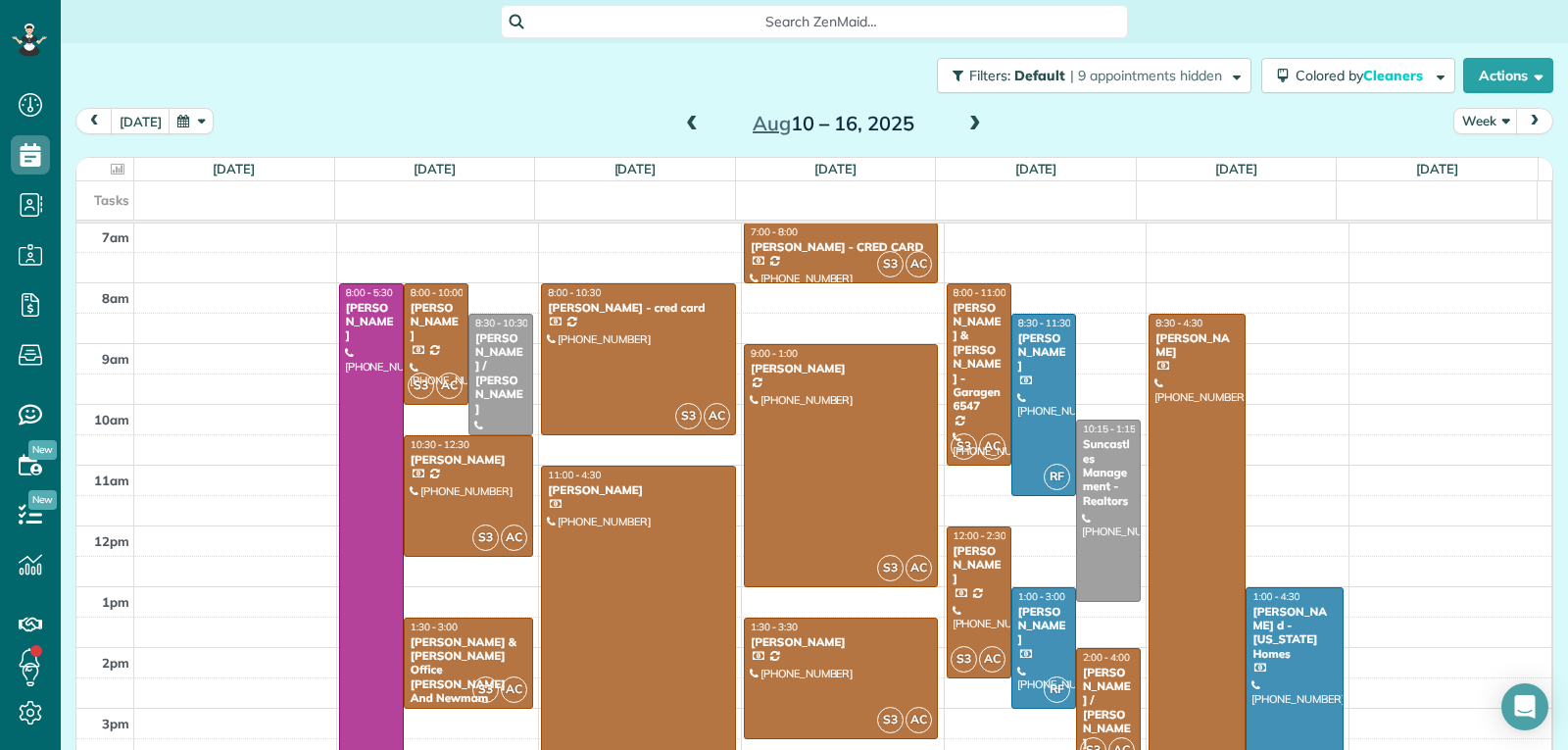
click at [967, 122] on span at bounding box center [975, 124] width 22 height 18
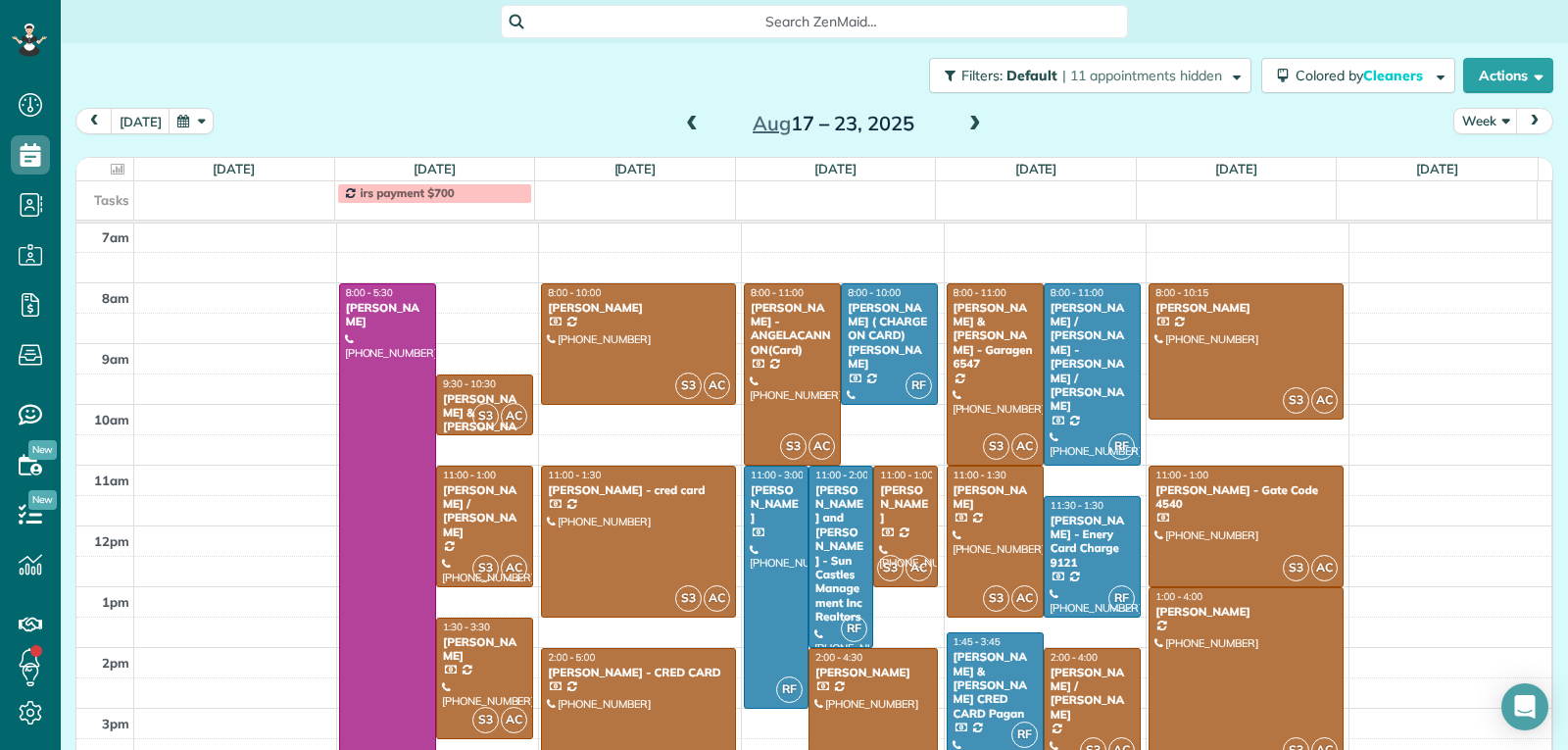
click at [967, 122] on span at bounding box center [975, 124] width 22 height 18
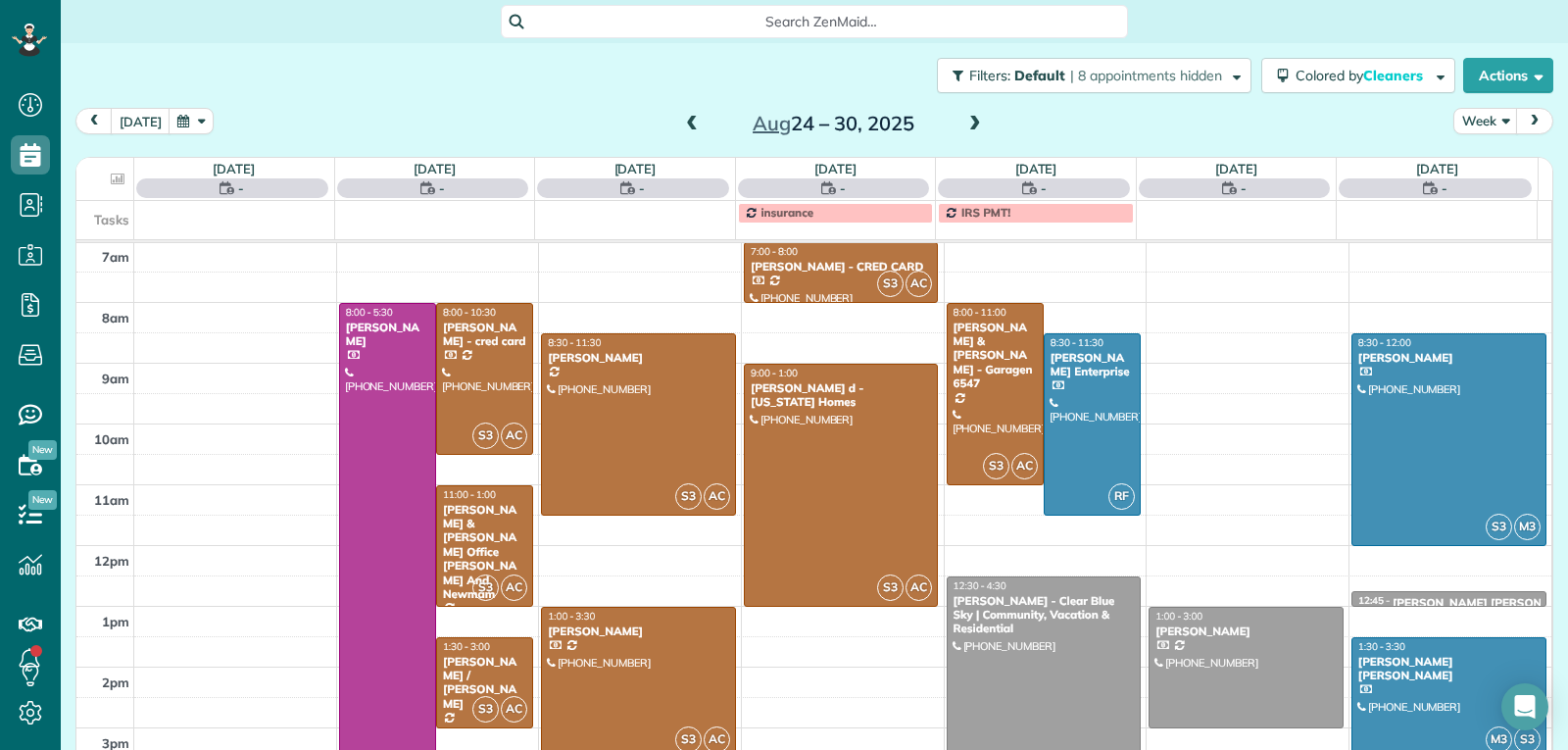
click at [967, 122] on span at bounding box center [975, 124] width 22 height 18
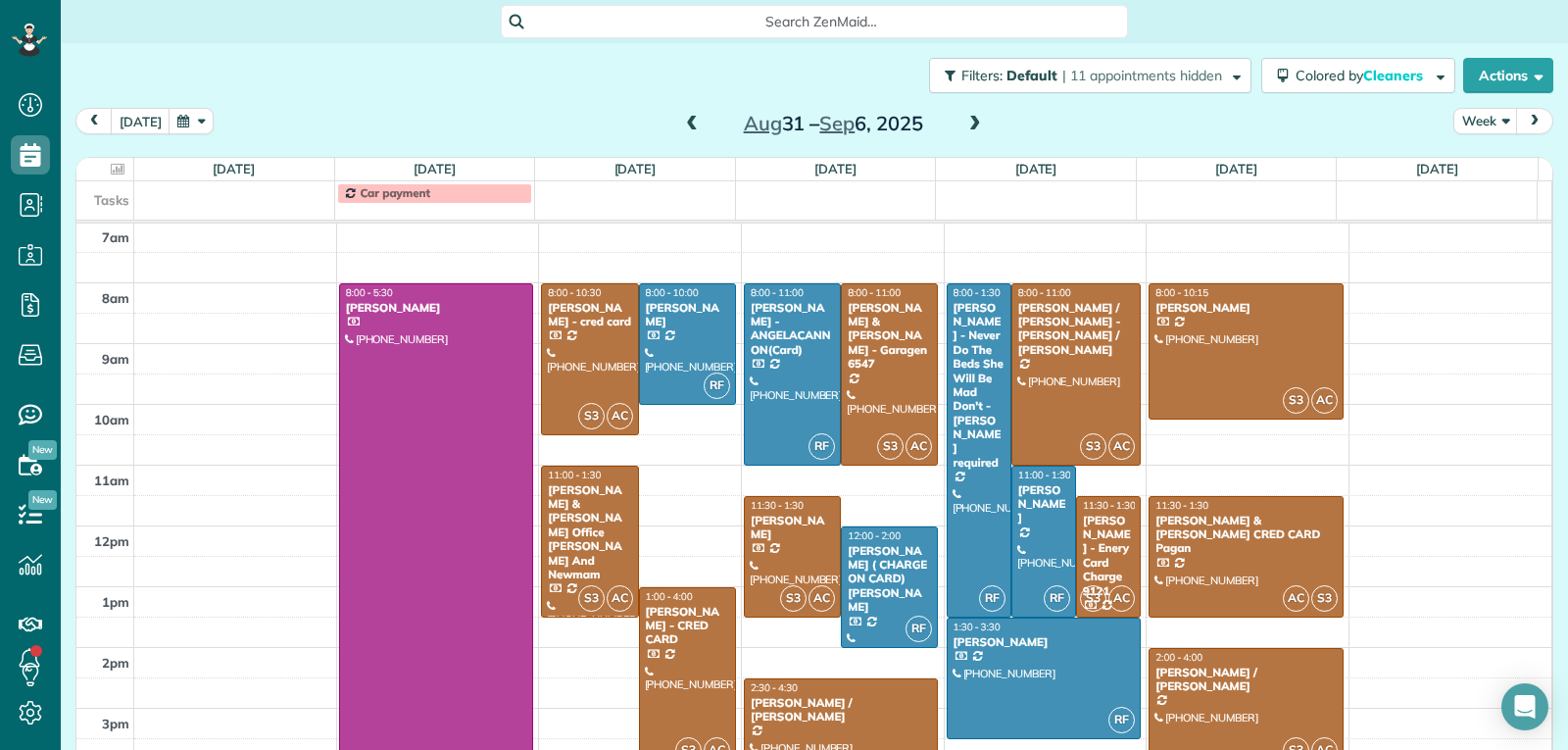
click at [967, 122] on span at bounding box center [975, 124] width 22 height 18
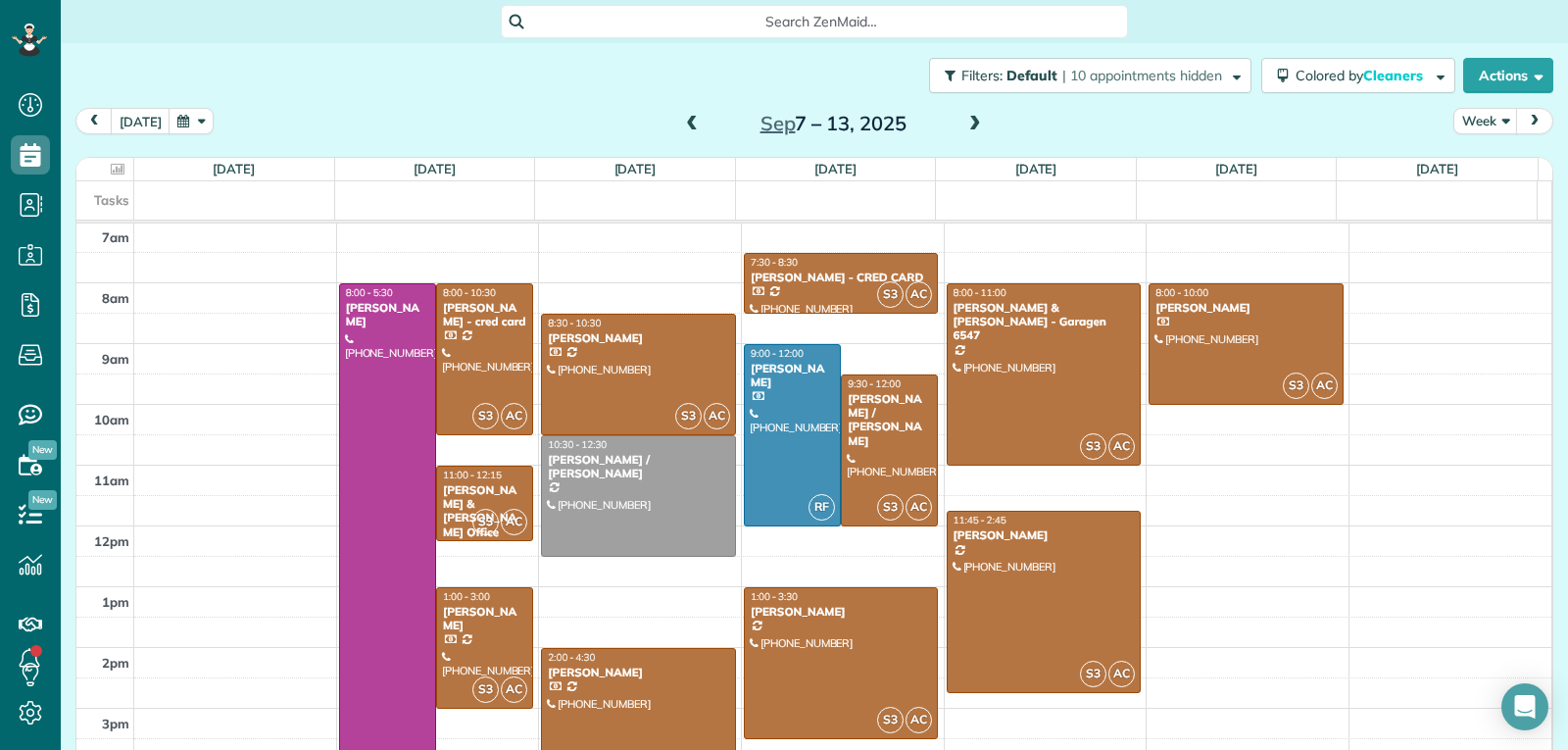
click at [682, 119] on span at bounding box center [692, 124] width 22 height 18
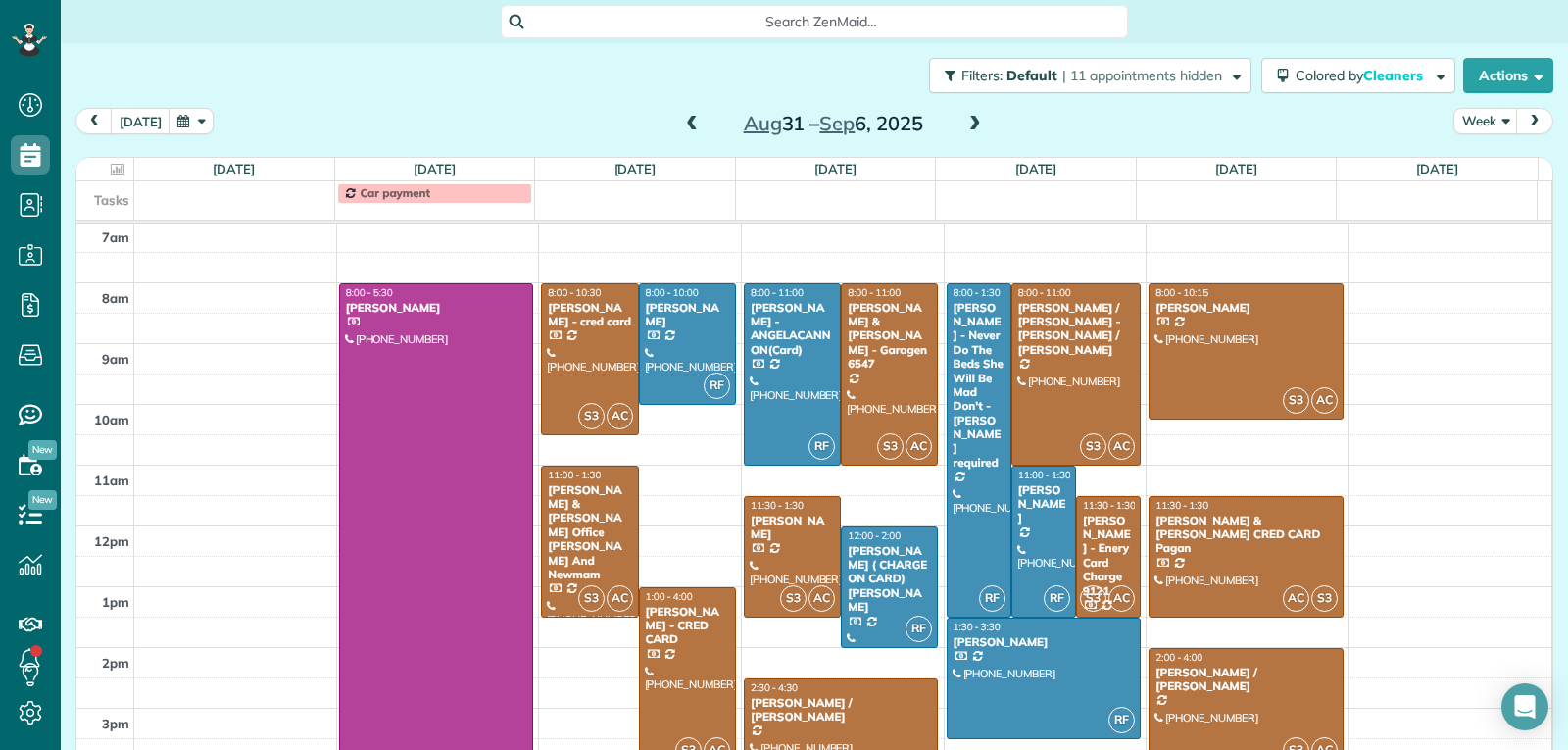
click at [964, 122] on span at bounding box center [975, 124] width 22 height 18
